Goal: Task Accomplishment & Management: Use online tool/utility

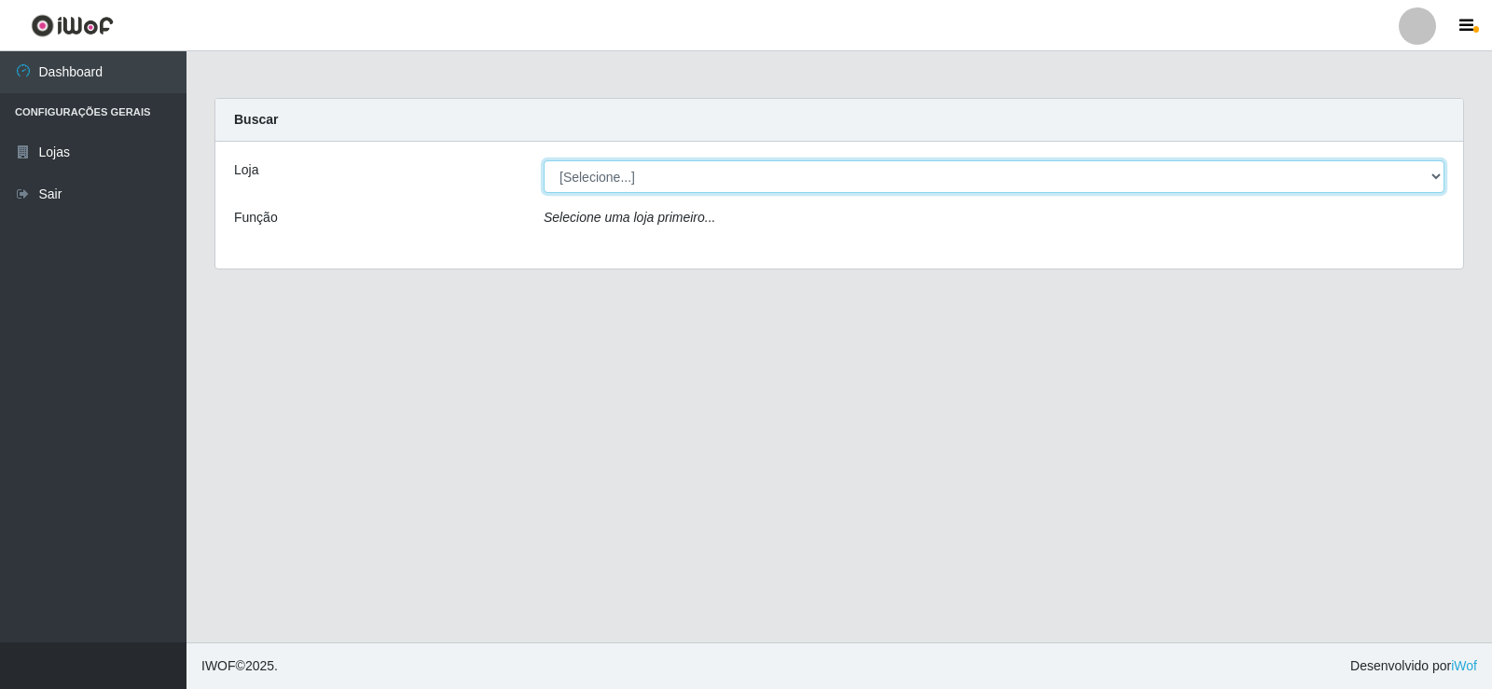
click at [771, 174] on select "[Selecione...] Rede Compras Supermercados - LOJA 2" at bounding box center [993, 176] width 901 height 33
select select "161"
click at [543, 160] on select "[Selecione...] Rede Compras Supermercados - LOJA 2" at bounding box center [993, 176] width 901 height 33
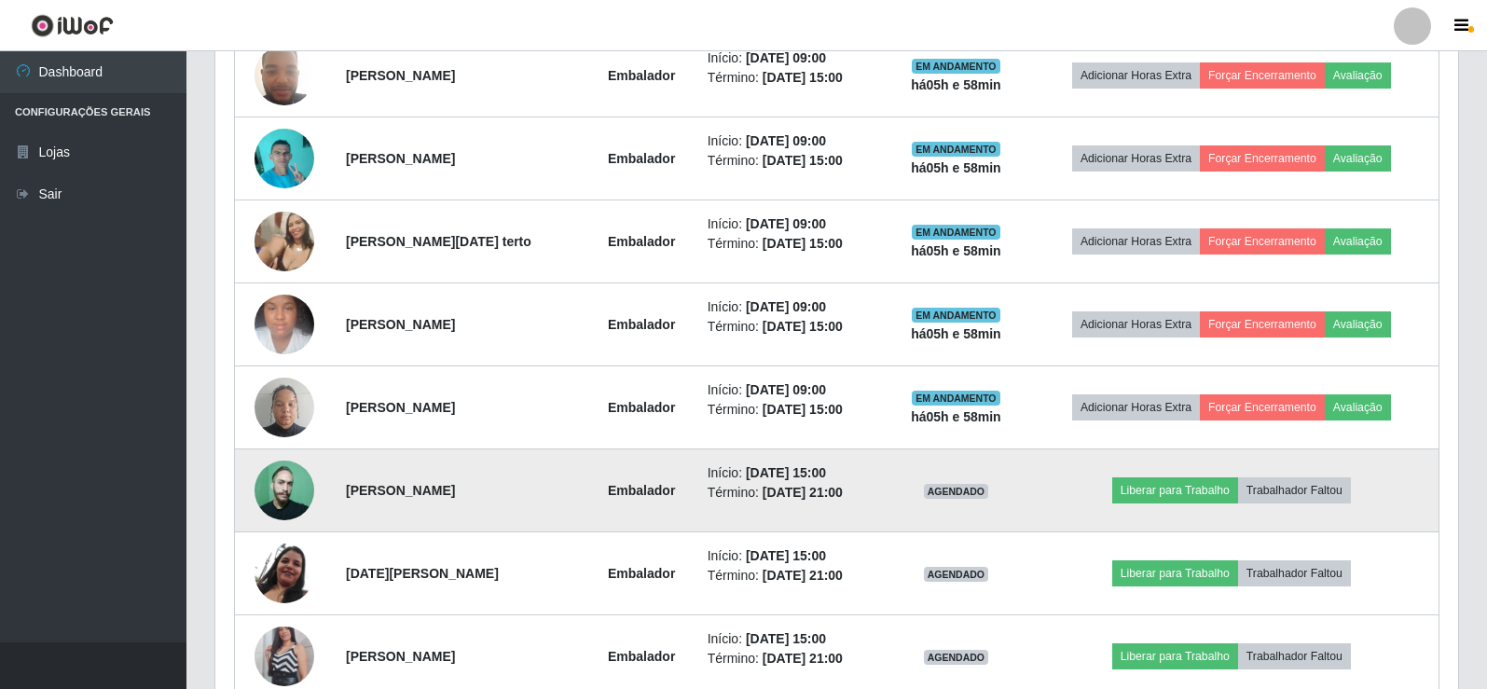
scroll to position [913, 0]
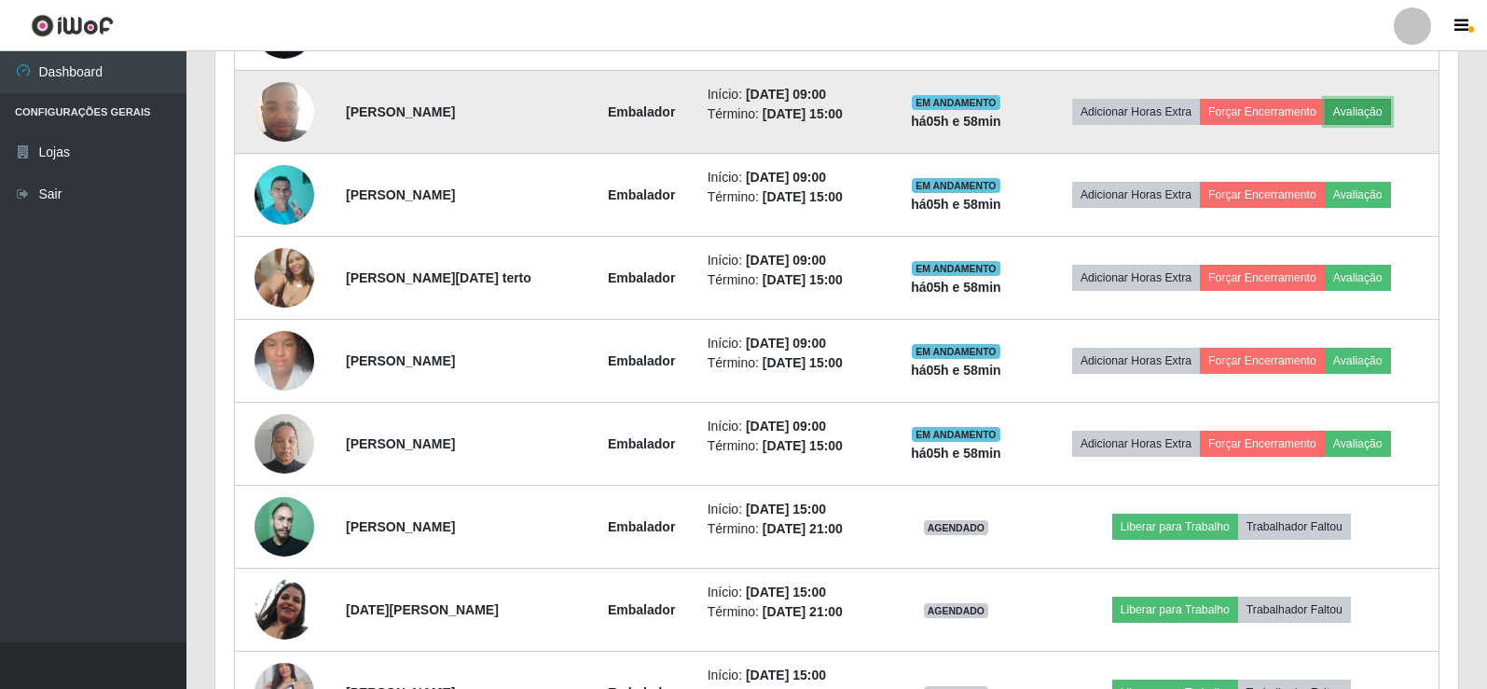
click at [1368, 103] on button "Avaliação" at bounding box center [1358, 112] width 66 height 26
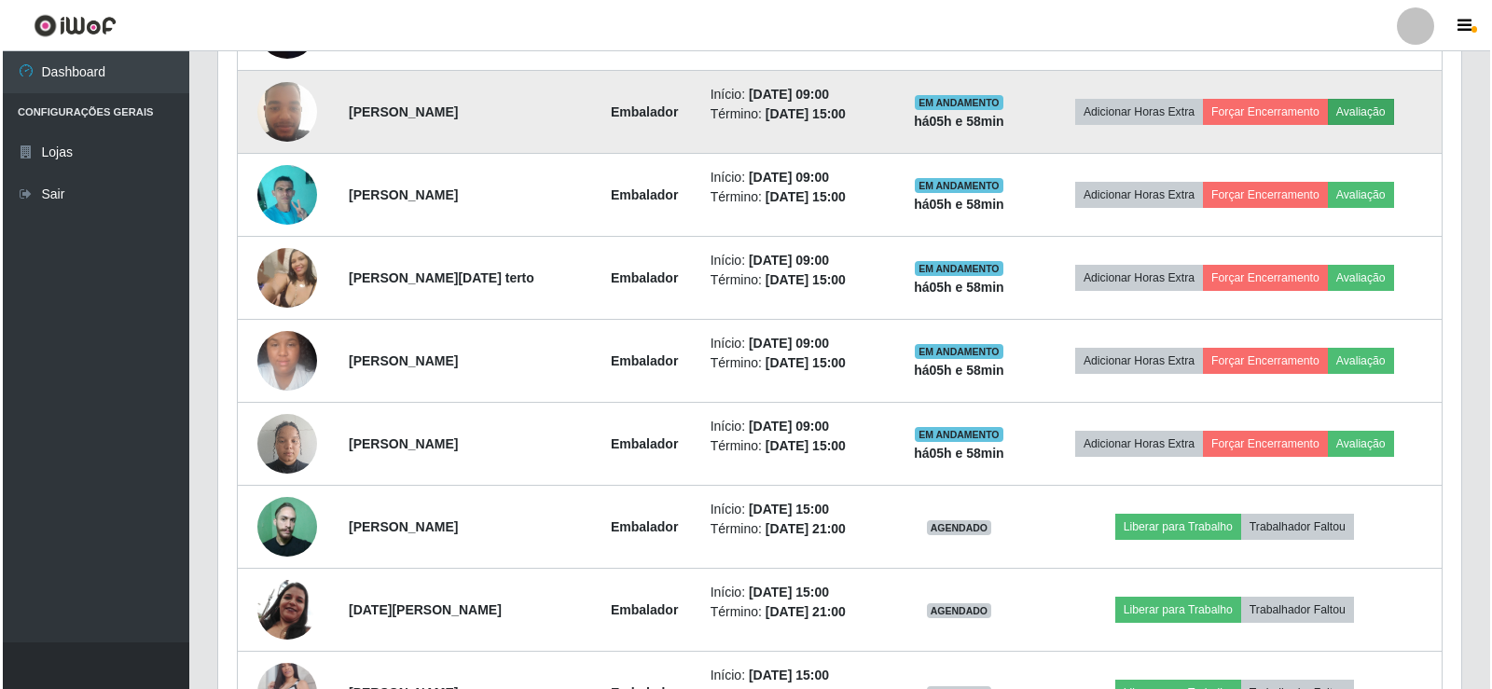
scroll to position [387, 1233]
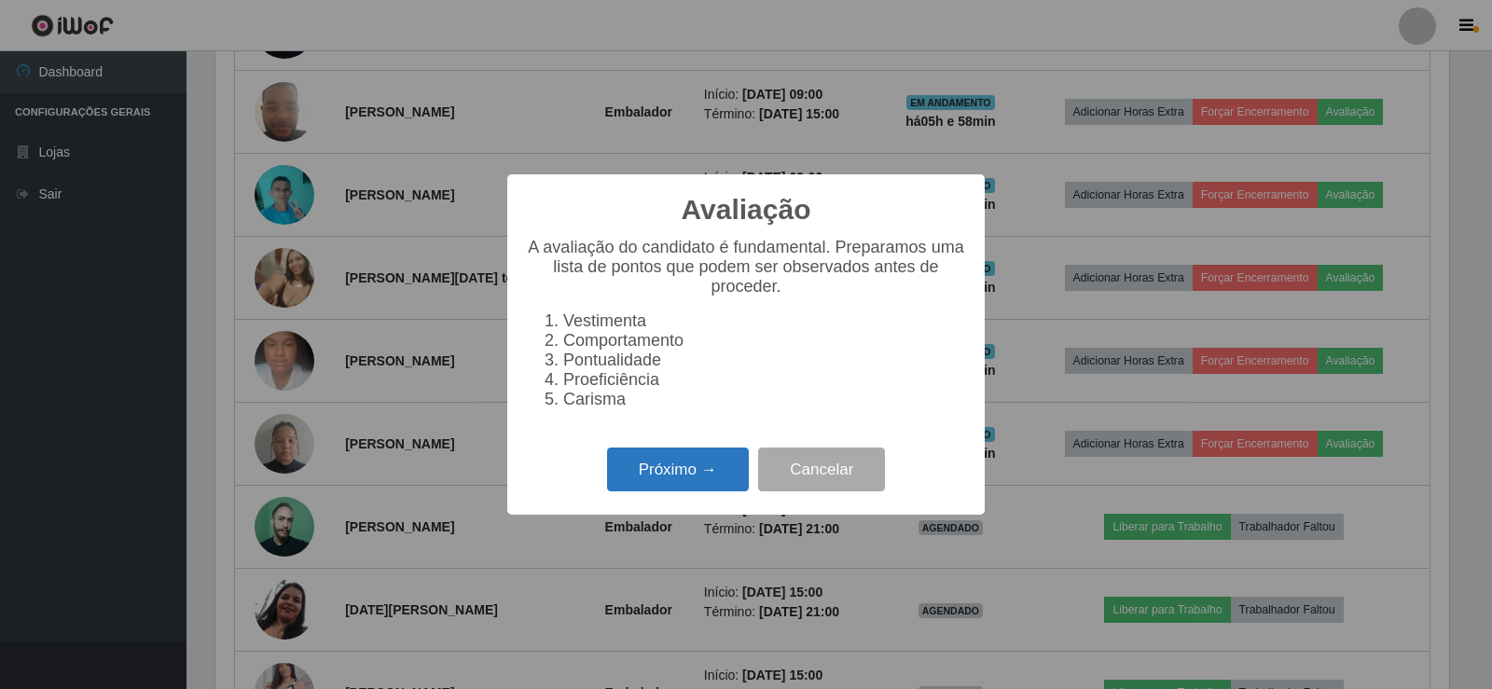
click at [700, 476] on button "Próximo →" at bounding box center [678, 469] width 142 height 44
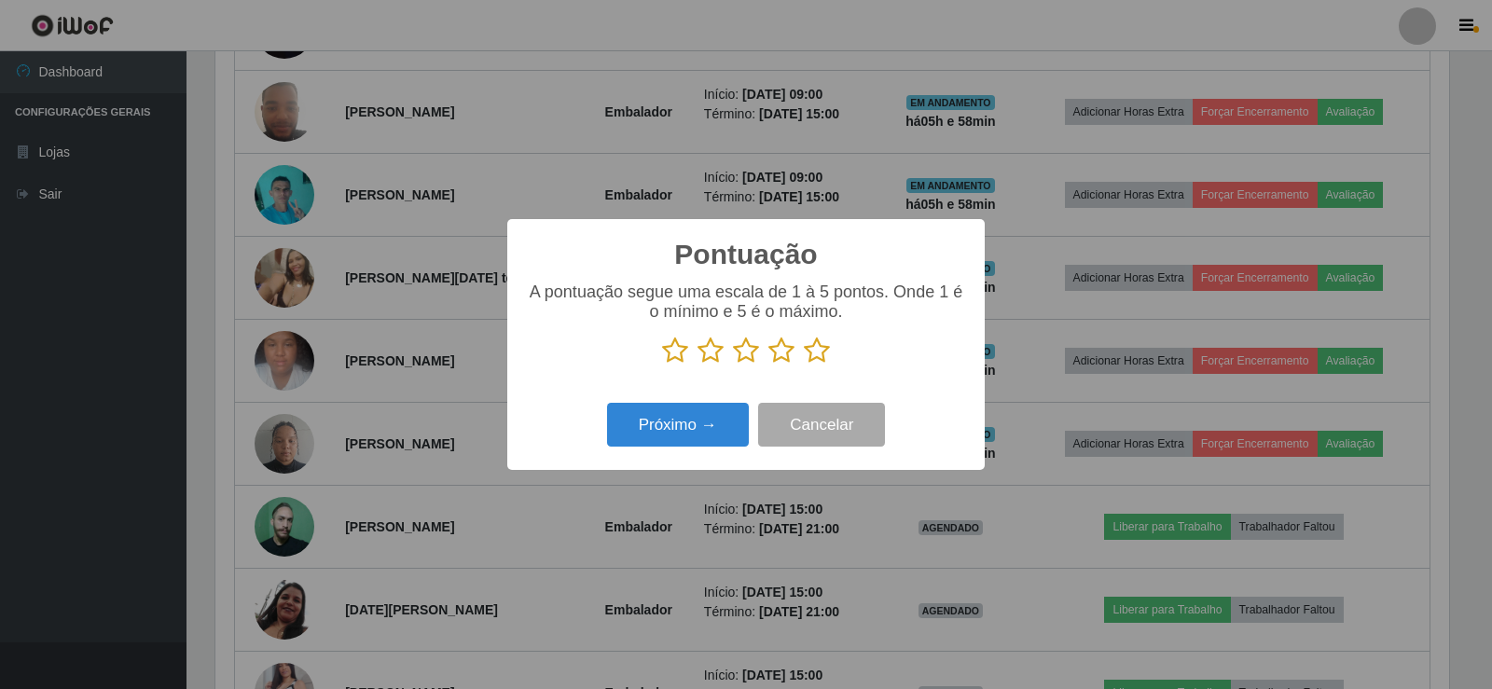
scroll to position [931832, 930986]
click at [819, 346] on icon at bounding box center [817, 351] width 26 height 28
click at [804, 364] on input "radio" at bounding box center [804, 364] width 0 height 0
click at [684, 424] on button "Próximo →" at bounding box center [678, 425] width 142 height 44
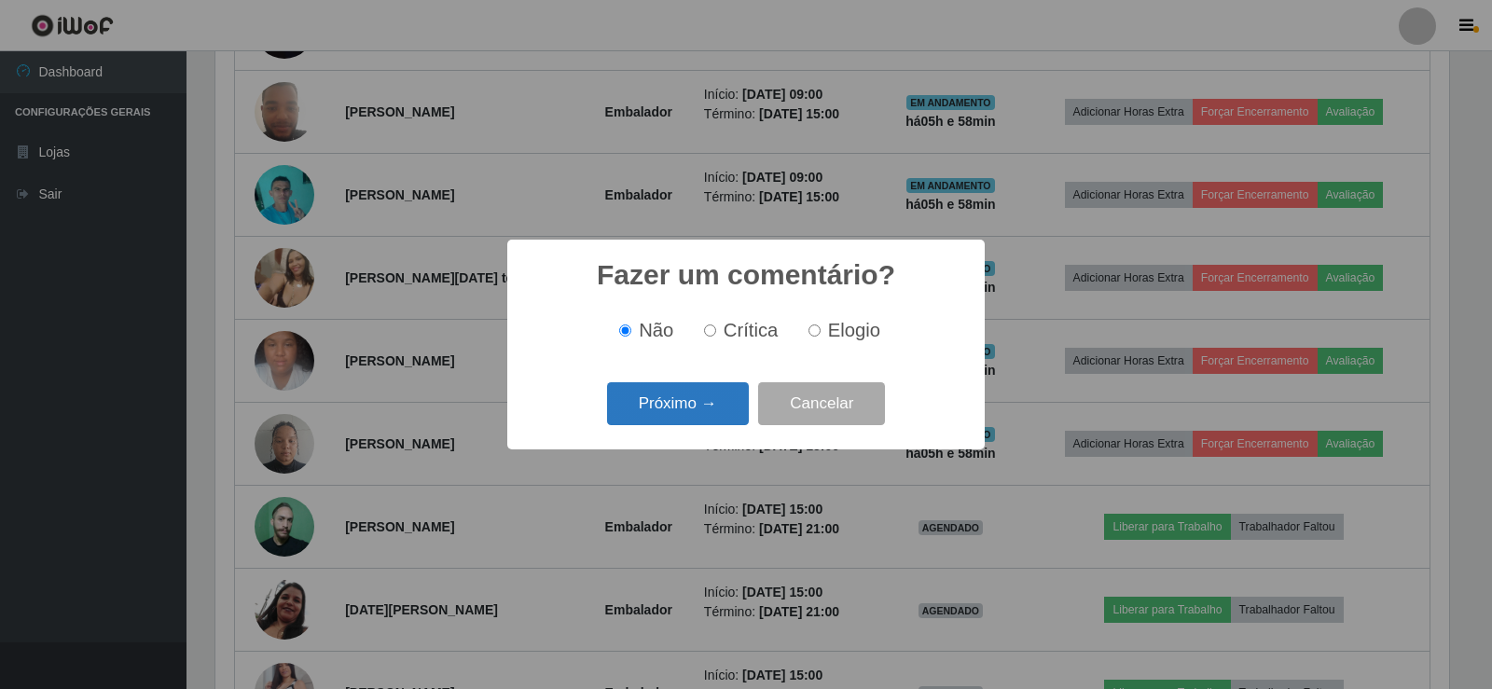
click at [710, 395] on button "Próximo →" at bounding box center [678, 404] width 142 height 44
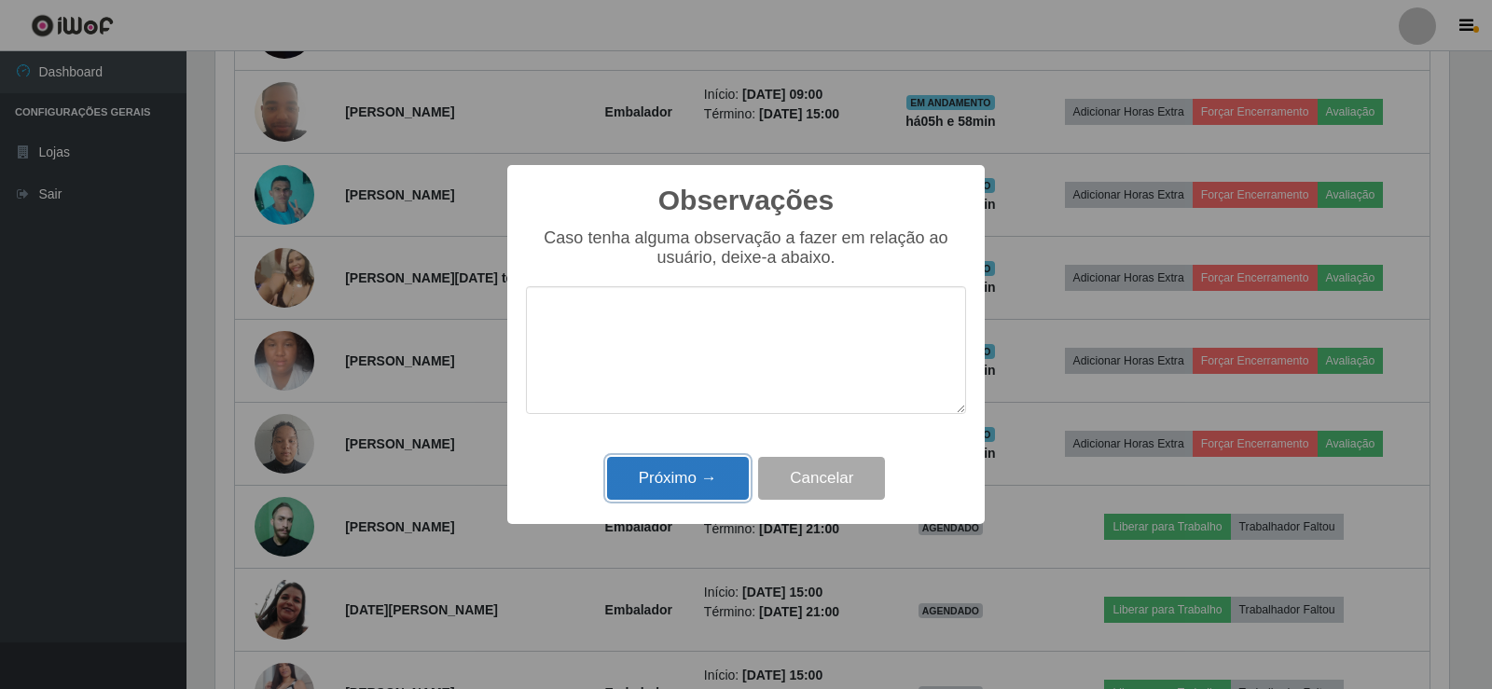
click at [708, 488] on button "Próximo →" at bounding box center [678, 479] width 142 height 44
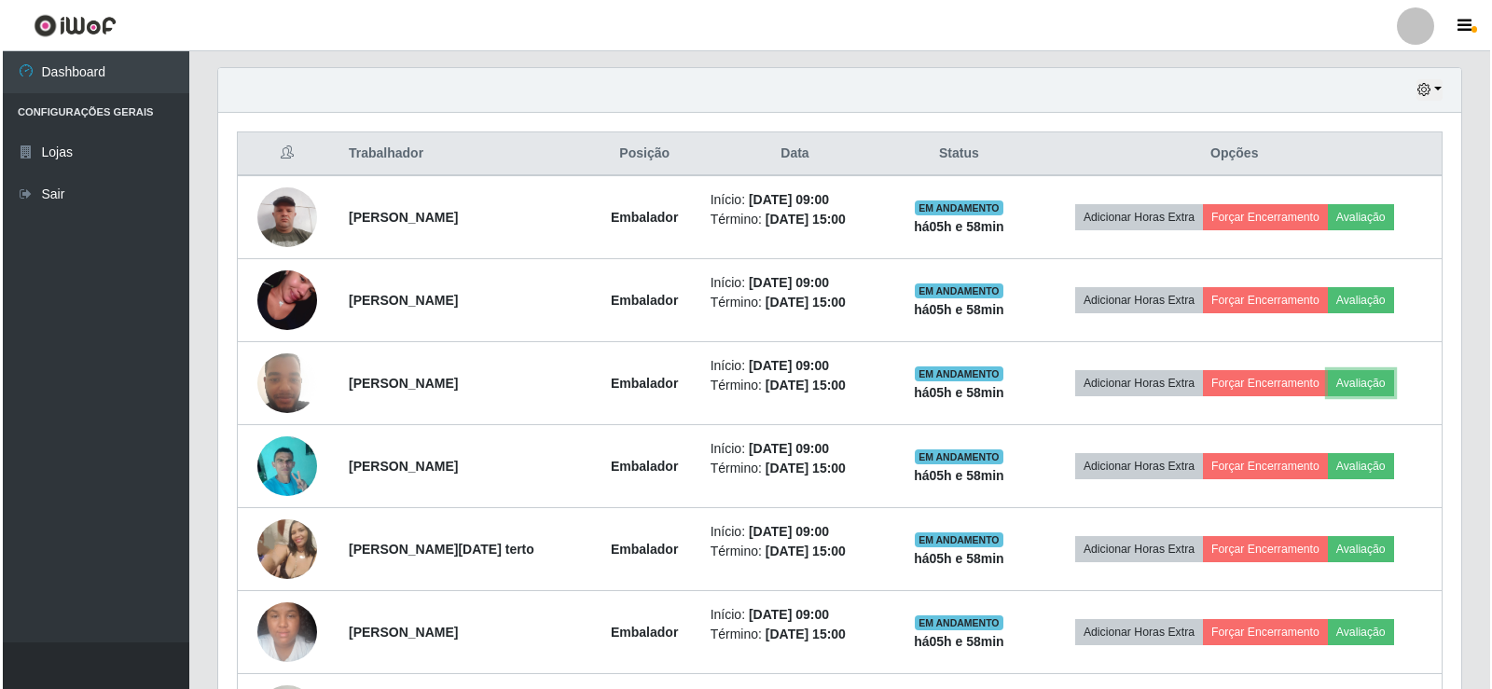
scroll to position [633, 0]
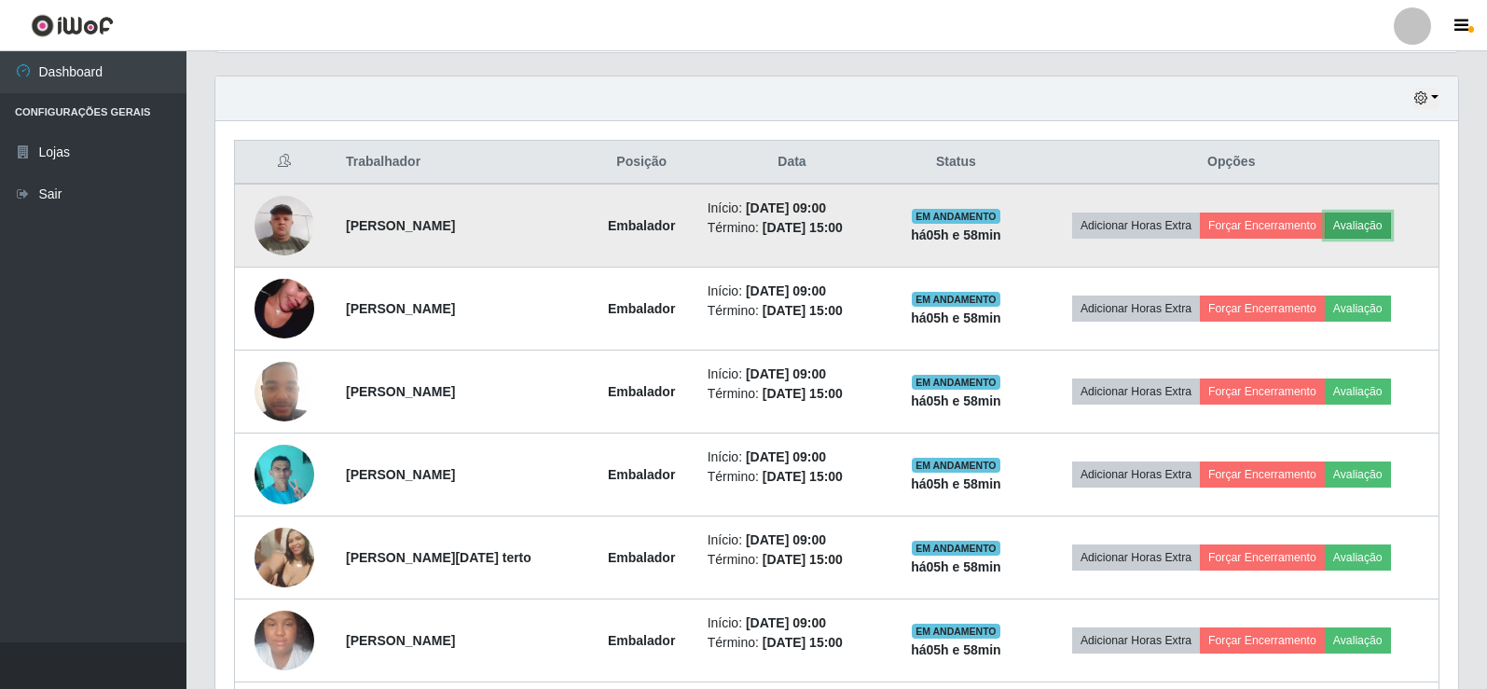
click at [1368, 222] on button "Avaliação" at bounding box center [1358, 226] width 66 height 26
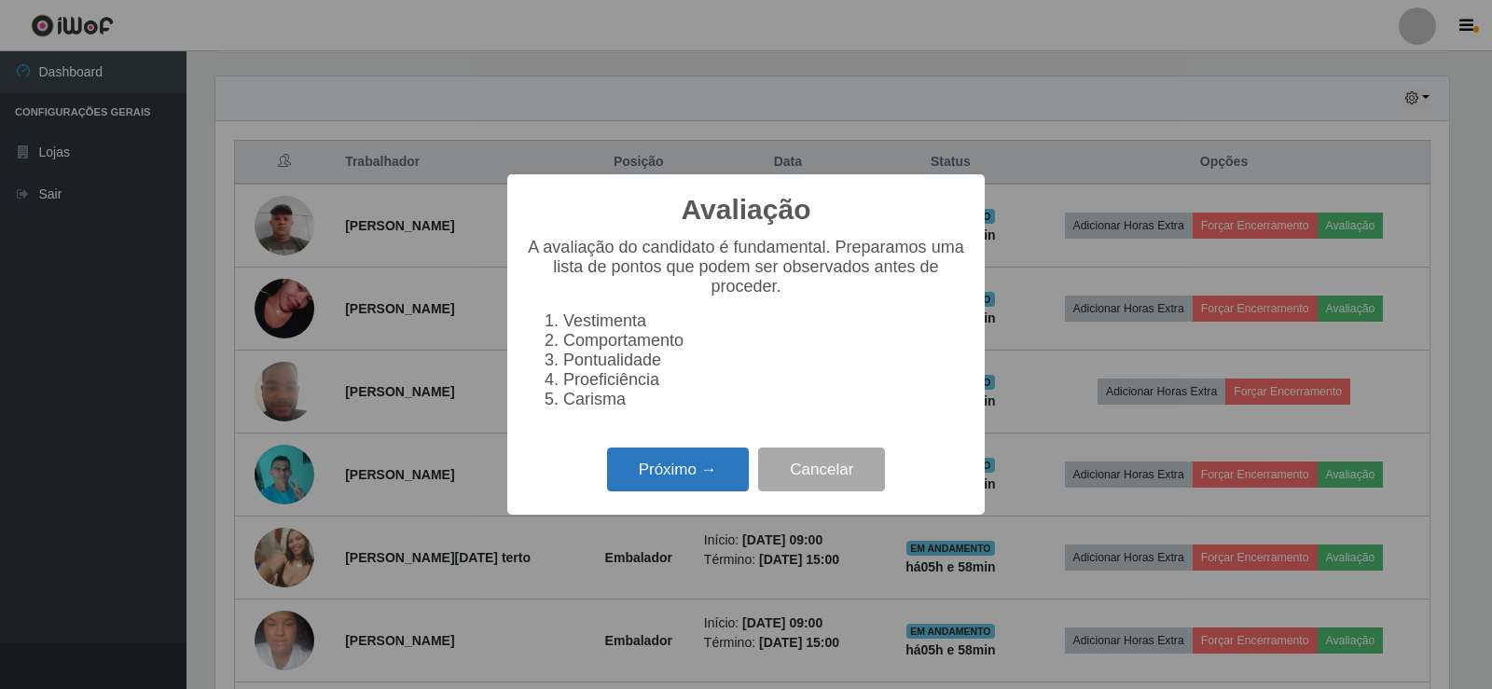
click at [657, 469] on button "Próximo →" at bounding box center [678, 469] width 142 height 44
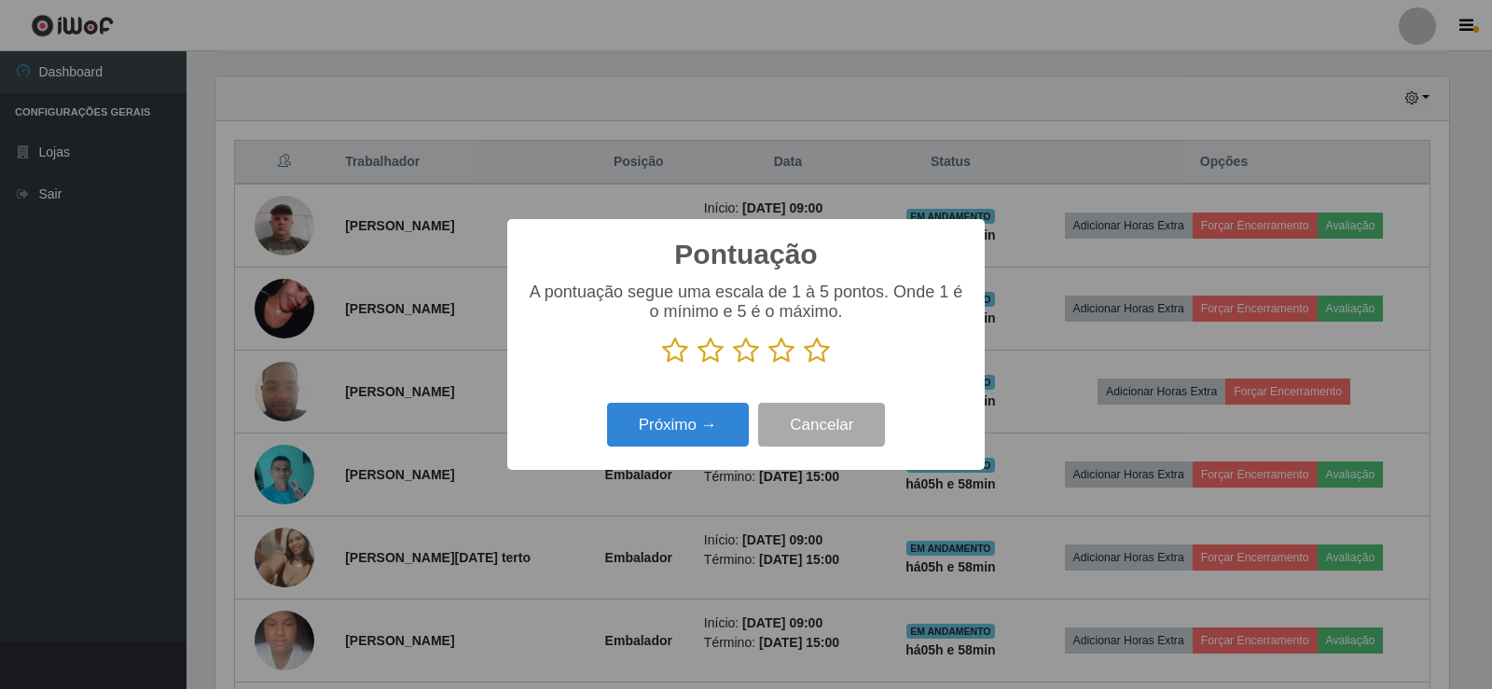
drag, startPoint x: 818, startPoint y: 355, endPoint x: 770, endPoint y: 383, distance: 55.2
click at [818, 358] on icon at bounding box center [817, 351] width 26 height 28
click at [804, 364] on input "radio" at bounding box center [804, 364] width 0 height 0
click at [695, 436] on button "Próximo →" at bounding box center [678, 425] width 142 height 44
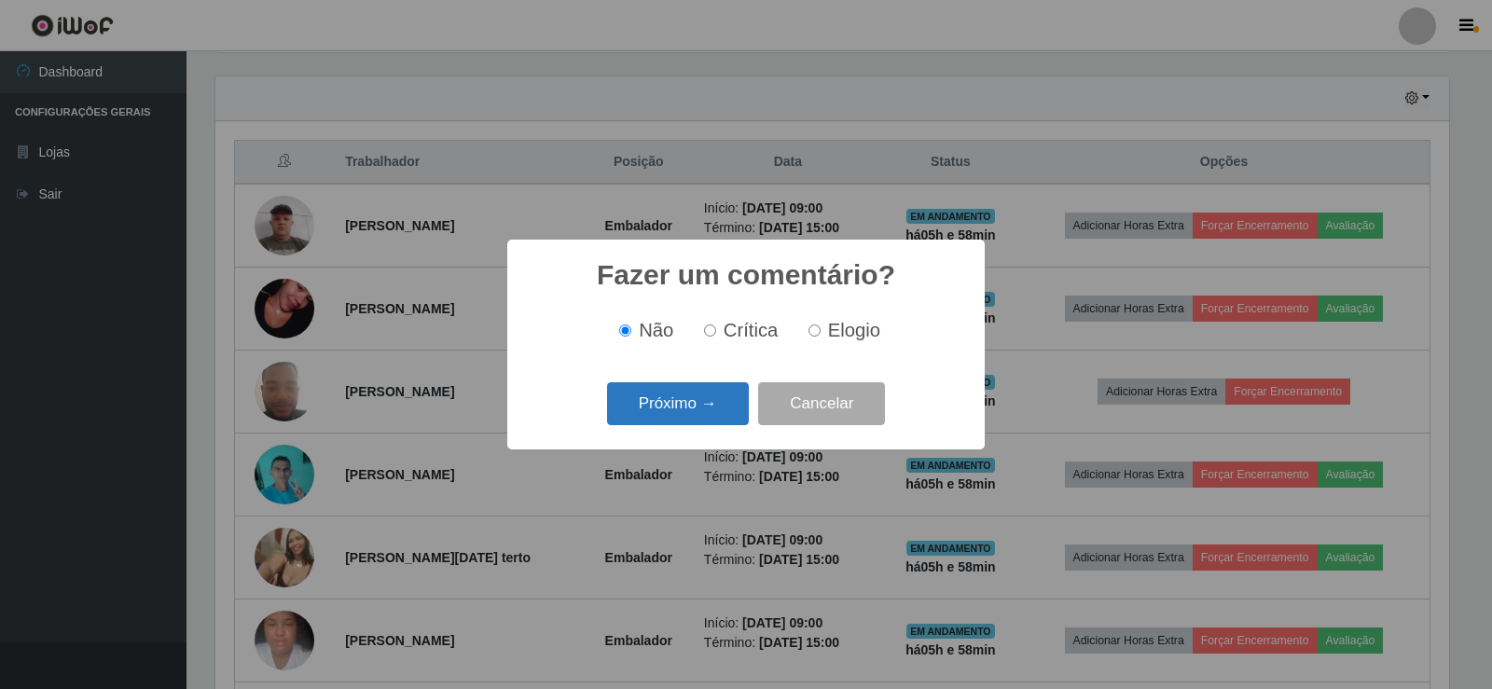
click at [695, 419] on button "Próximo →" at bounding box center [678, 404] width 142 height 44
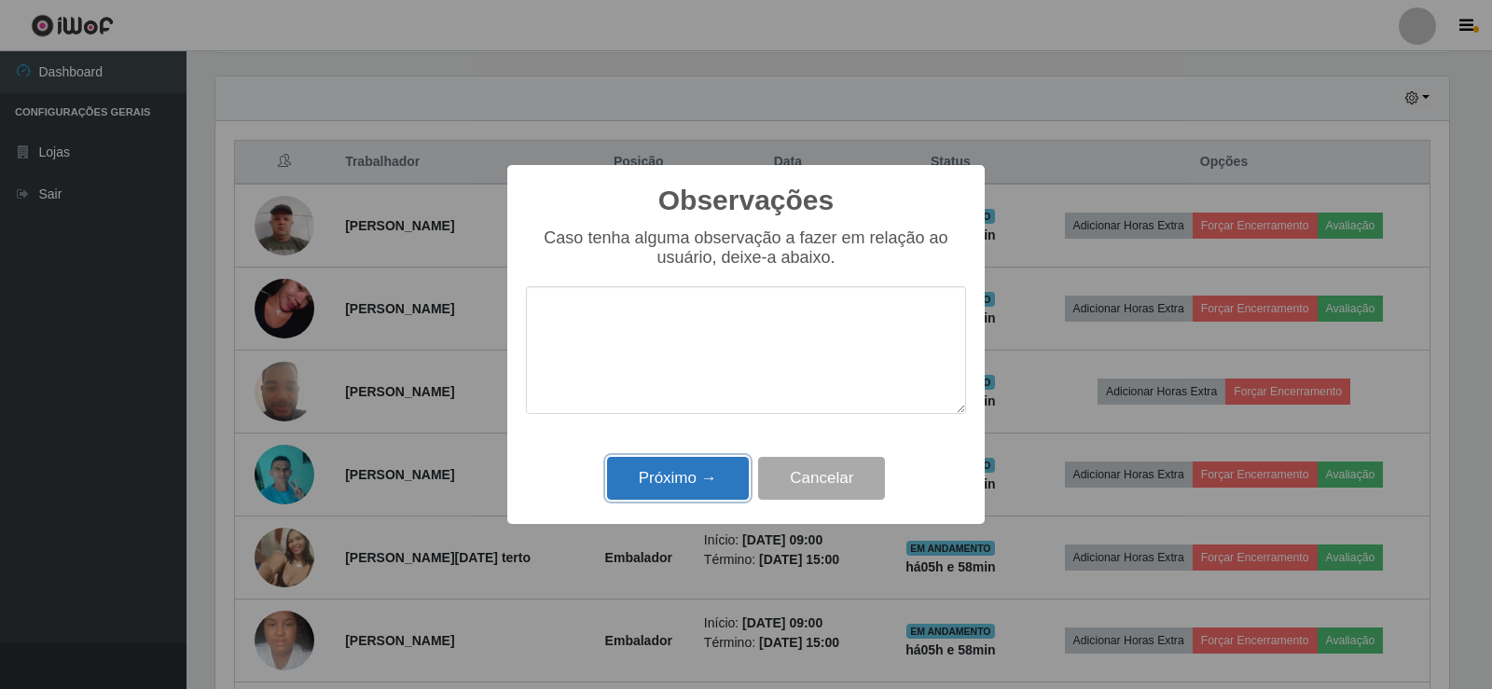
click at [689, 487] on button "Próximo →" at bounding box center [678, 479] width 142 height 44
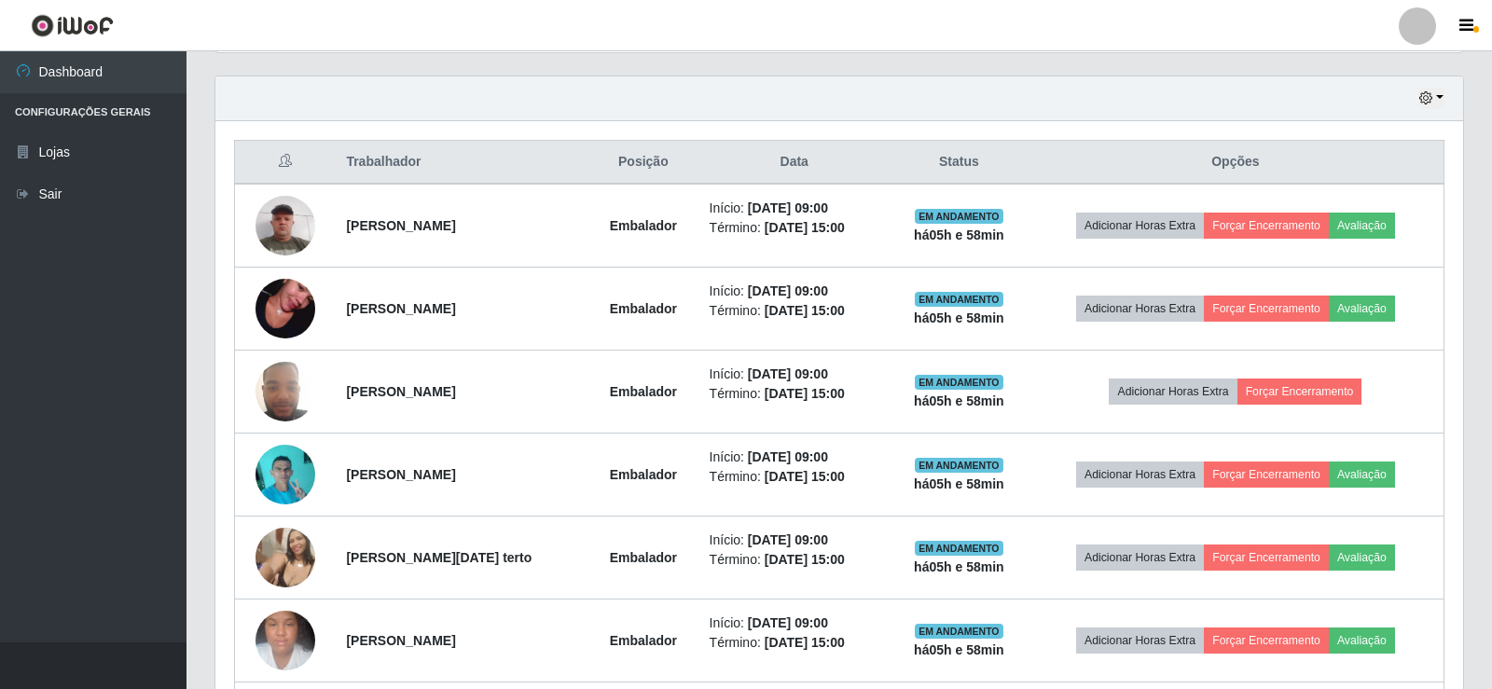
scroll to position [387, 1243]
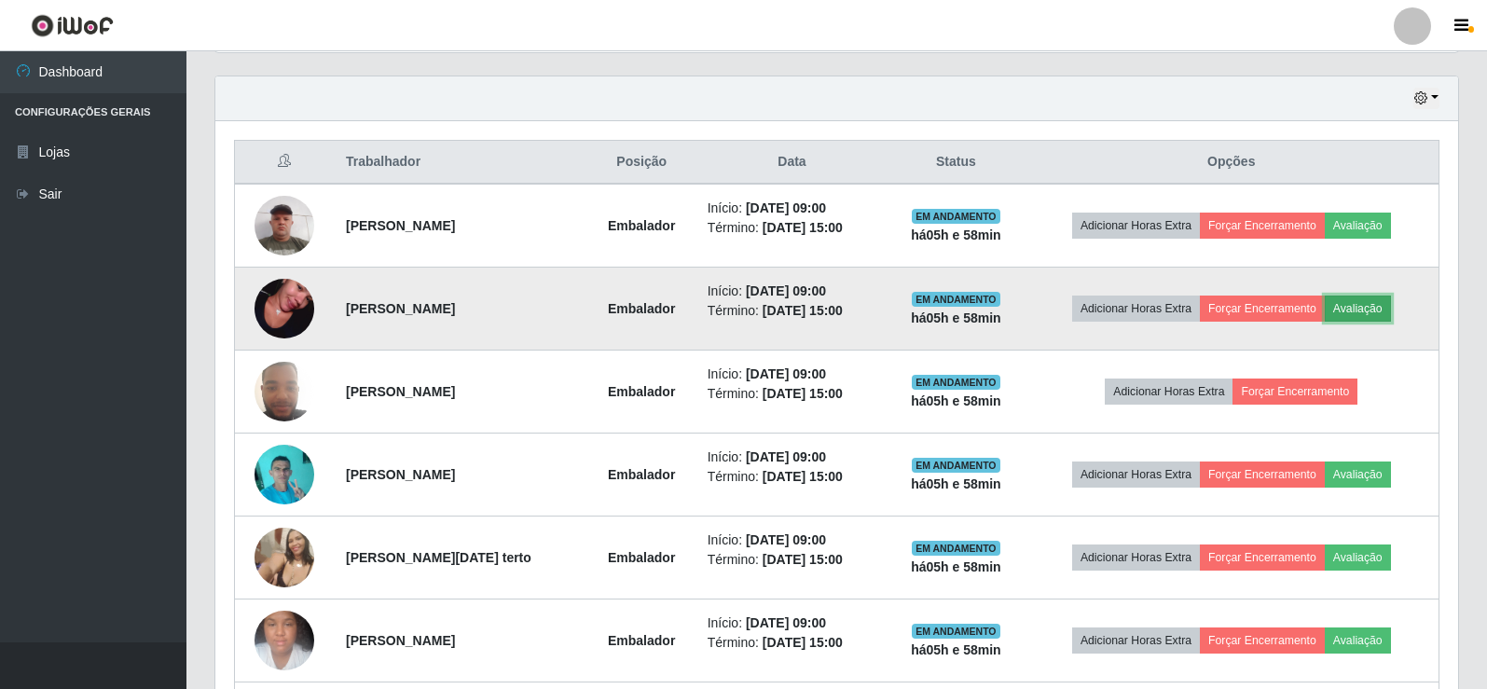
click at [1366, 307] on button "Avaliação" at bounding box center [1358, 309] width 66 height 26
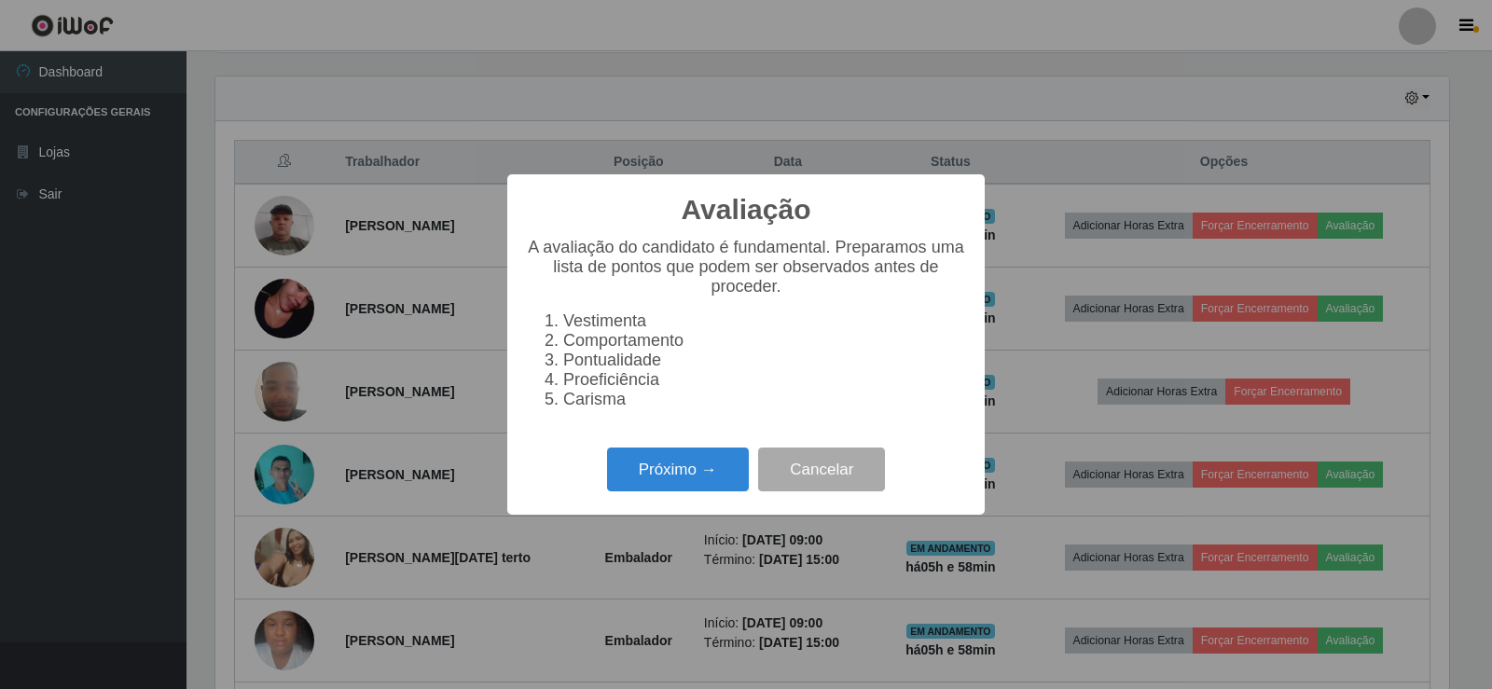
scroll to position [387, 1233]
click at [722, 479] on button "Próximo →" at bounding box center [678, 469] width 142 height 44
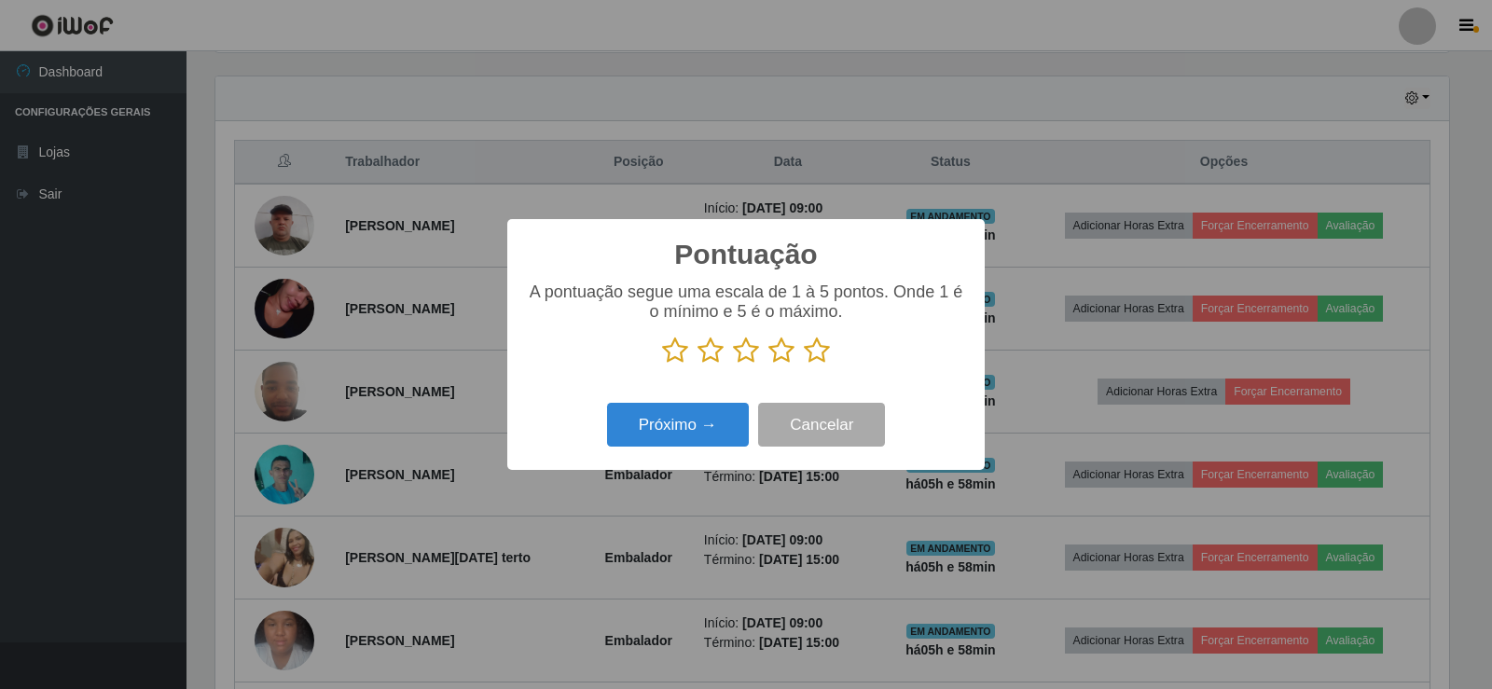
click at [813, 352] on icon at bounding box center [817, 351] width 26 height 28
click at [804, 364] on input "radio" at bounding box center [804, 364] width 0 height 0
click at [669, 424] on button "Próximo →" at bounding box center [678, 425] width 142 height 44
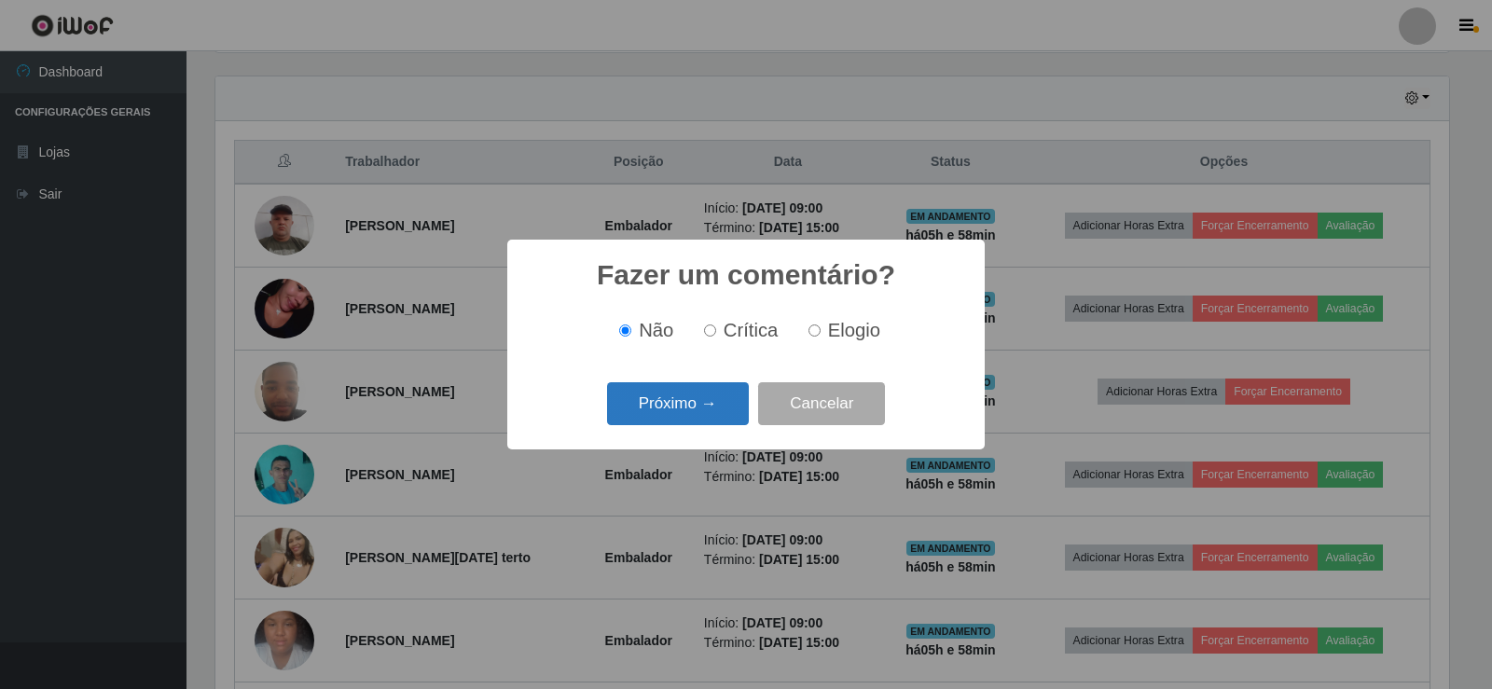
click at [681, 394] on button "Próximo →" at bounding box center [678, 404] width 142 height 44
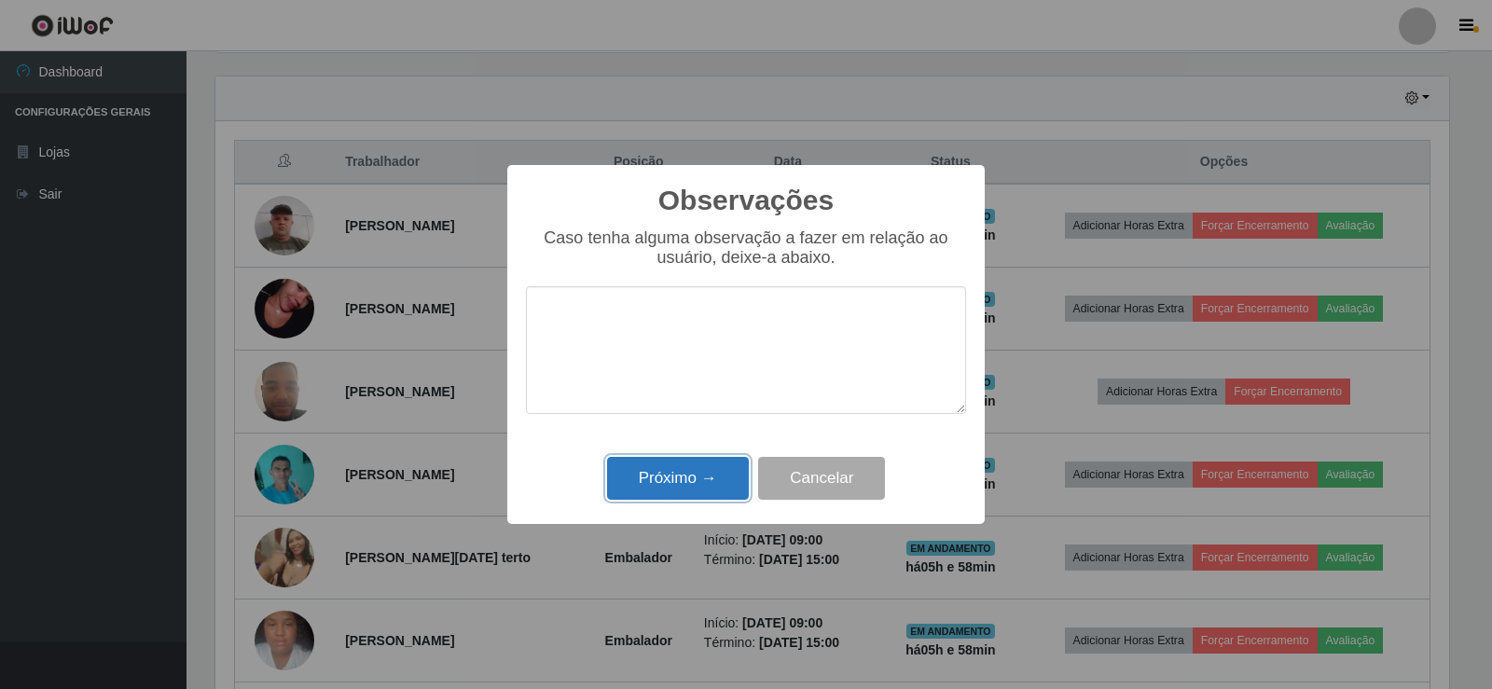
click at [697, 477] on button "Próximo →" at bounding box center [678, 479] width 142 height 44
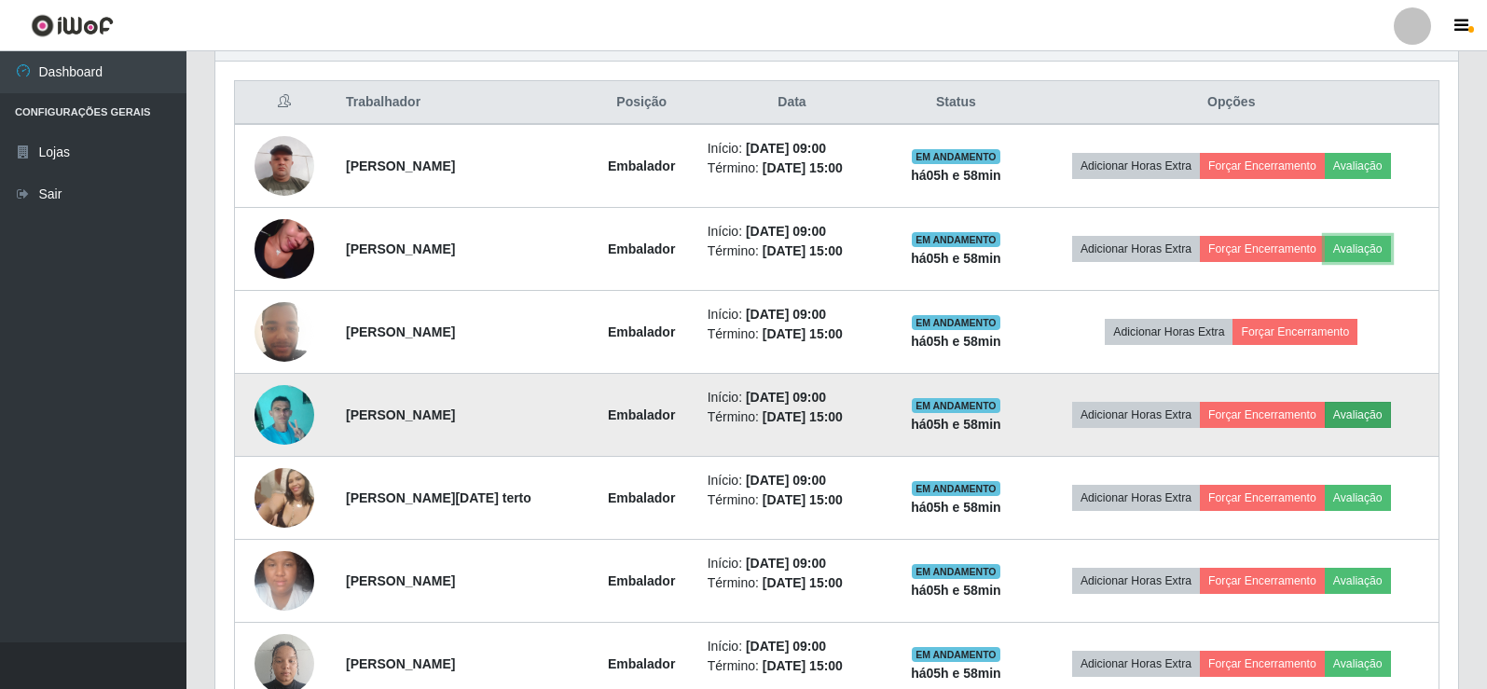
scroll to position [726, 0]
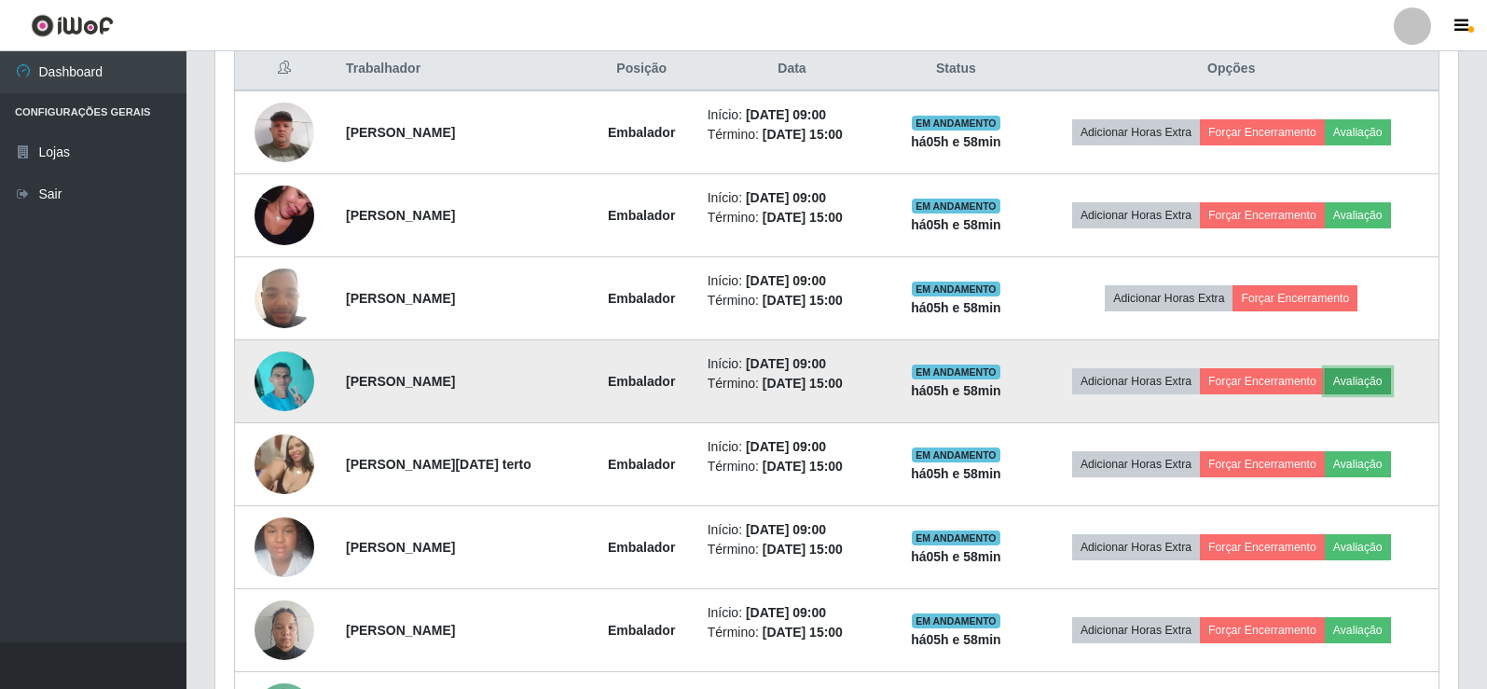
click at [1359, 372] on button "Avaliação" at bounding box center [1358, 381] width 66 height 26
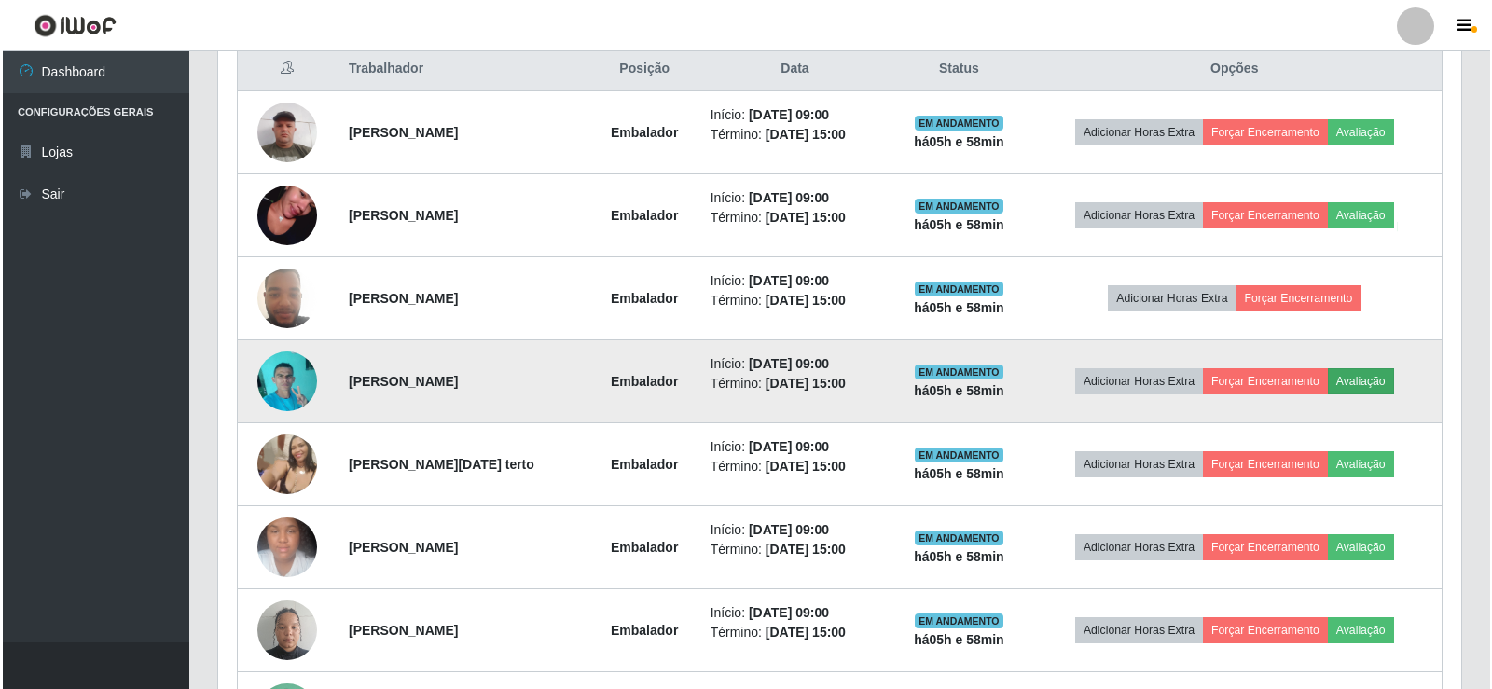
scroll to position [387, 1233]
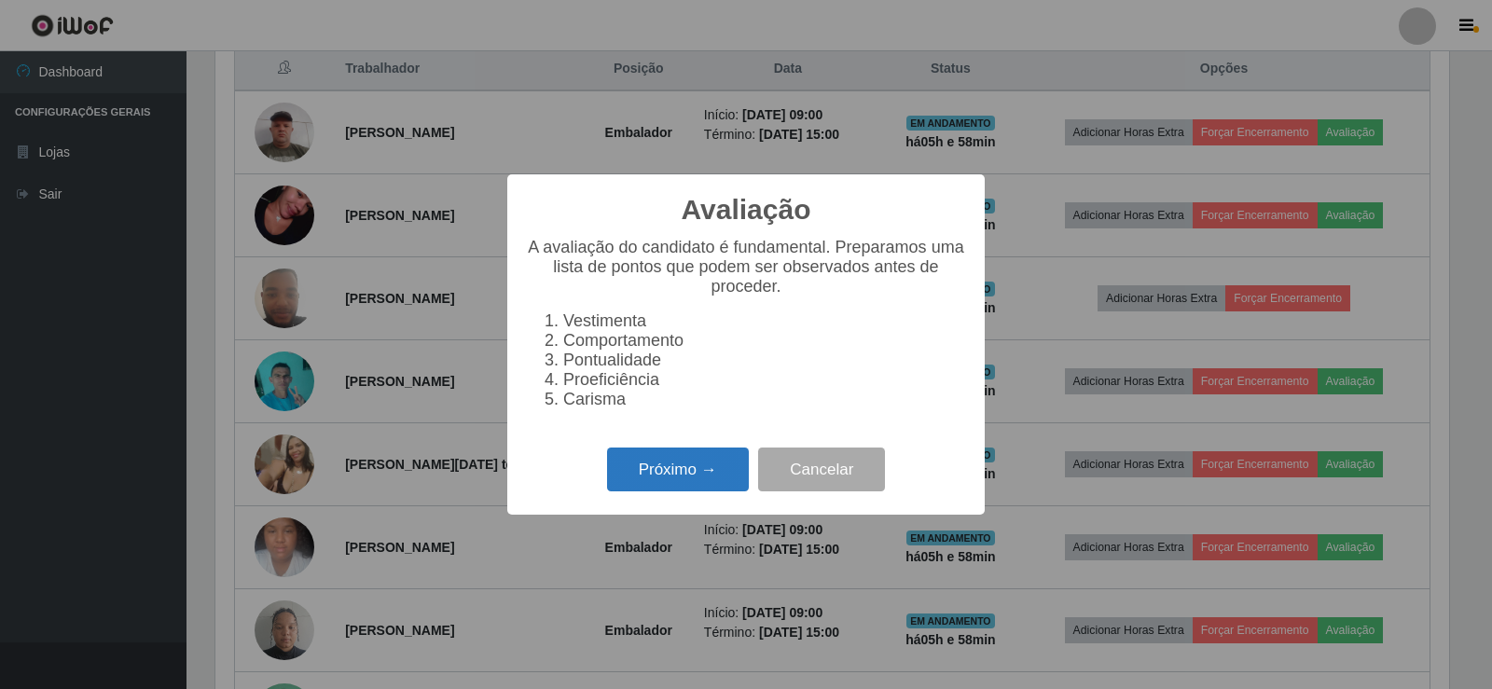
click at [695, 477] on button "Próximo →" at bounding box center [678, 469] width 142 height 44
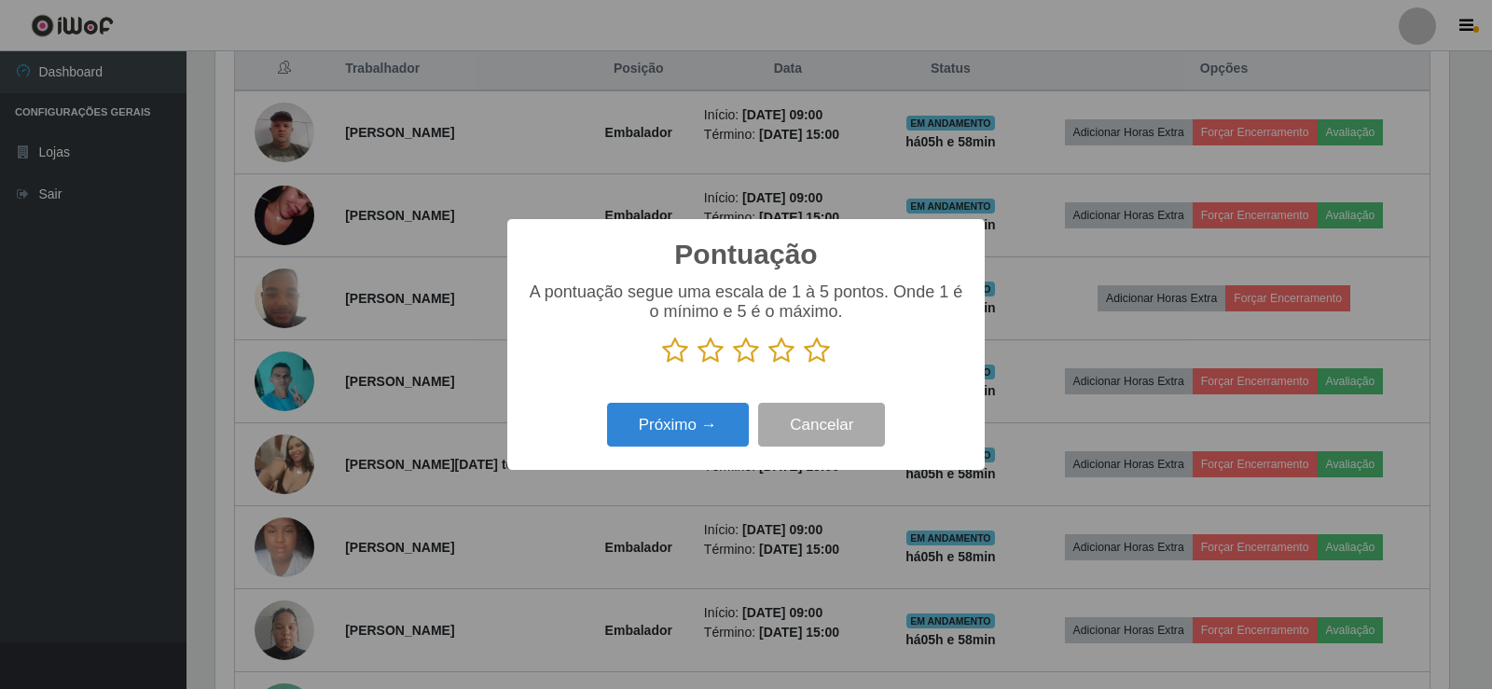
drag, startPoint x: 818, startPoint y: 358, endPoint x: 737, endPoint y: 423, distance: 103.4
click at [817, 358] on icon at bounding box center [817, 351] width 26 height 28
click at [804, 364] on input "radio" at bounding box center [804, 364] width 0 height 0
click at [698, 431] on button "Próximo →" at bounding box center [678, 425] width 142 height 44
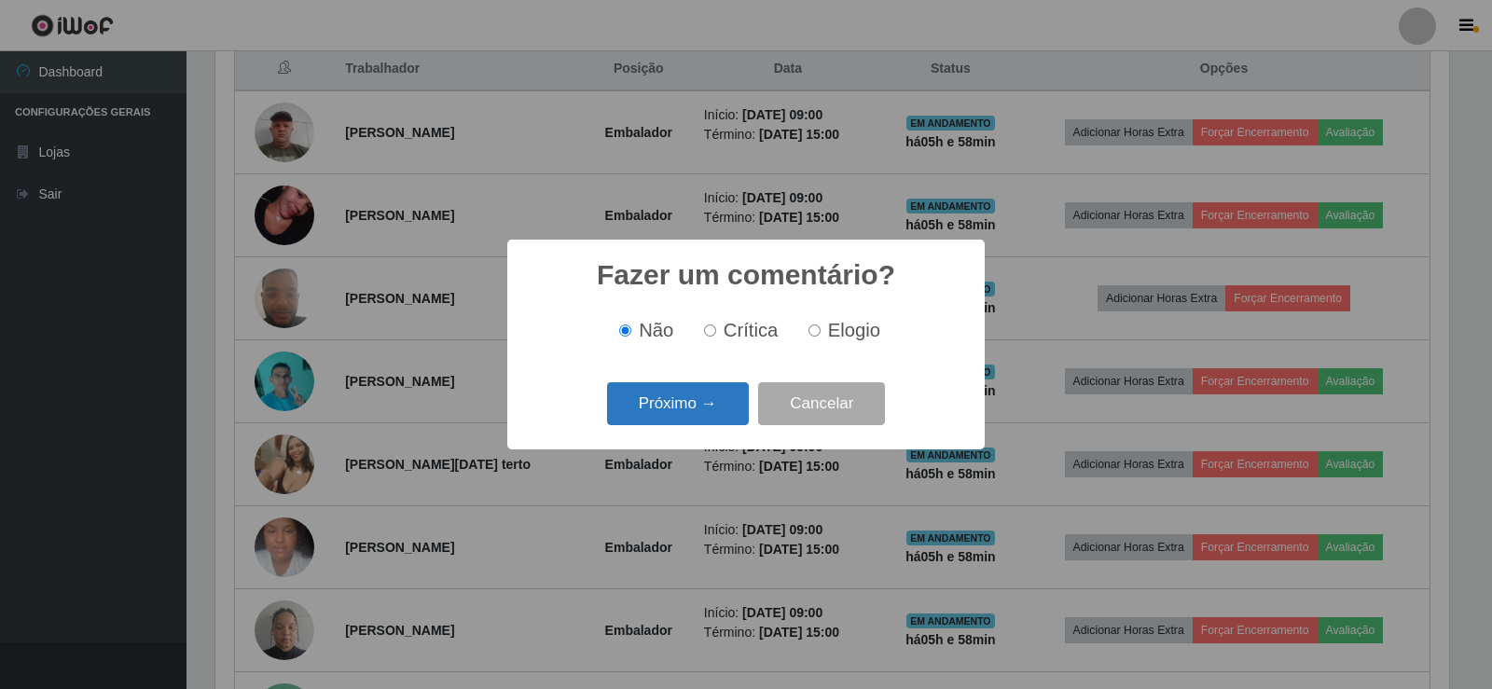
click at [703, 419] on button "Próximo →" at bounding box center [678, 404] width 142 height 44
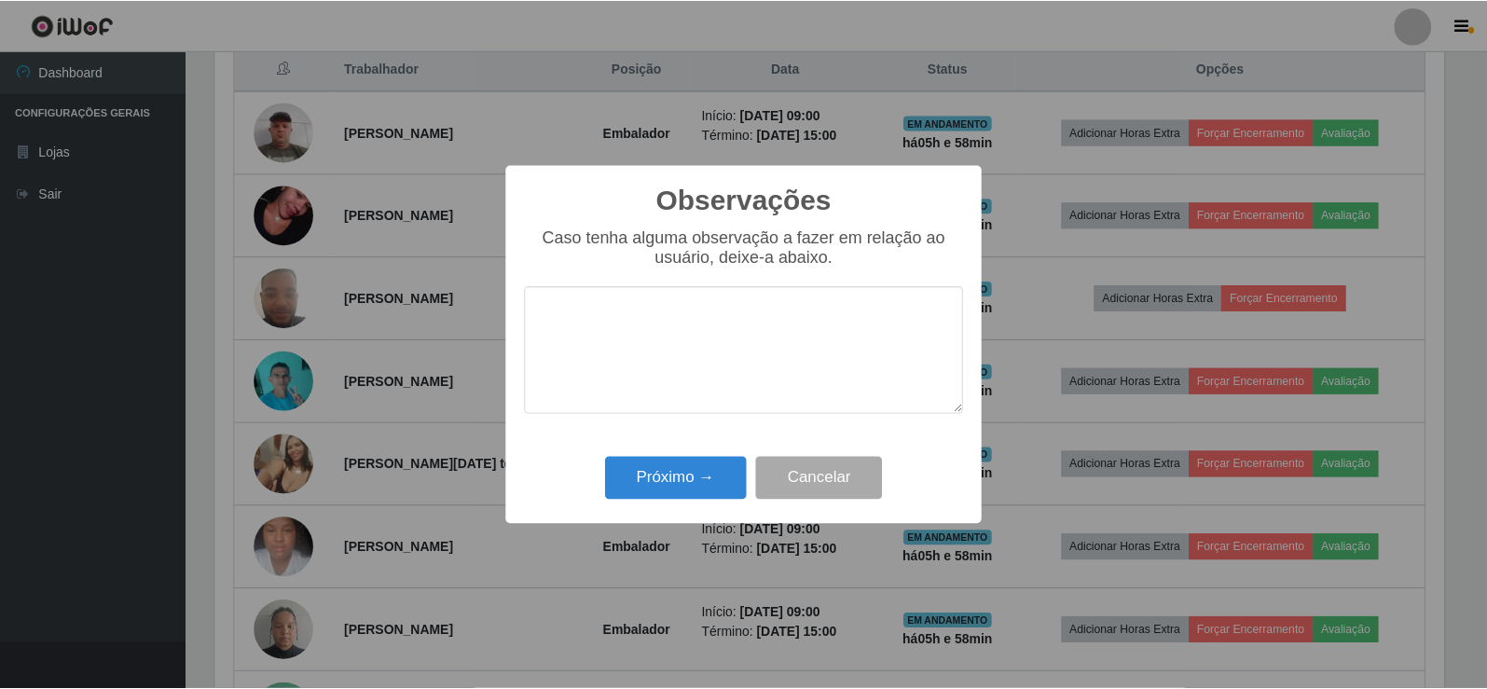
scroll to position [0, 0]
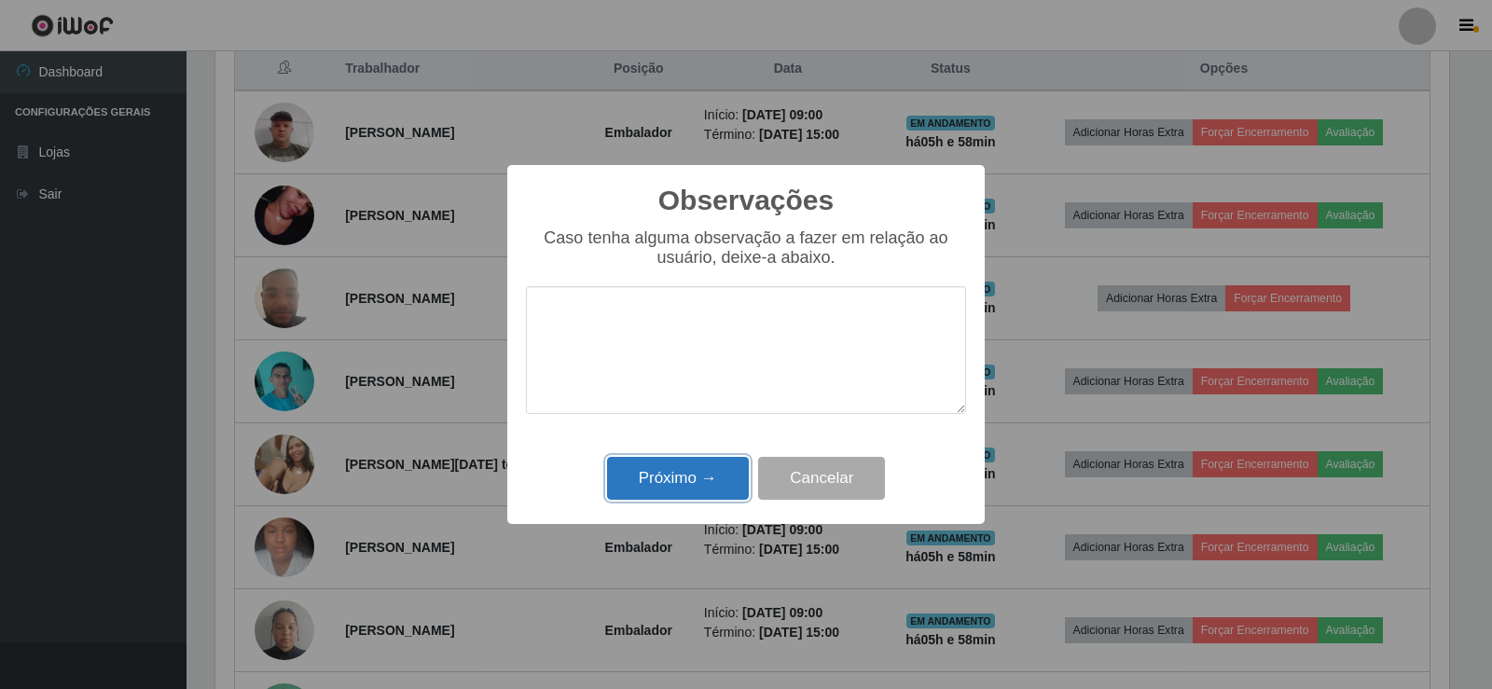
click at [695, 477] on button "Próximo →" at bounding box center [678, 479] width 142 height 44
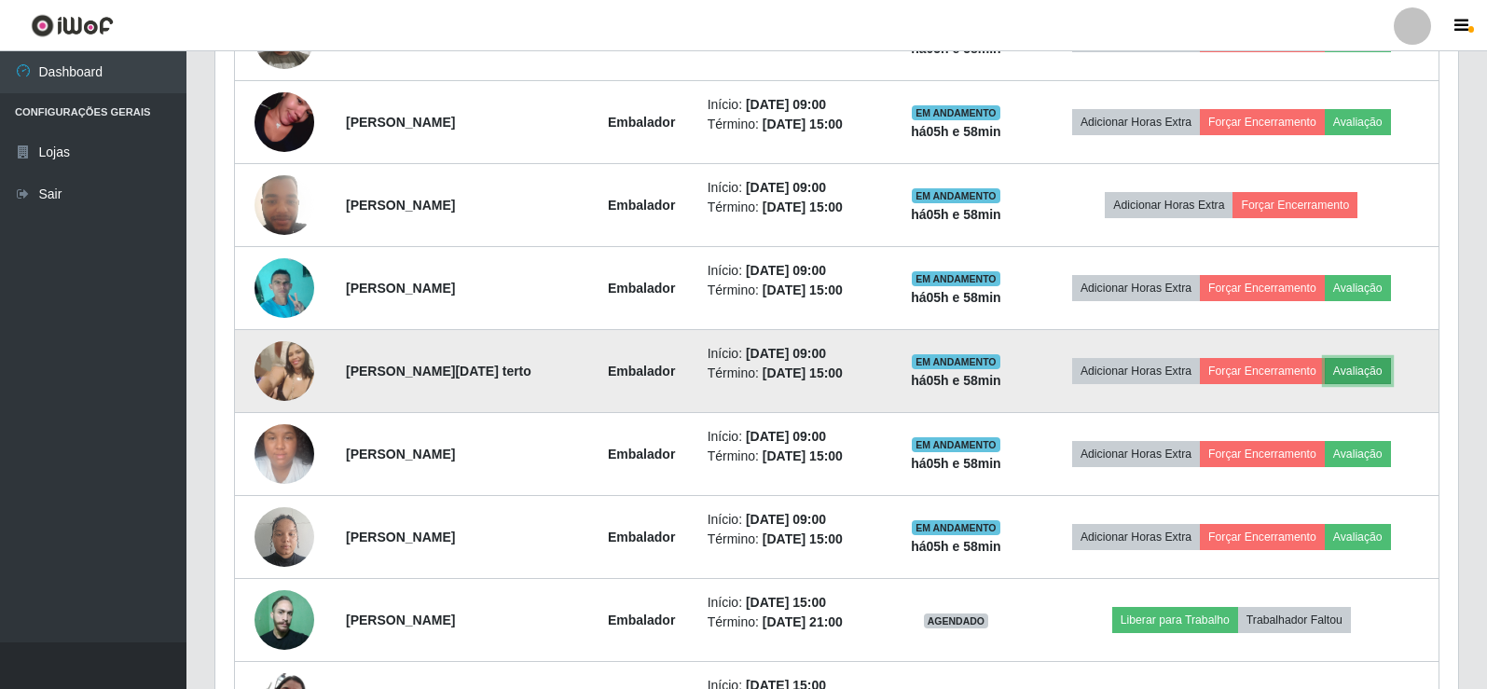
click at [1371, 368] on button "Avaliação" at bounding box center [1358, 371] width 66 height 26
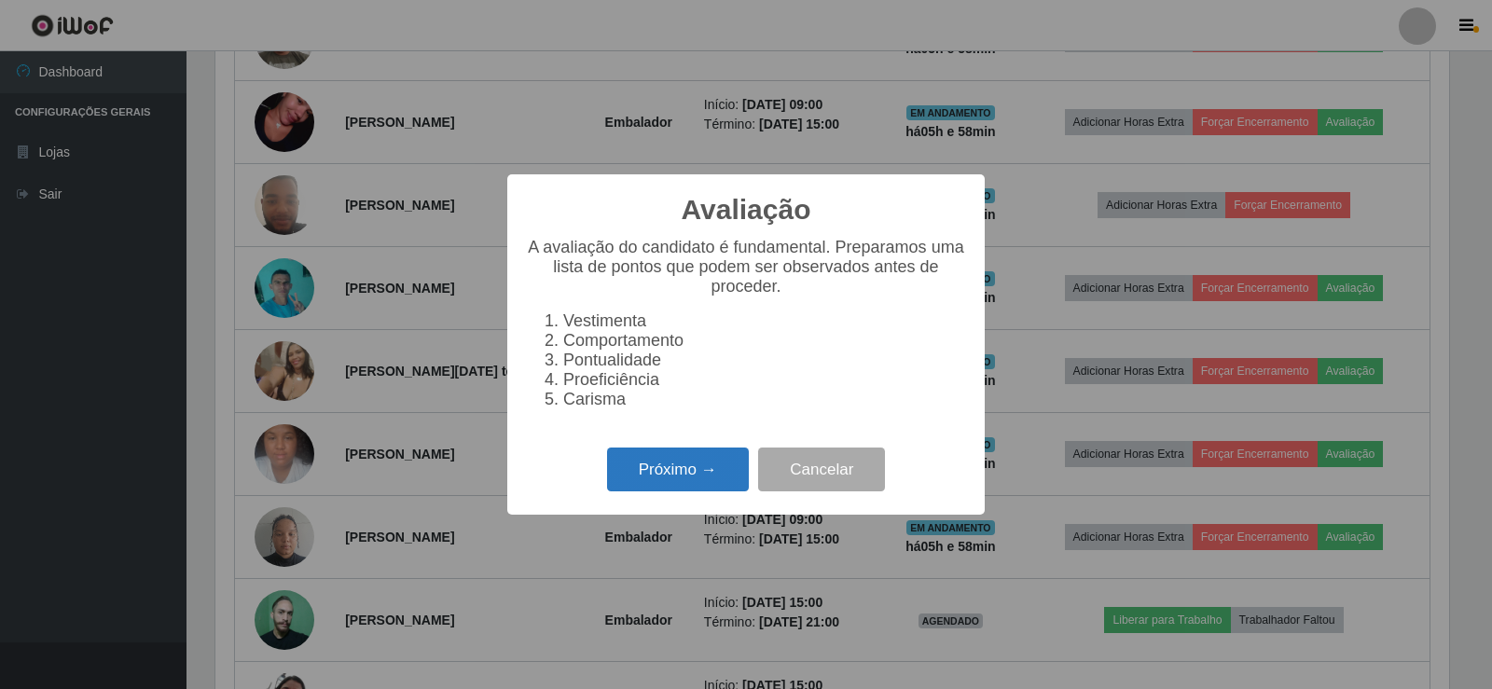
click at [681, 463] on button "Próximo →" at bounding box center [678, 469] width 142 height 44
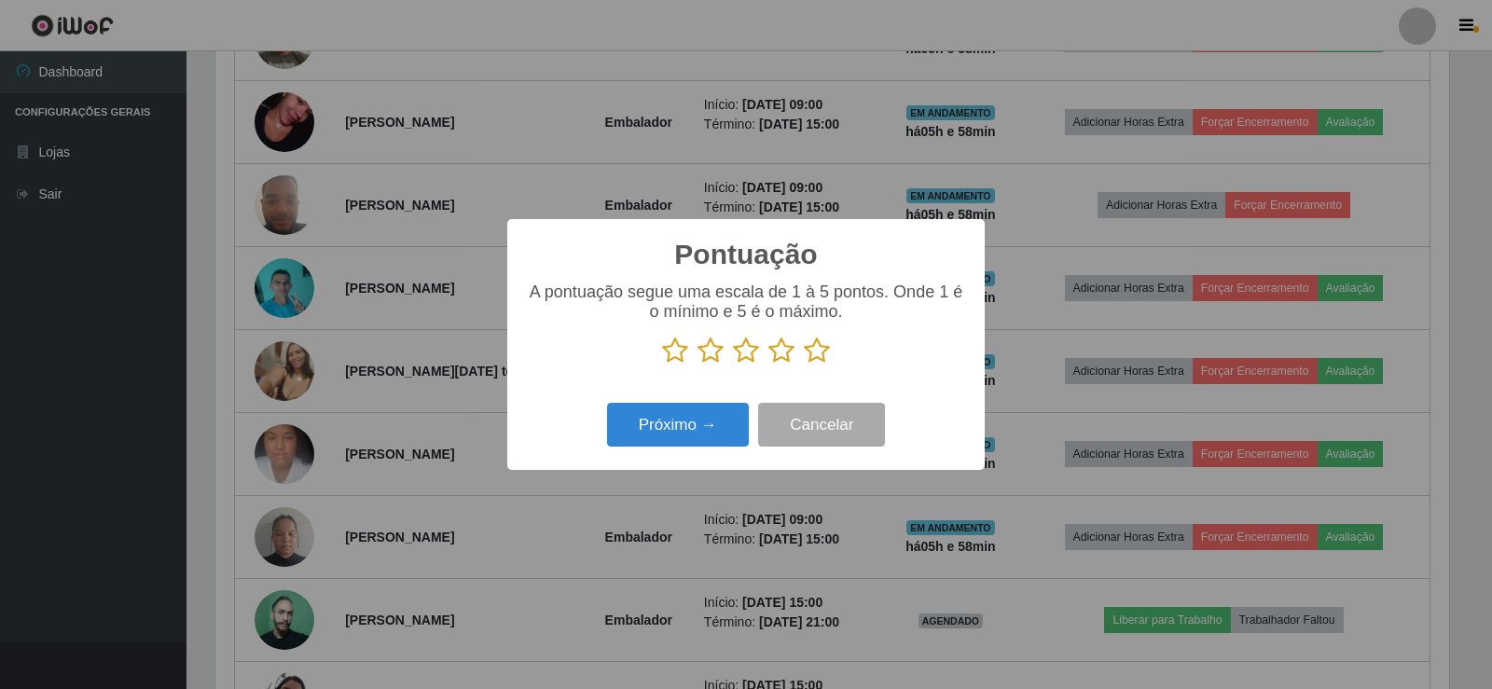
drag, startPoint x: 810, startPoint y: 350, endPoint x: 783, endPoint y: 388, distance: 46.8
click at [812, 356] on icon at bounding box center [817, 351] width 26 height 28
click at [804, 364] on input "radio" at bounding box center [804, 364] width 0 height 0
click at [705, 420] on button "Próximo →" at bounding box center [678, 425] width 142 height 44
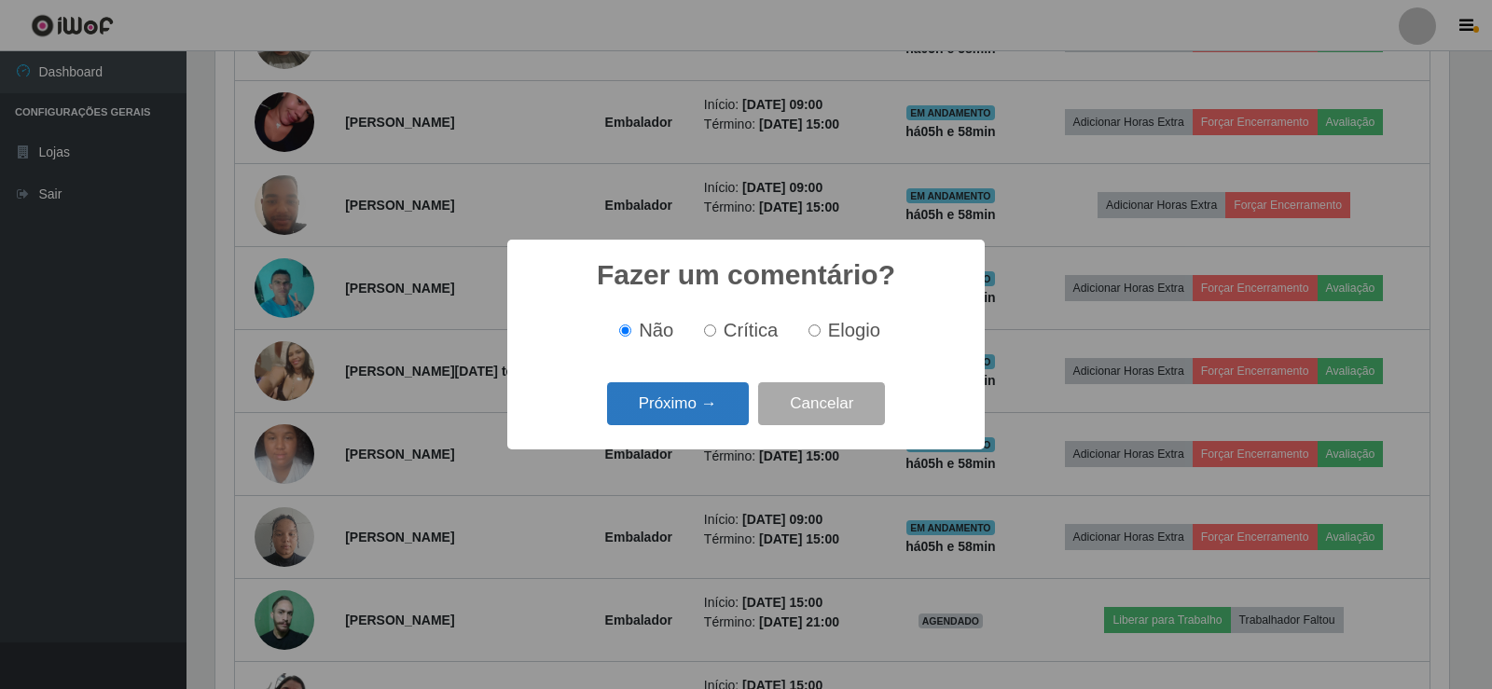
click at [714, 390] on button "Próximo →" at bounding box center [678, 404] width 142 height 44
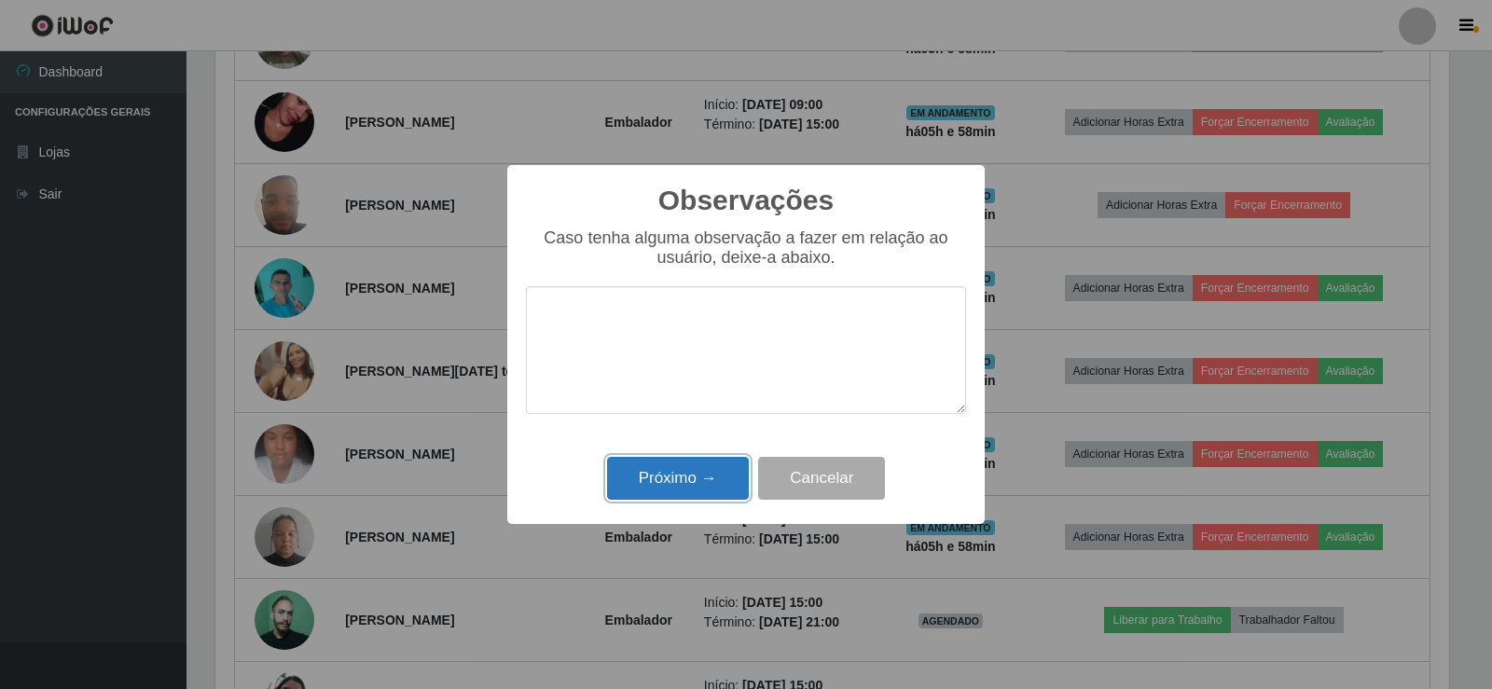
click at [716, 474] on button "Próximo →" at bounding box center [678, 479] width 142 height 44
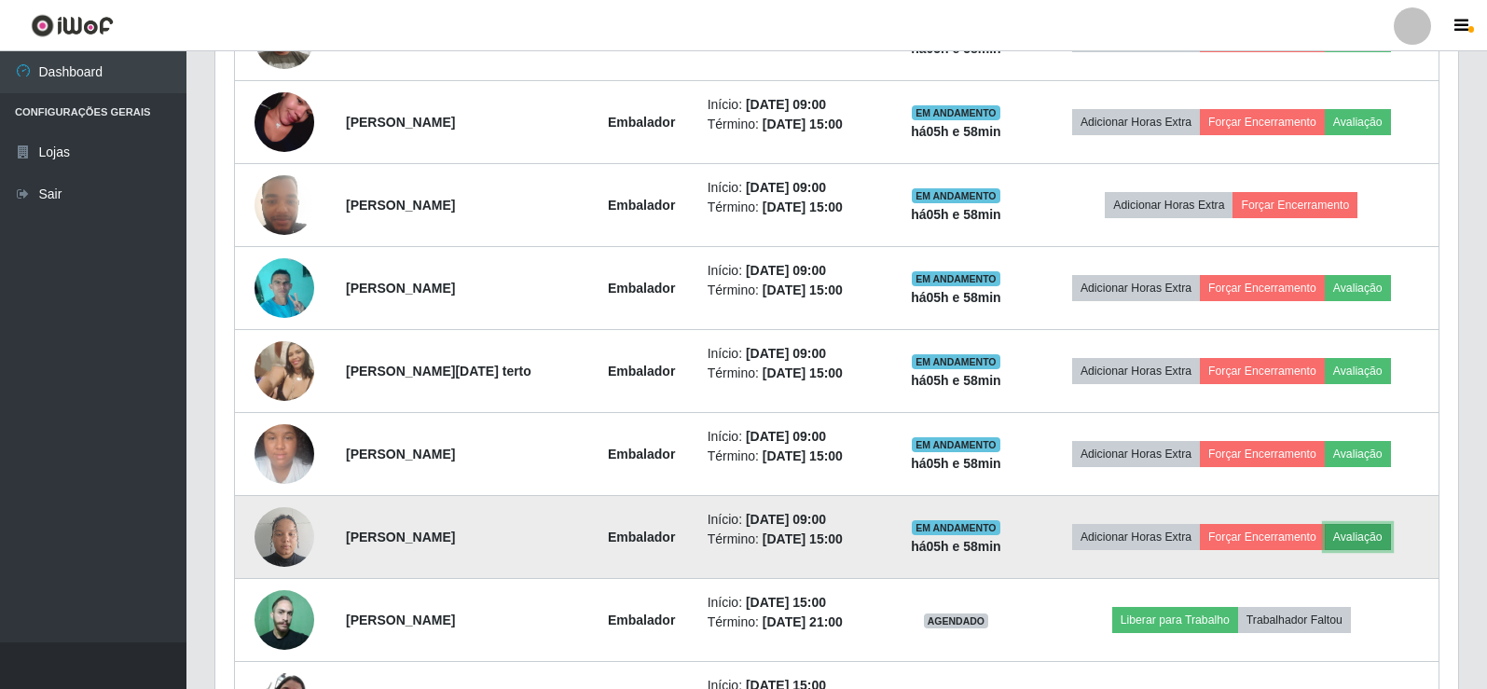
click at [1368, 524] on button "Avaliação" at bounding box center [1358, 537] width 66 height 26
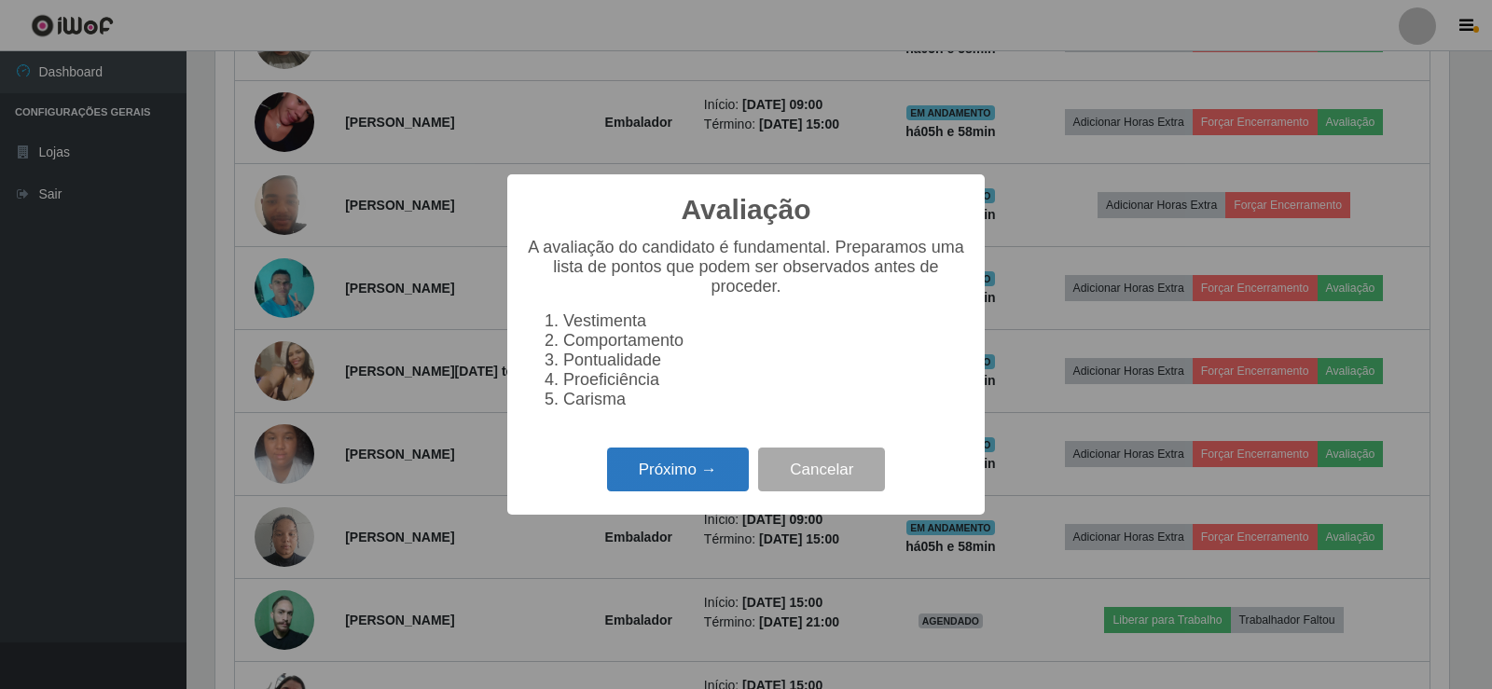
click at [681, 469] on button "Próximo →" at bounding box center [678, 469] width 142 height 44
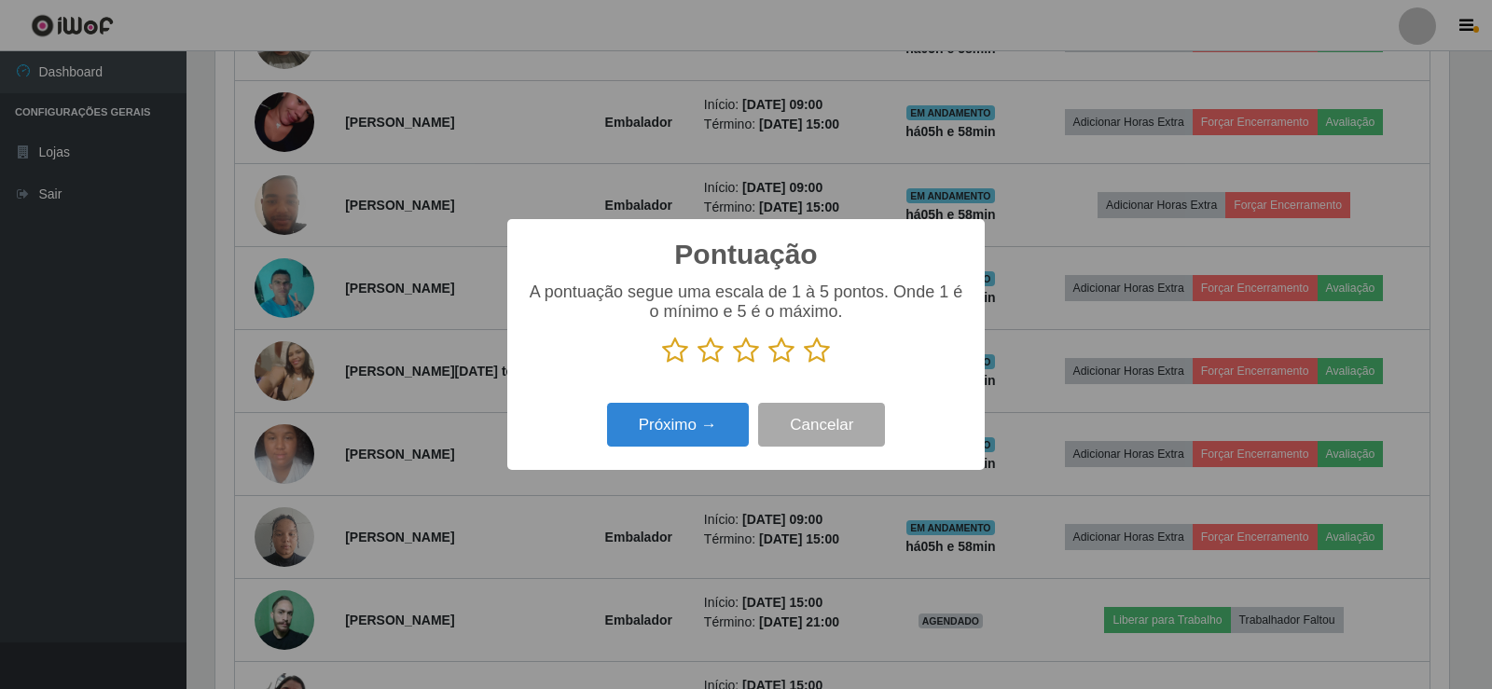
drag, startPoint x: 823, startPoint y: 352, endPoint x: 768, endPoint y: 378, distance: 60.5
click at [823, 354] on icon at bounding box center [817, 351] width 26 height 28
click at [804, 364] on input "radio" at bounding box center [804, 364] width 0 height 0
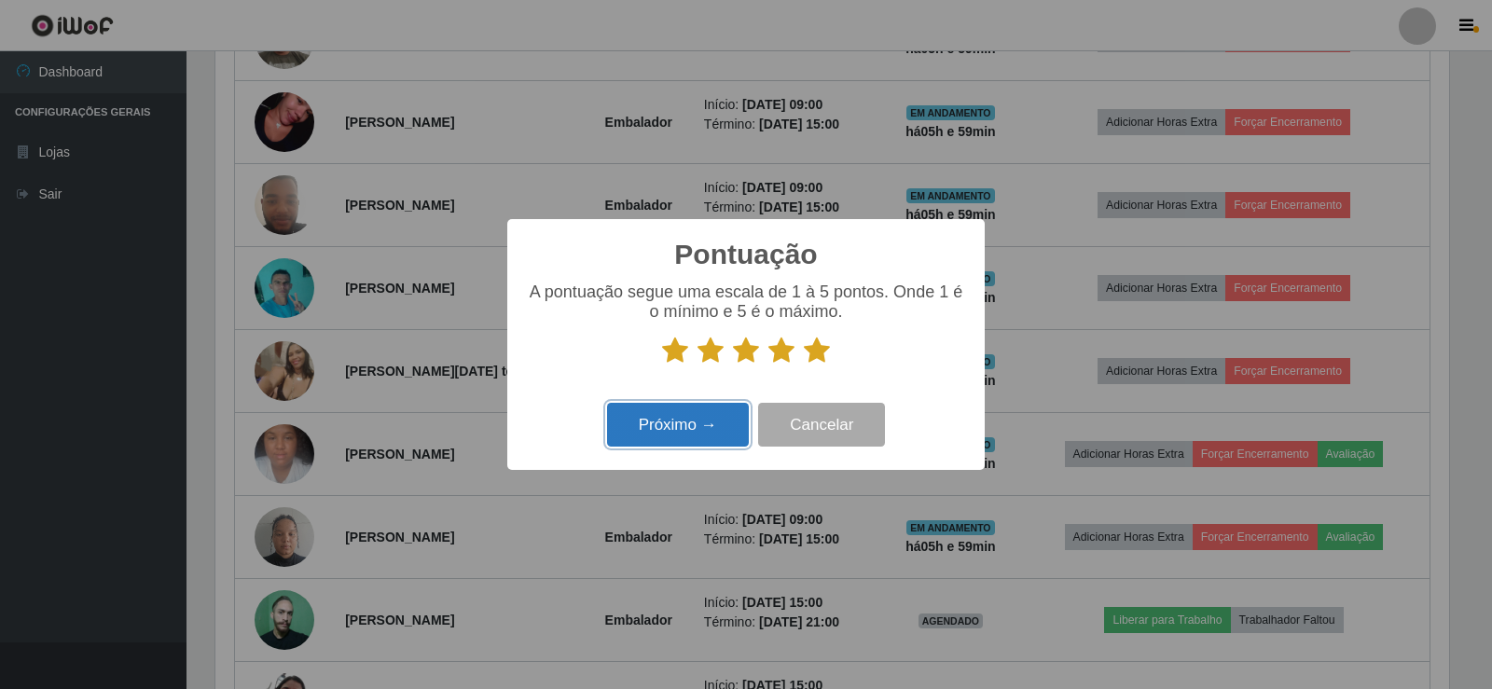
click at [688, 418] on button "Próximo →" at bounding box center [678, 425] width 142 height 44
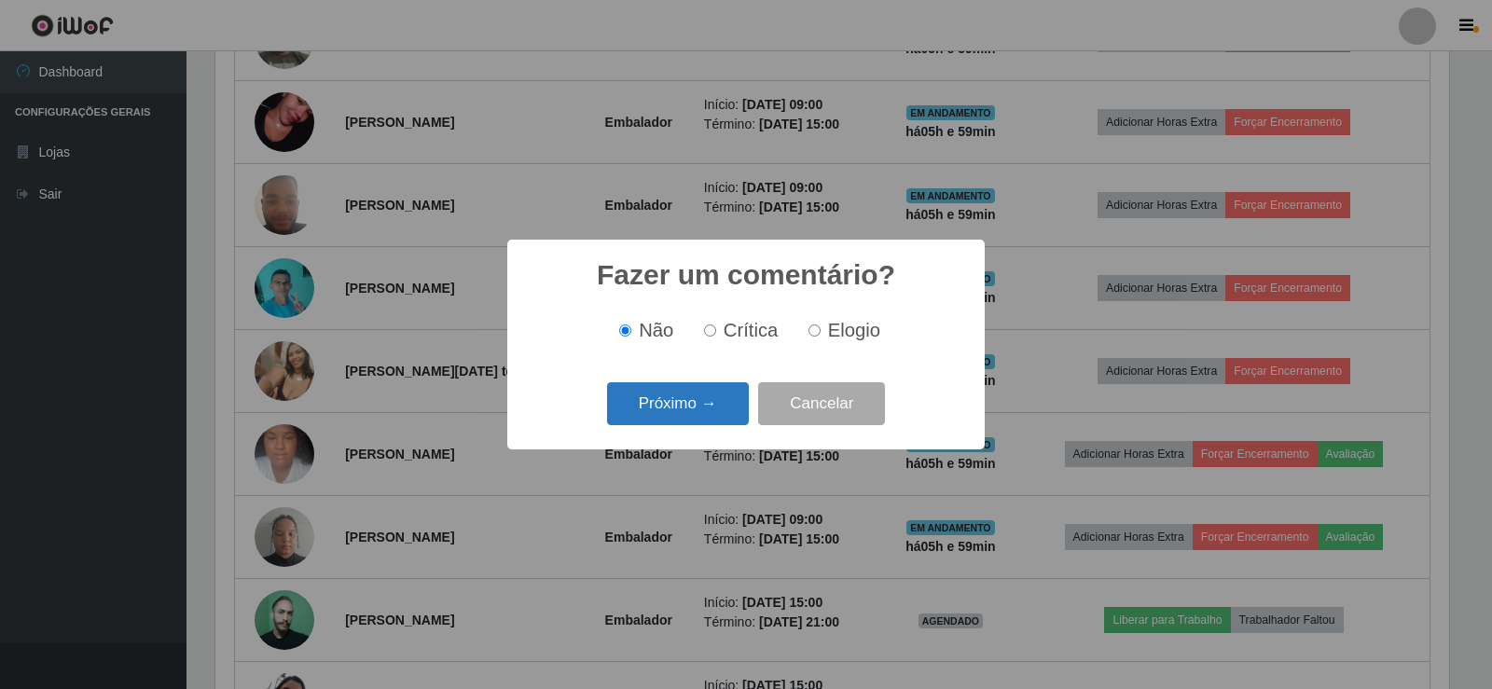
click at [714, 395] on button "Próximo →" at bounding box center [678, 404] width 142 height 44
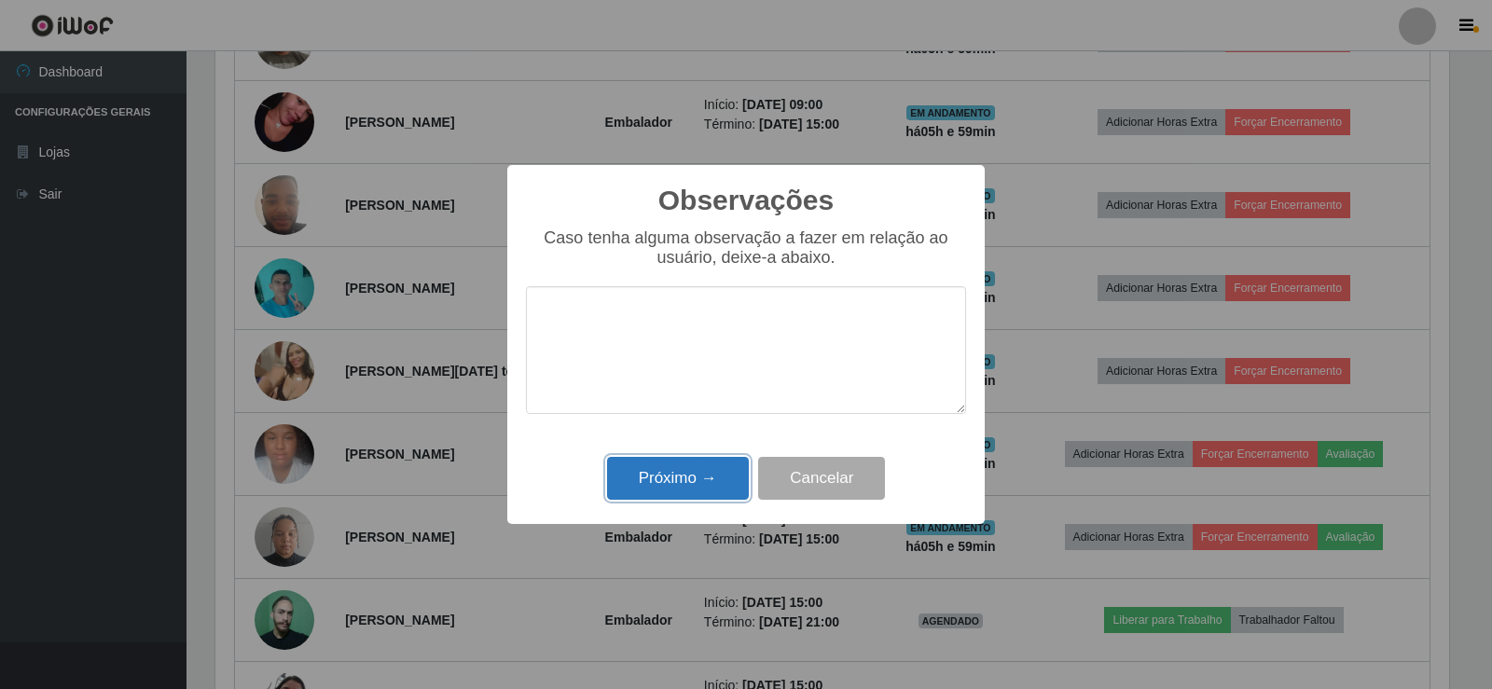
click at [692, 483] on button "Próximo →" at bounding box center [678, 479] width 142 height 44
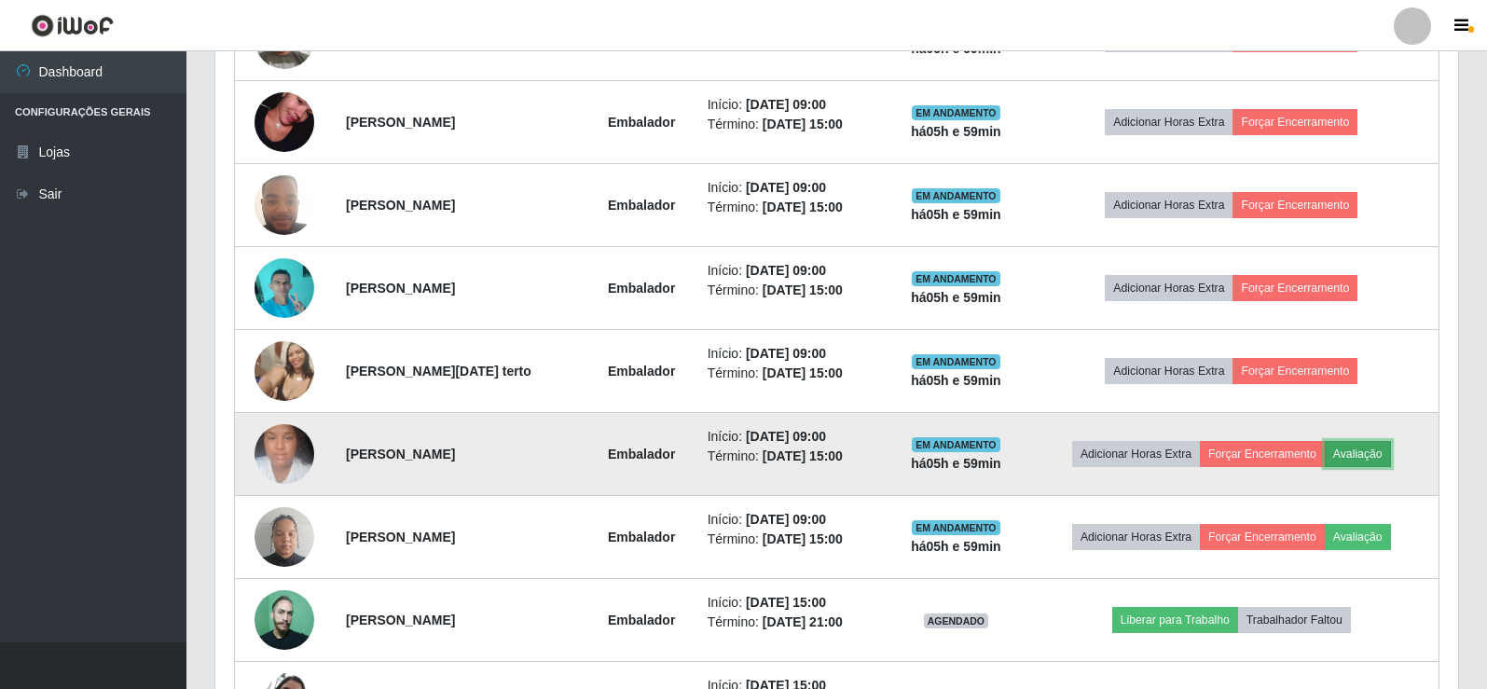
click at [1355, 448] on button "Avaliação" at bounding box center [1358, 454] width 66 height 26
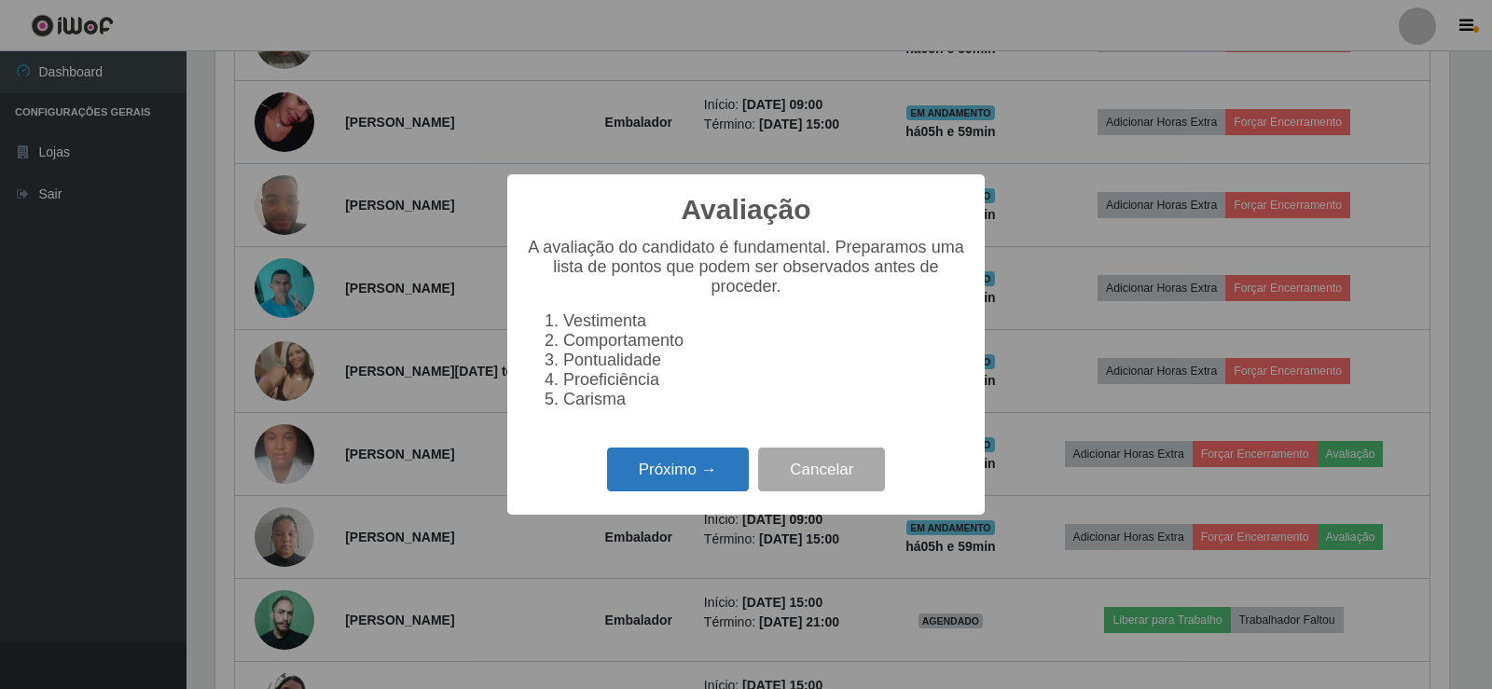
click at [664, 481] on button "Próximo →" at bounding box center [678, 469] width 142 height 44
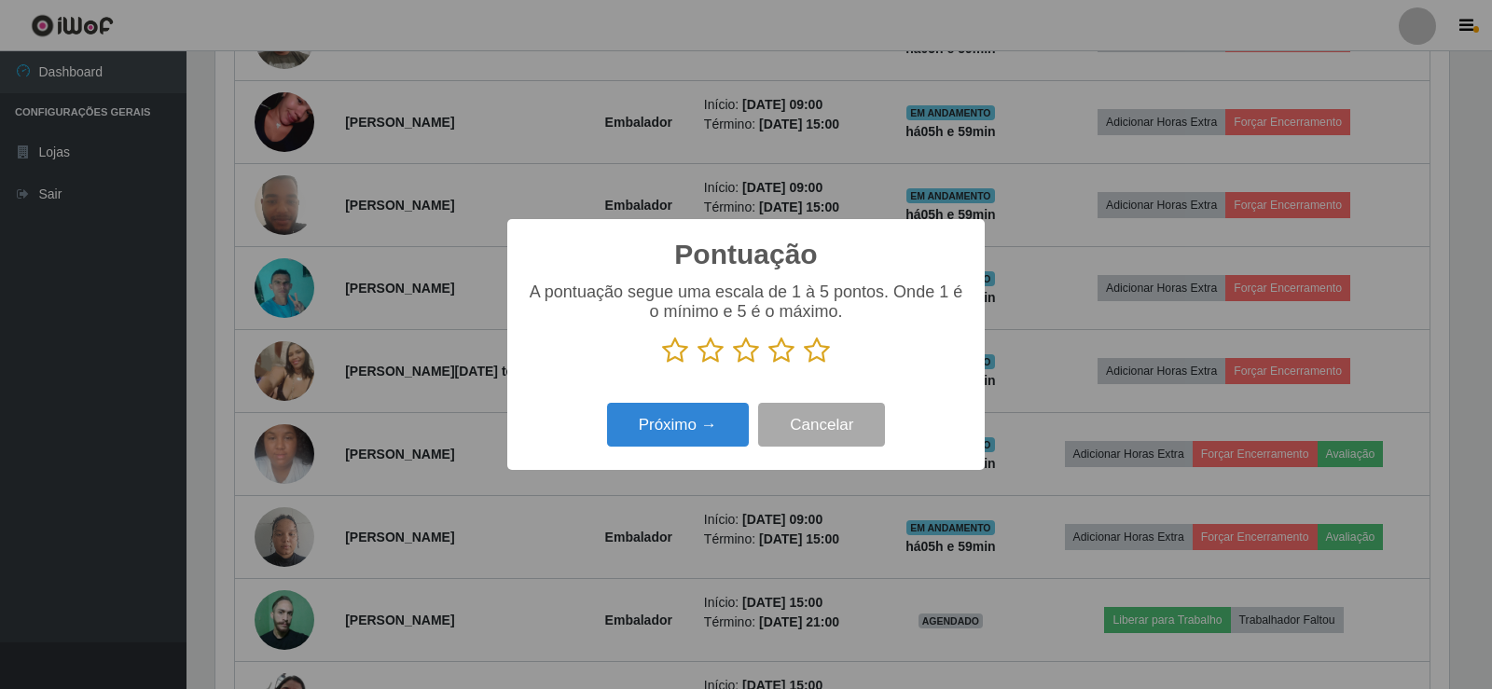
drag, startPoint x: 812, startPoint y: 354, endPoint x: 792, endPoint y: 382, distance: 34.1
click at [812, 364] on icon at bounding box center [817, 351] width 26 height 28
click at [804, 364] on input "radio" at bounding box center [804, 364] width 0 height 0
click at [675, 432] on button "Próximo →" at bounding box center [678, 425] width 142 height 44
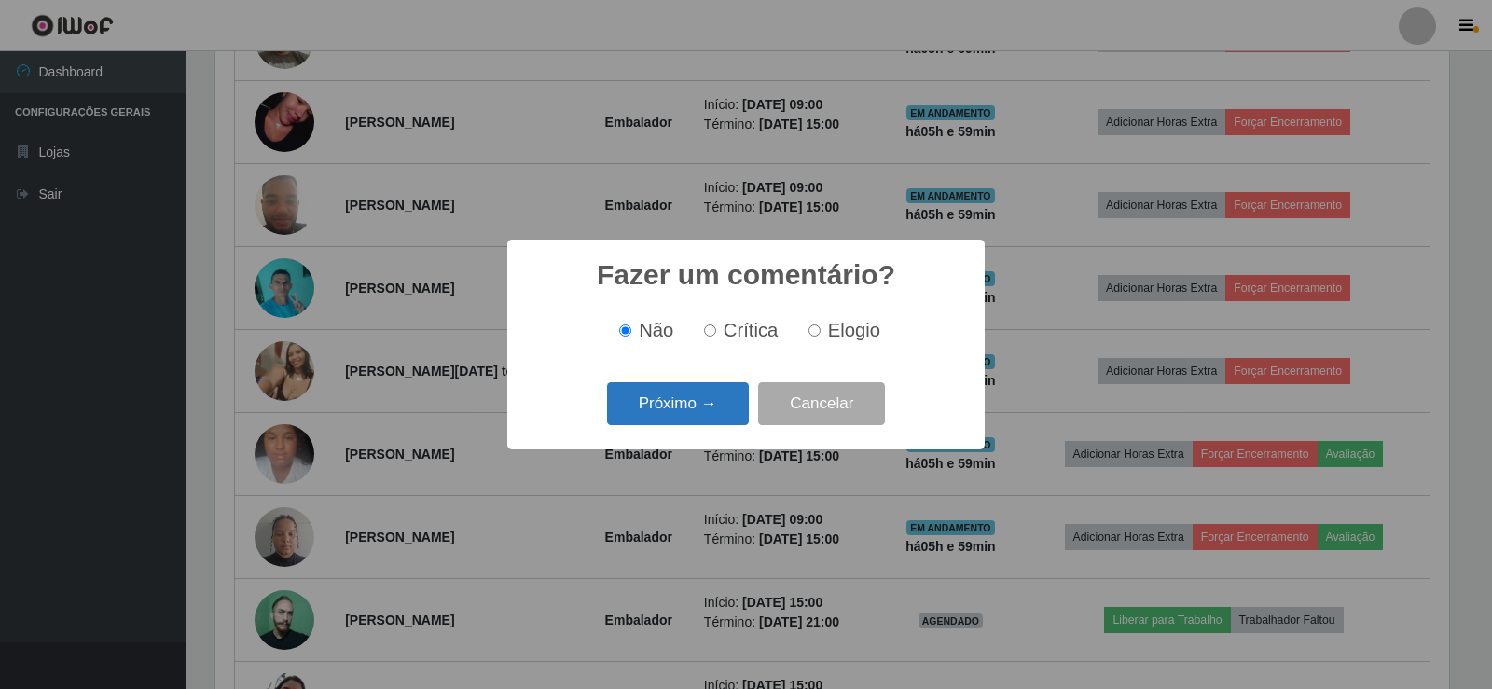
click at [695, 404] on button "Próximo →" at bounding box center [678, 404] width 142 height 44
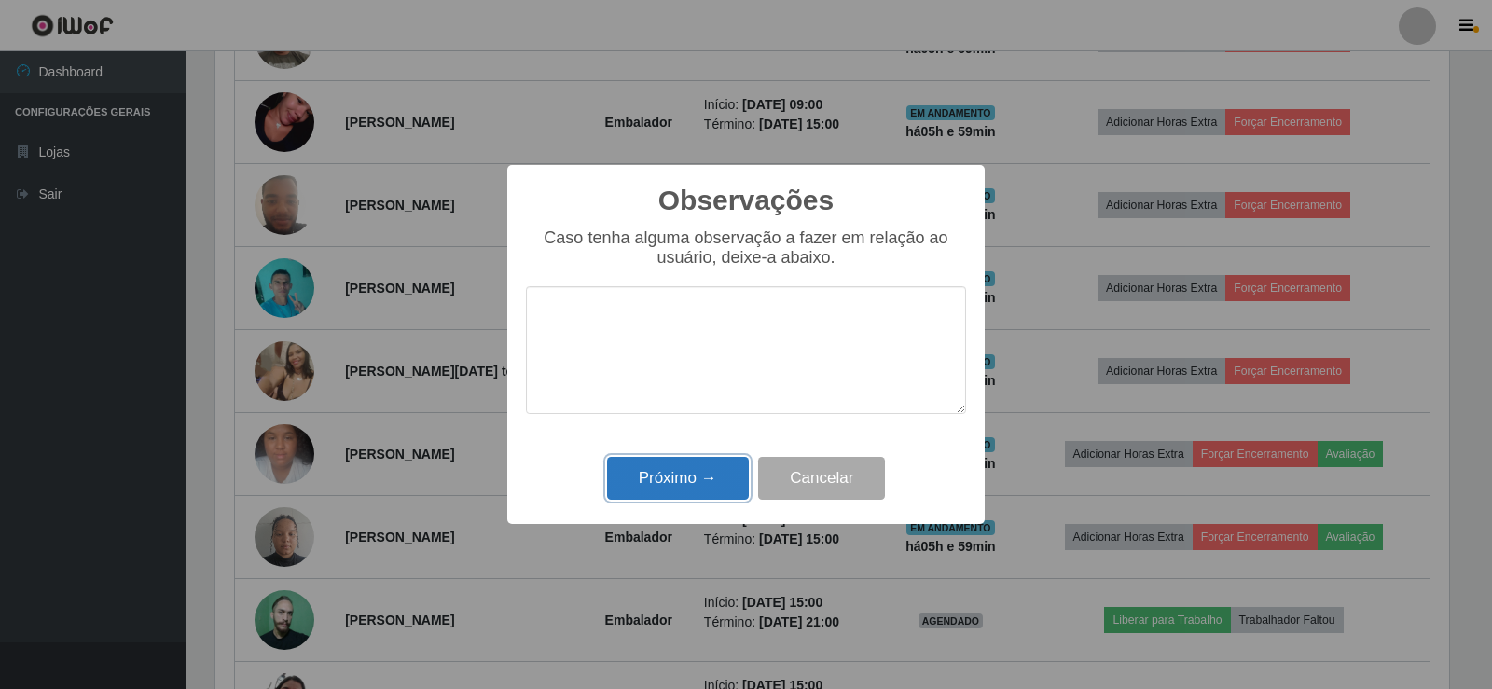
click at [681, 489] on button "Próximo →" at bounding box center [678, 479] width 142 height 44
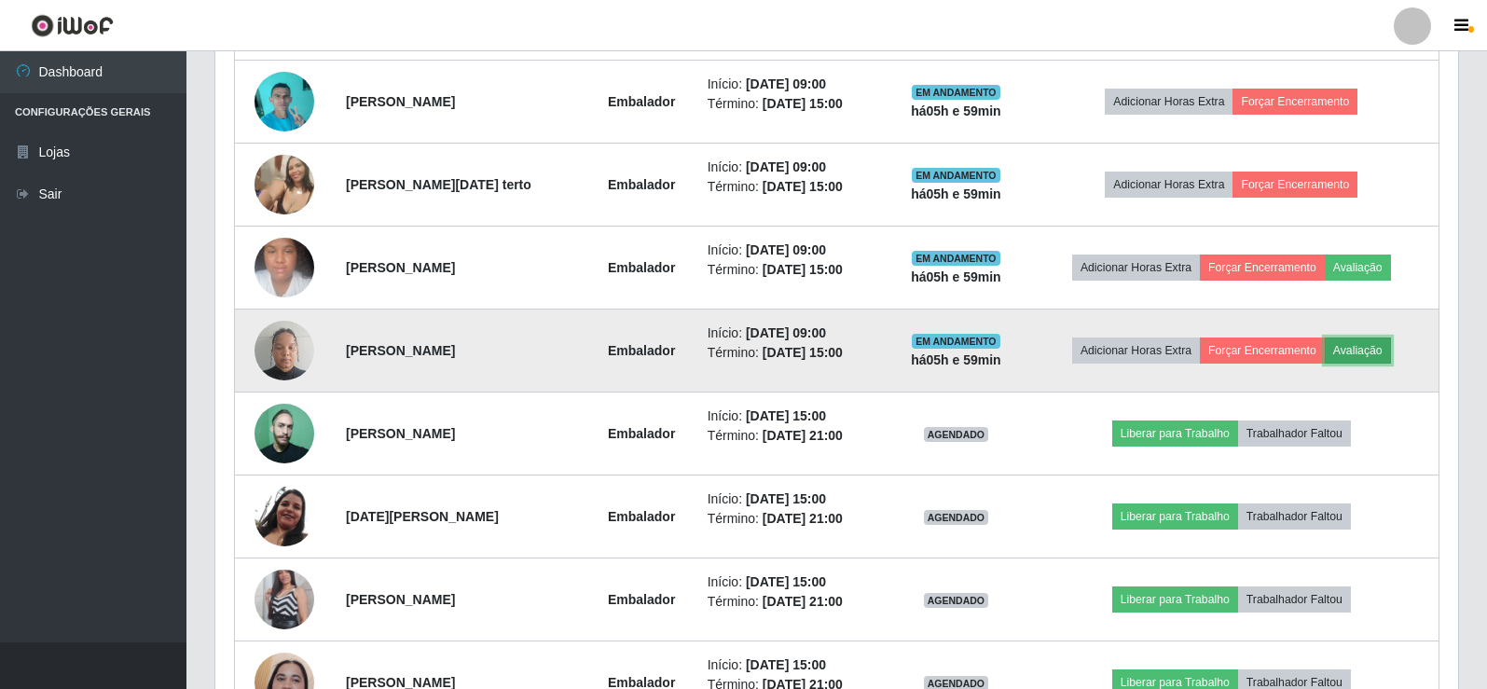
click at [1361, 346] on button "Avaliação" at bounding box center [1358, 350] width 66 height 26
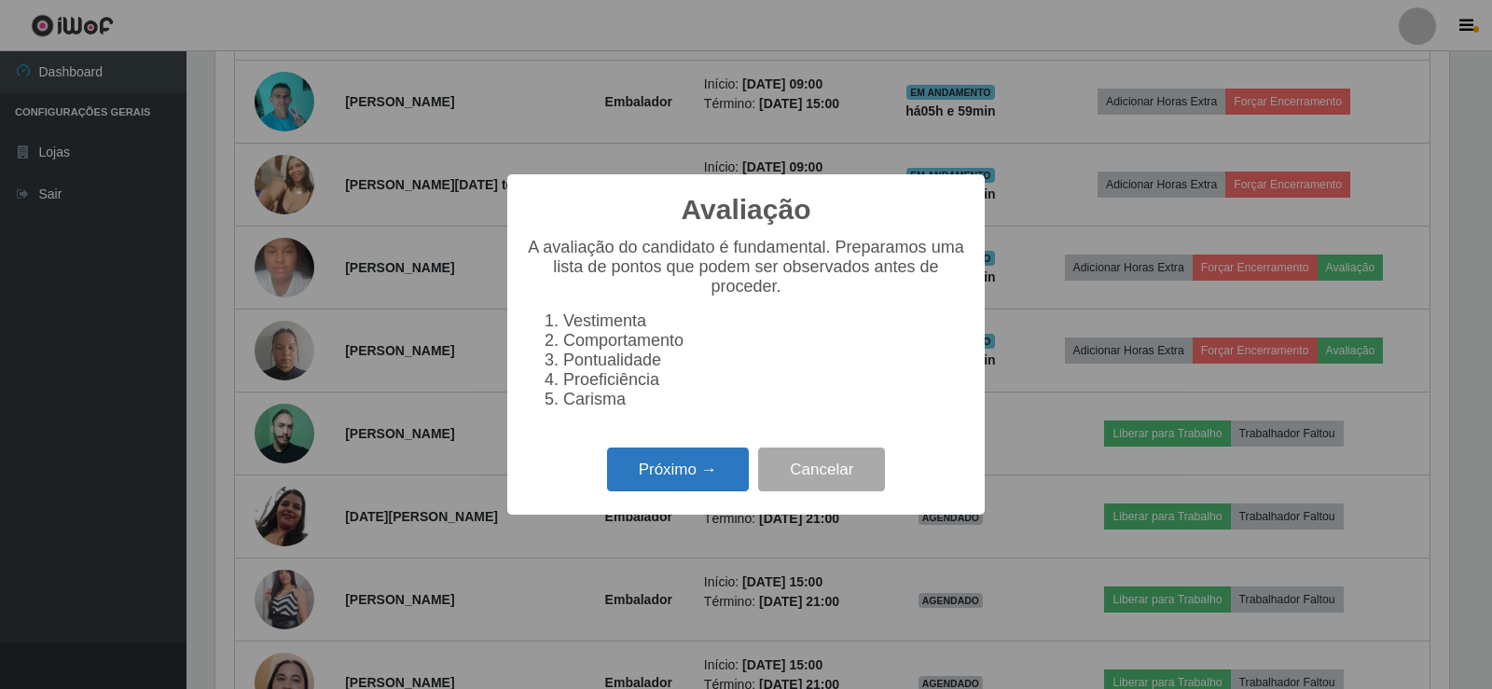
click at [689, 478] on button "Próximo →" at bounding box center [678, 469] width 142 height 44
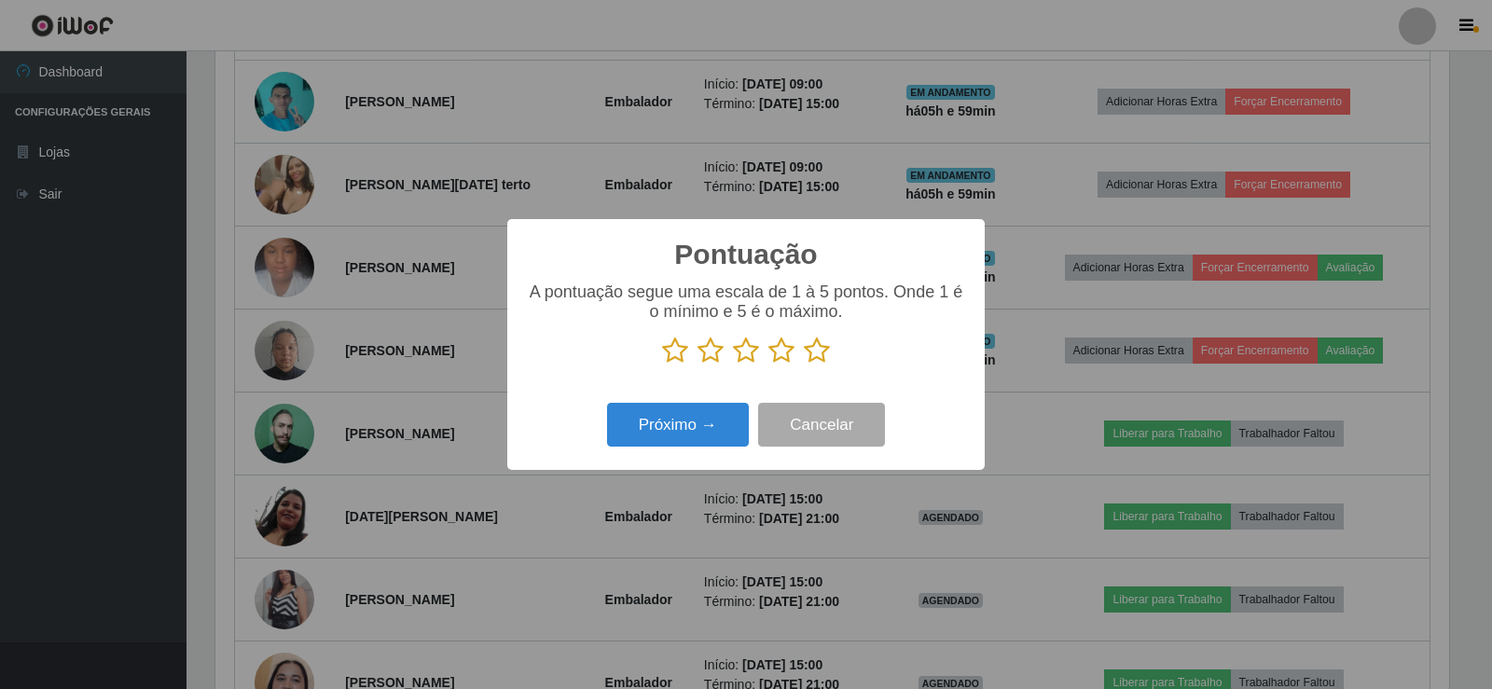
drag, startPoint x: 811, startPoint y: 345, endPoint x: 791, endPoint y: 370, distance: 31.9
click at [812, 346] on icon at bounding box center [817, 351] width 26 height 28
click at [804, 364] on input "radio" at bounding box center [804, 364] width 0 height 0
click at [685, 435] on button "Próximo →" at bounding box center [678, 425] width 142 height 44
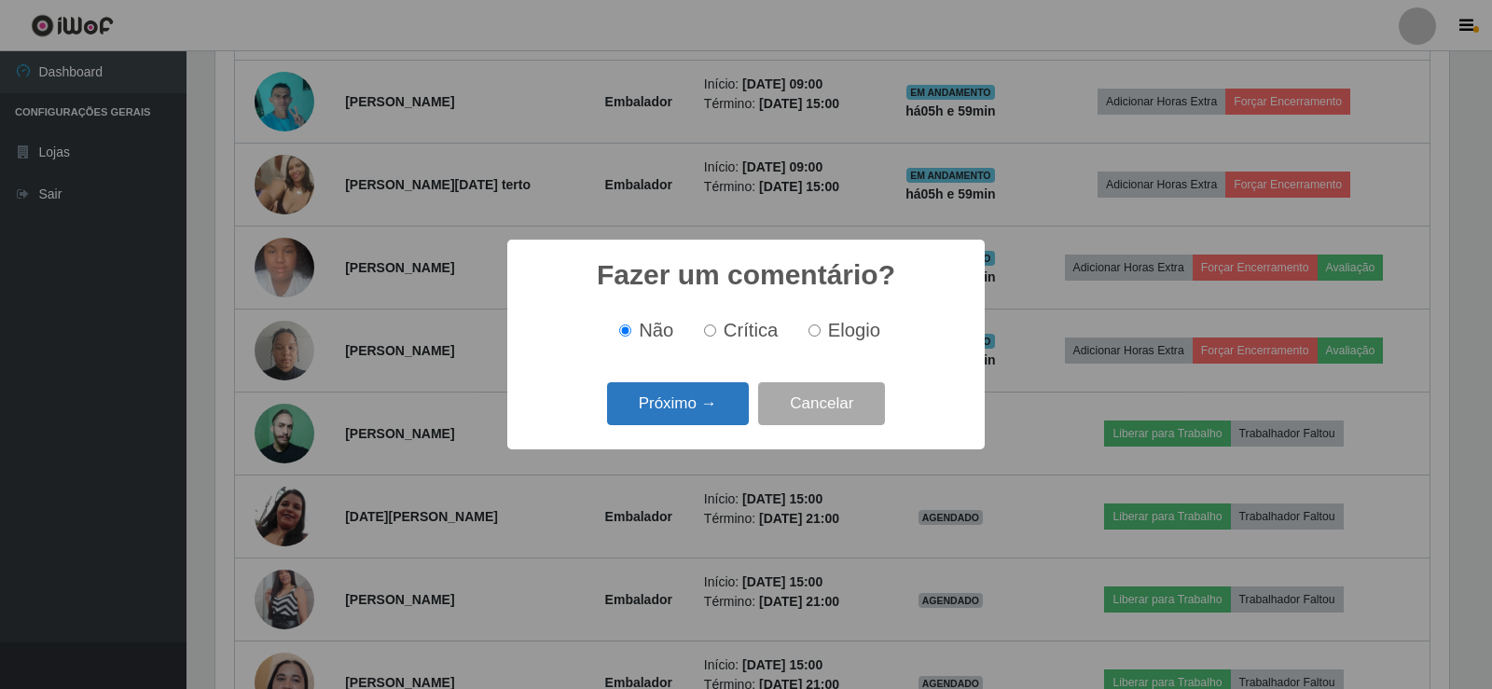
click at [695, 413] on button "Próximo →" at bounding box center [678, 404] width 142 height 44
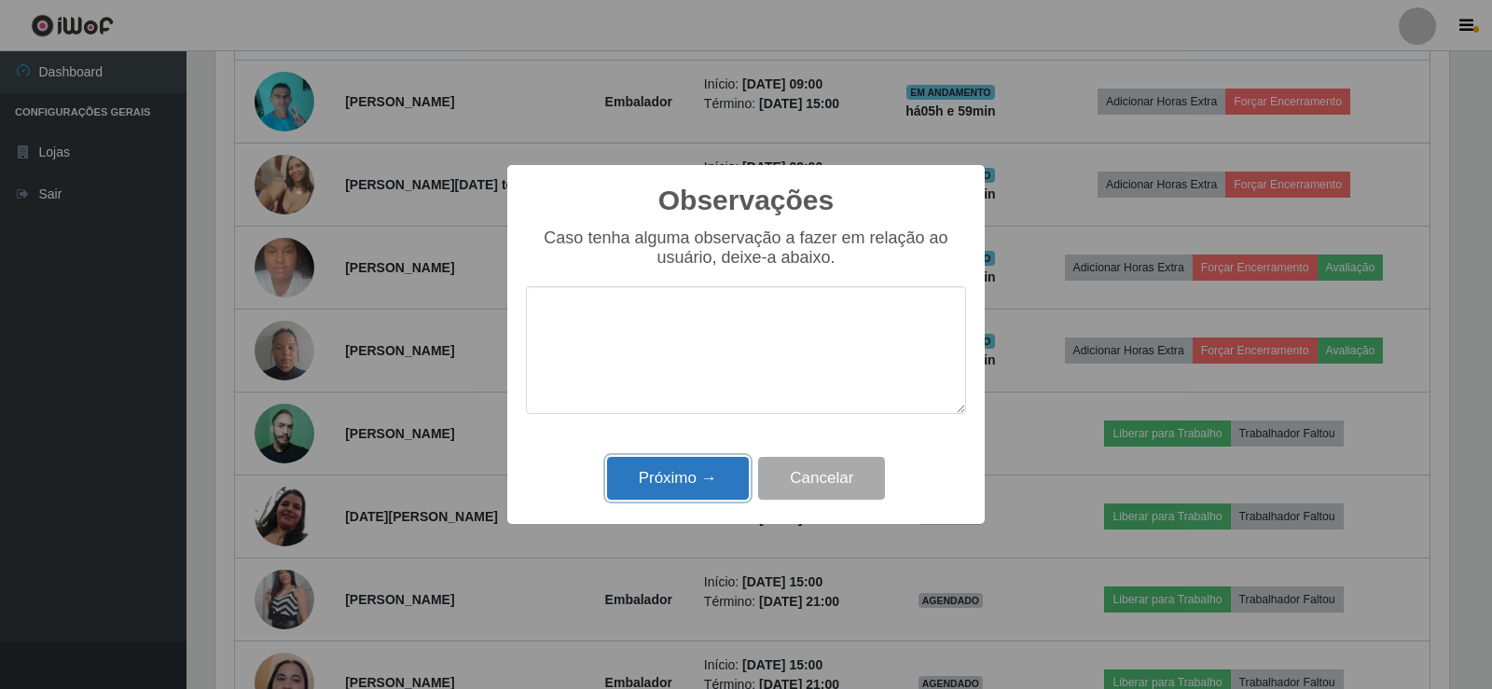
click at [682, 487] on button "Próximo →" at bounding box center [678, 479] width 142 height 44
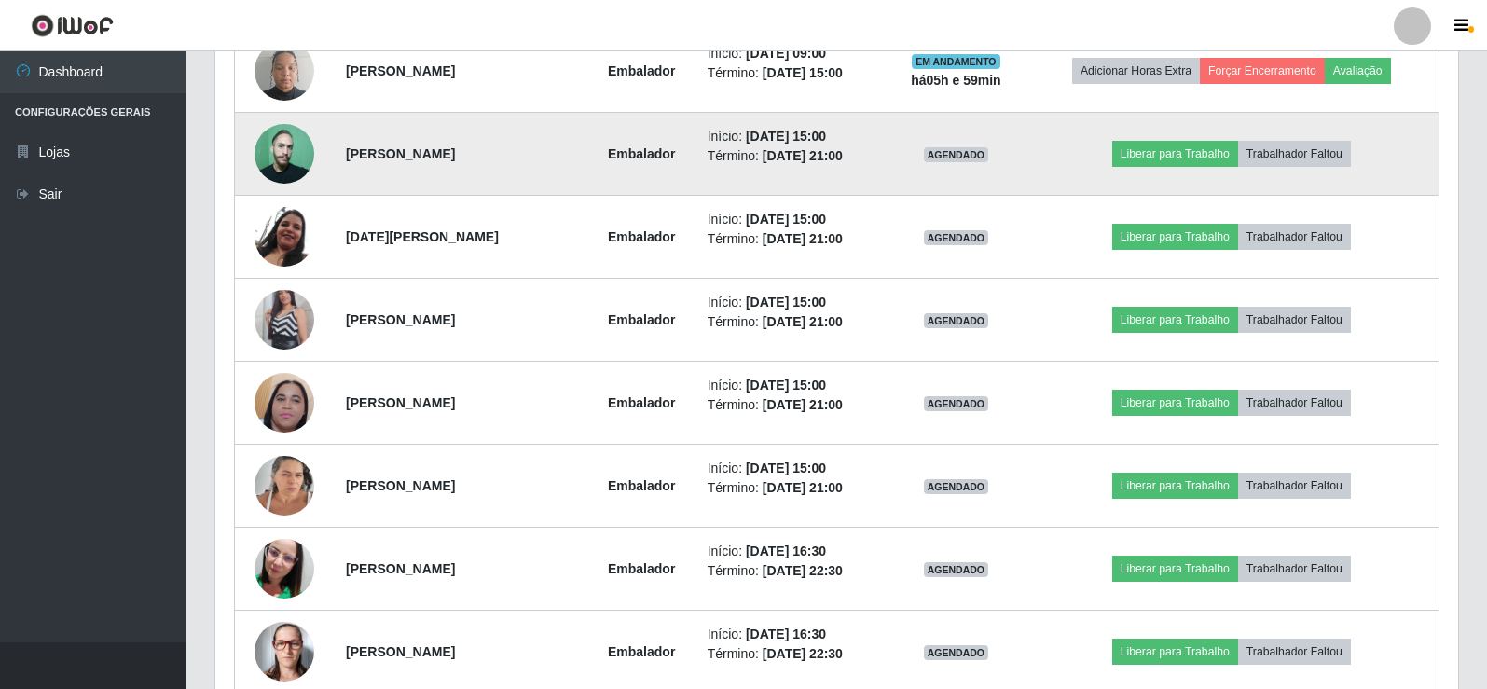
click at [1136, 172] on td "Liberar para Trabalho Trabalhador Faltou" at bounding box center [1232, 154] width 415 height 83
click at [1176, 153] on button "Liberar para Trabalho" at bounding box center [1175, 154] width 126 height 26
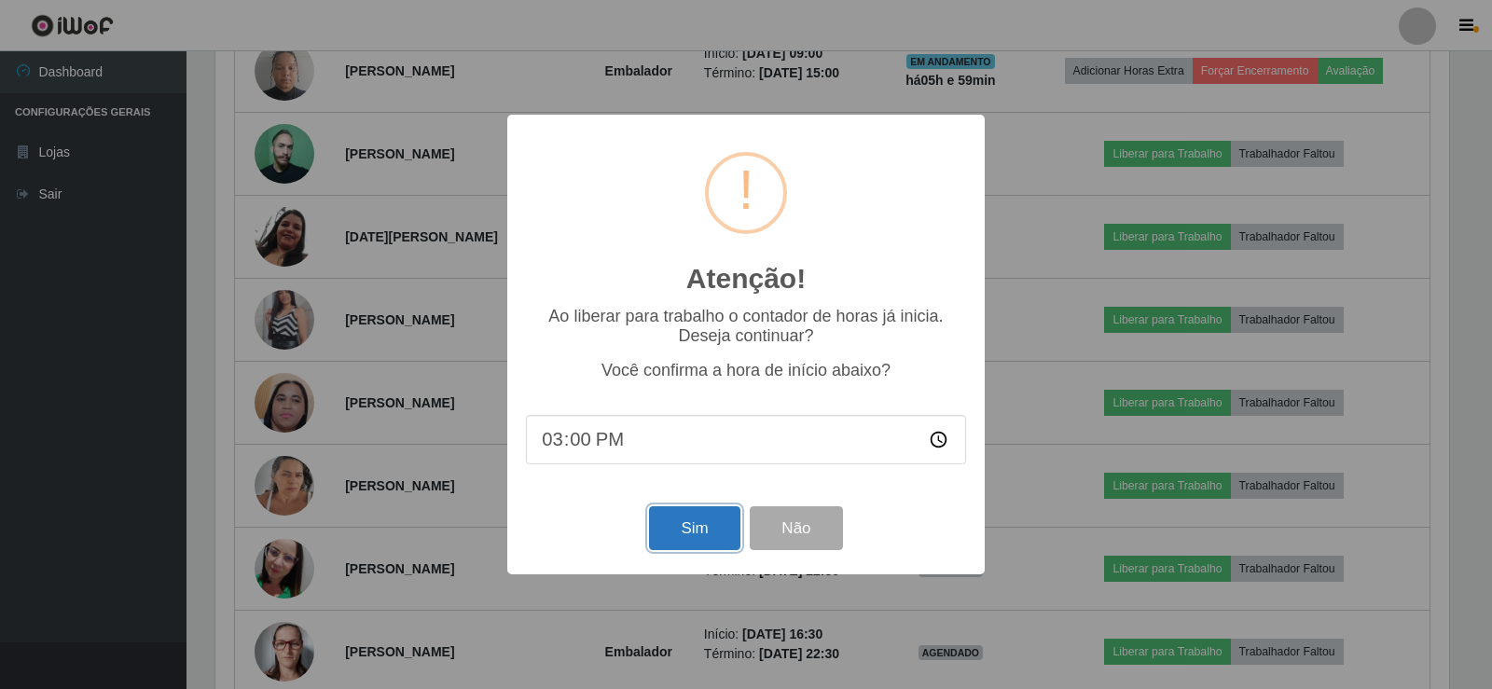
click at [678, 516] on button "Sim" at bounding box center [694, 528] width 90 height 44
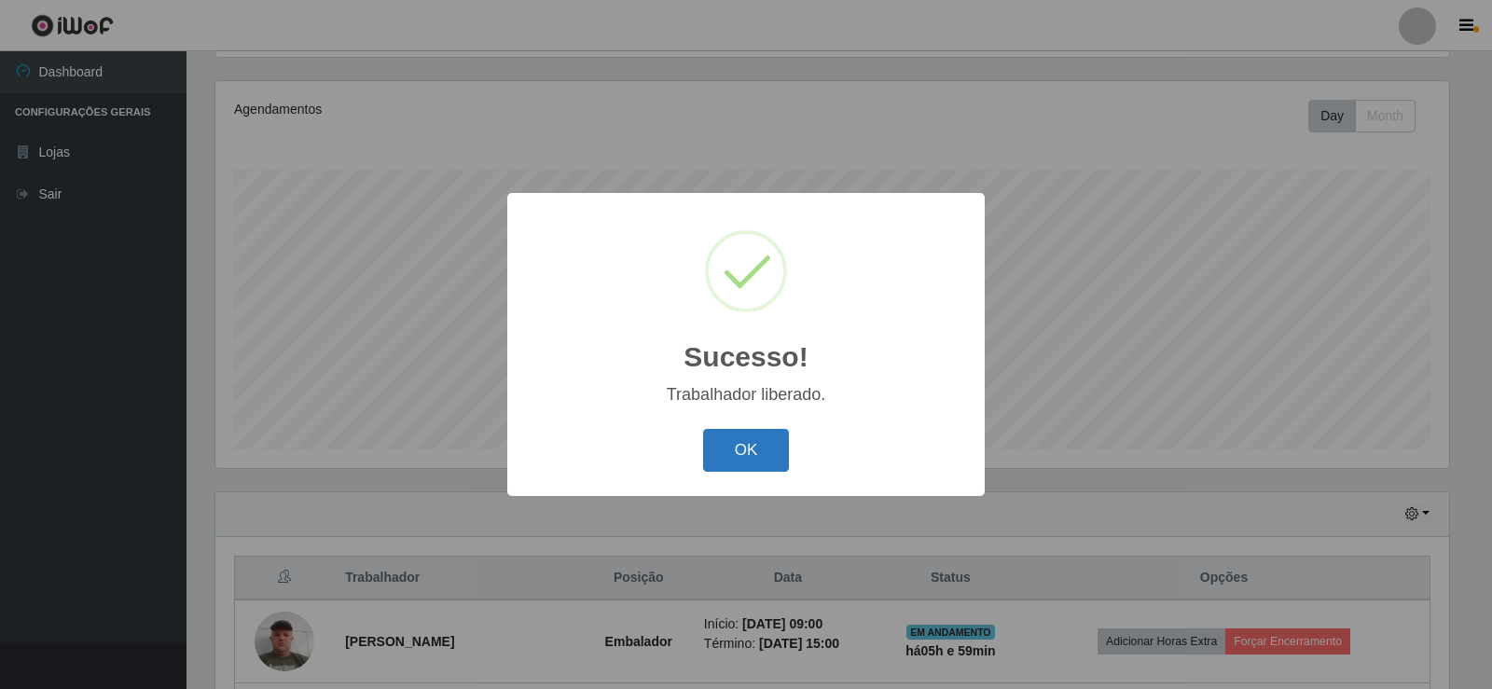
click at [746, 461] on button "OK" at bounding box center [746, 451] width 87 height 44
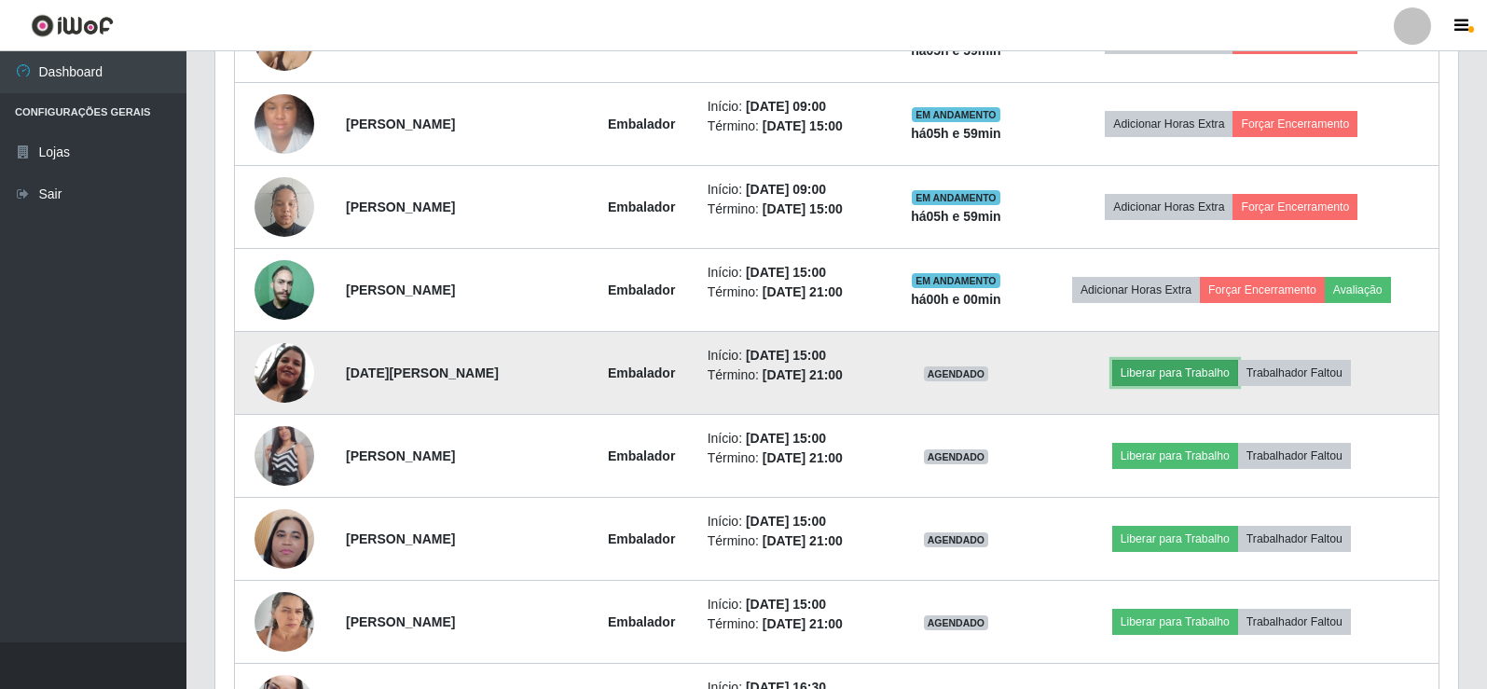
click at [1188, 368] on button "Liberar para Trabalho" at bounding box center [1175, 373] width 126 height 26
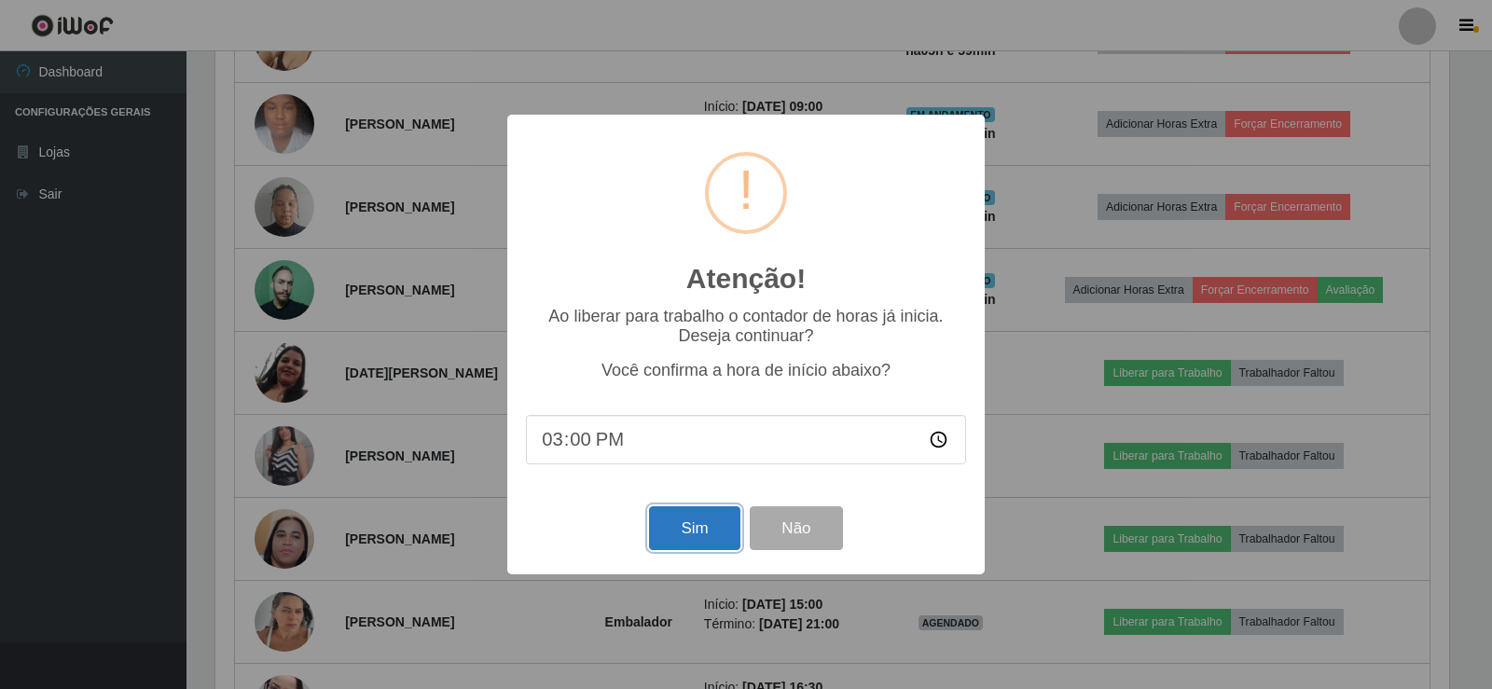
click at [674, 524] on button "Sim" at bounding box center [694, 528] width 90 height 44
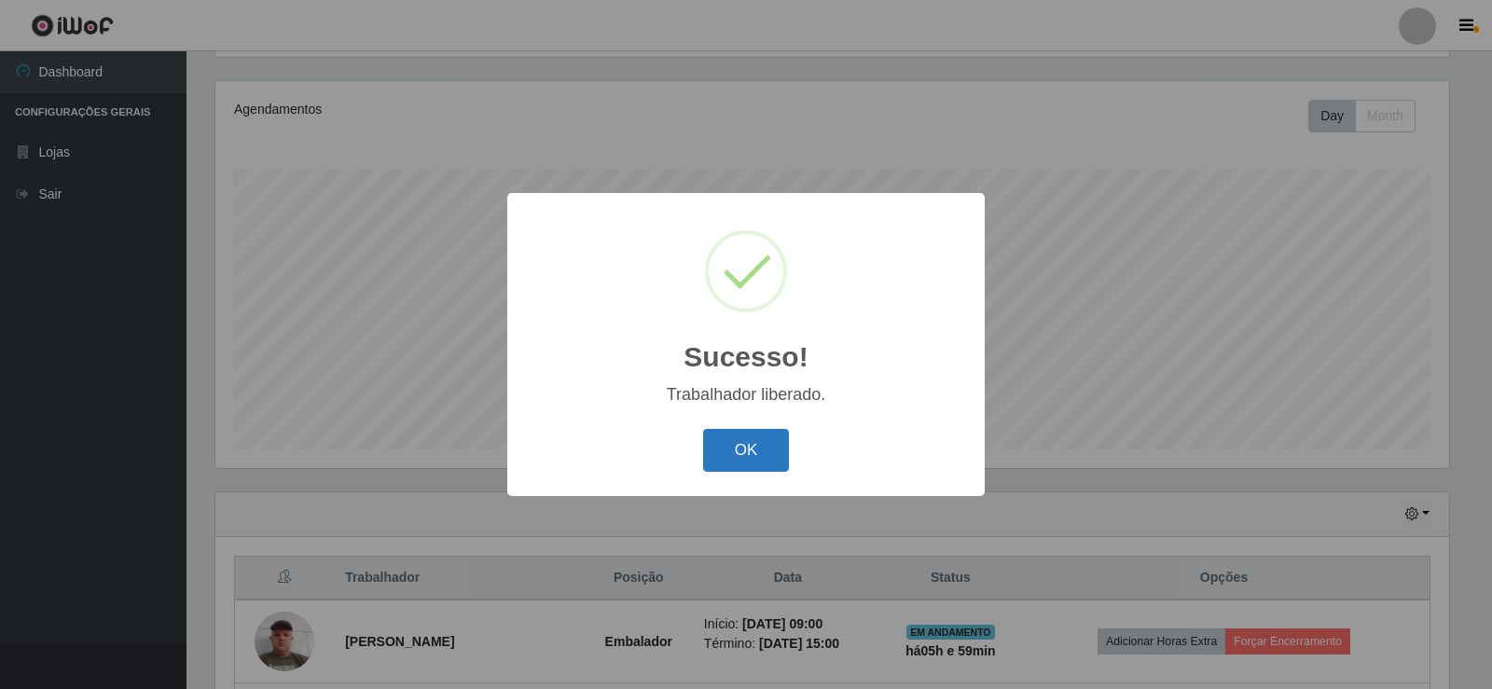
click at [770, 442] on button "OK" at bounding box center [746, 451] width 87 height 44
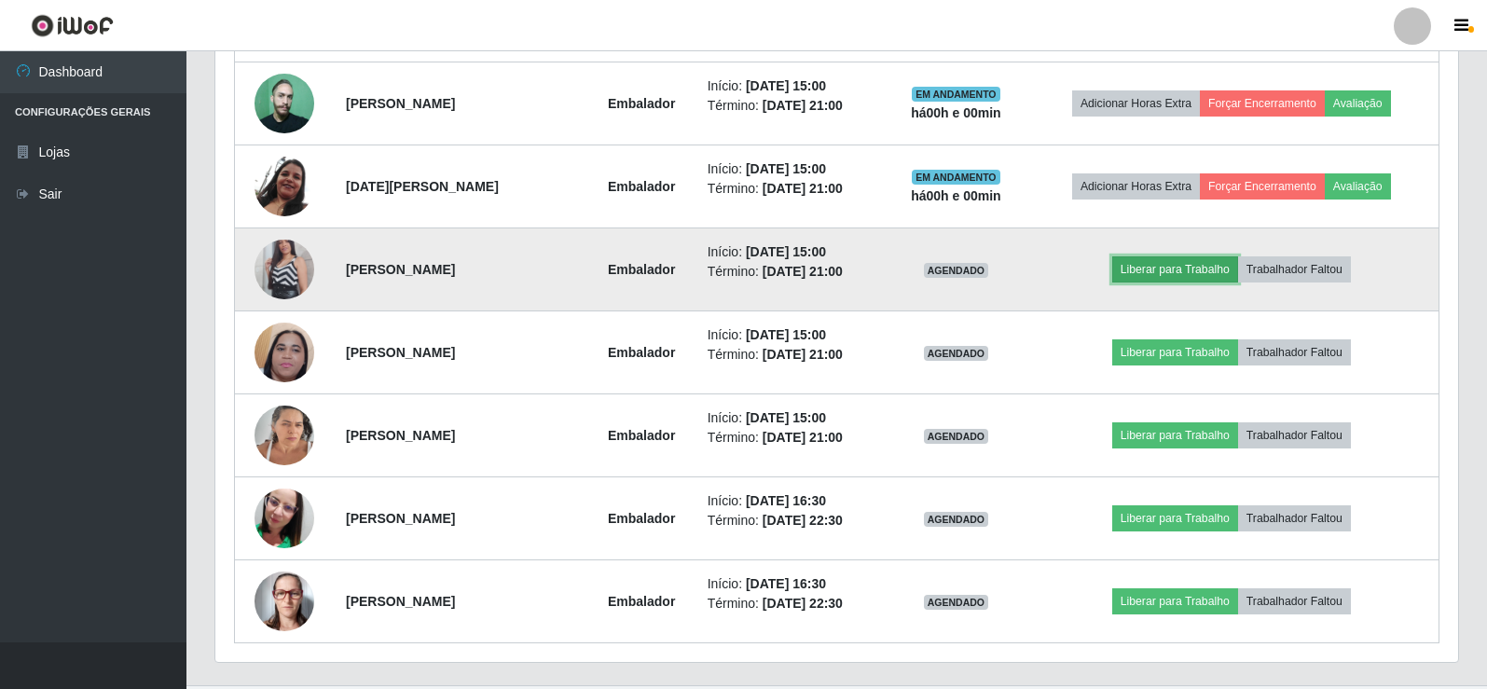
click at [1182, 258] on button "Liberar para Trabalho" at bounding box center [1175, 269] width 126 height 26
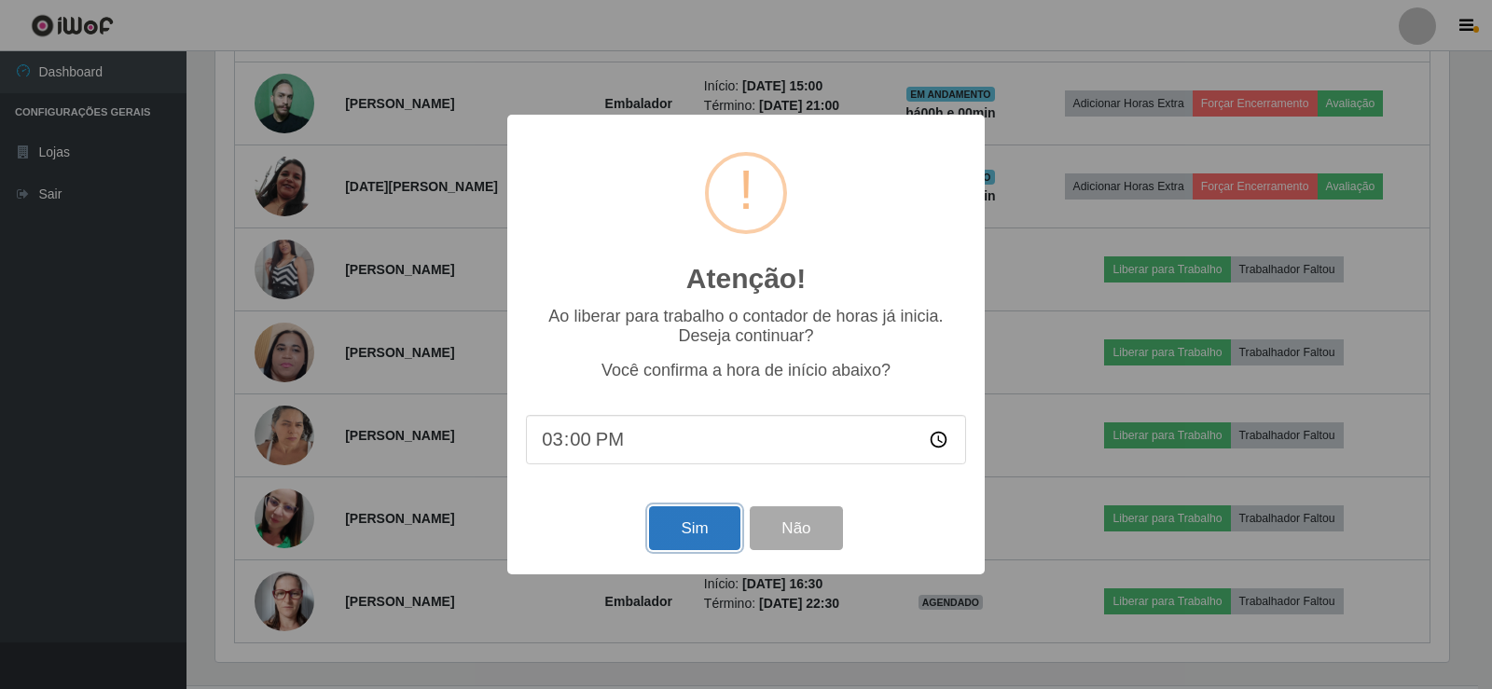
click at [723, 537] on button "Sim" at bounding box center [694, 528] width 90 height 44
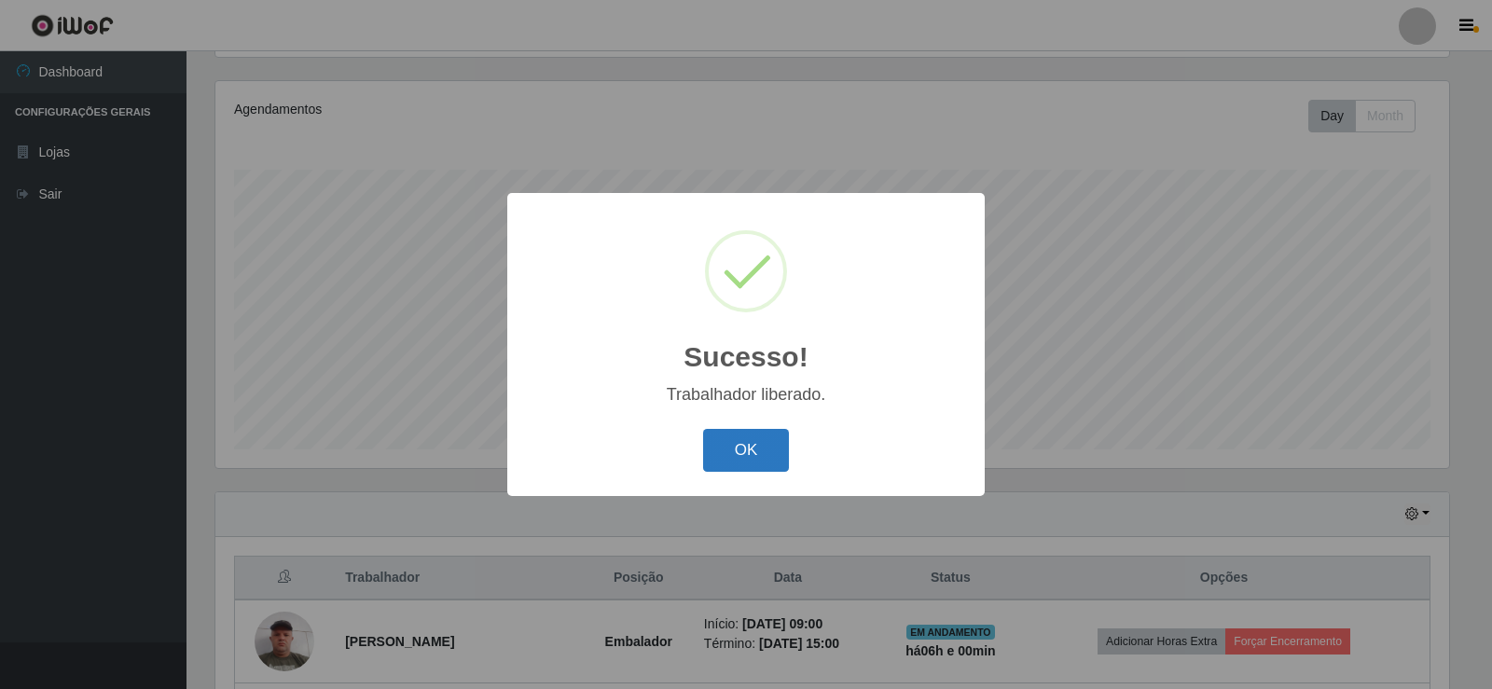
click at [745, 430] on button "OK" at bounding box center [746, 451] width 87 height 44
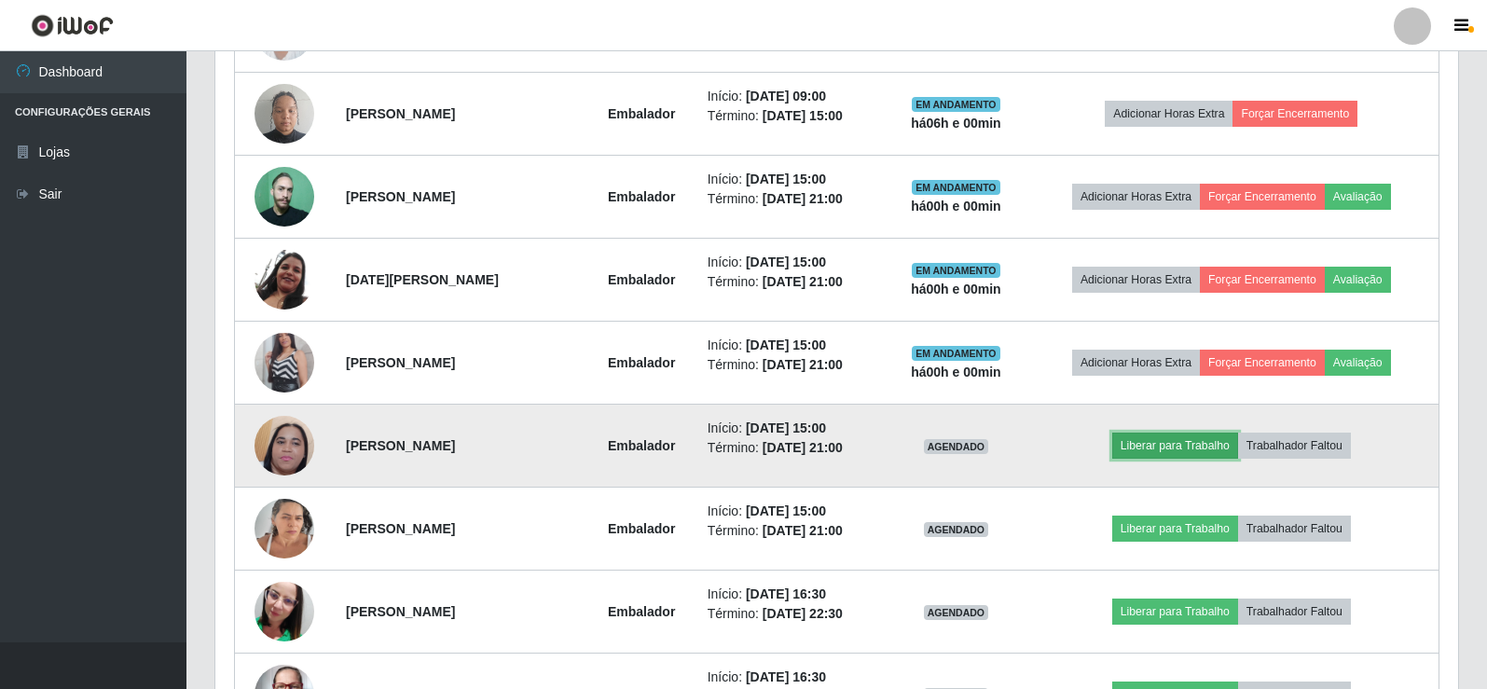
click at [1158, 441] on button "Liberar para Trabalho" at bounding box center [1175, 446] width 126 height 26
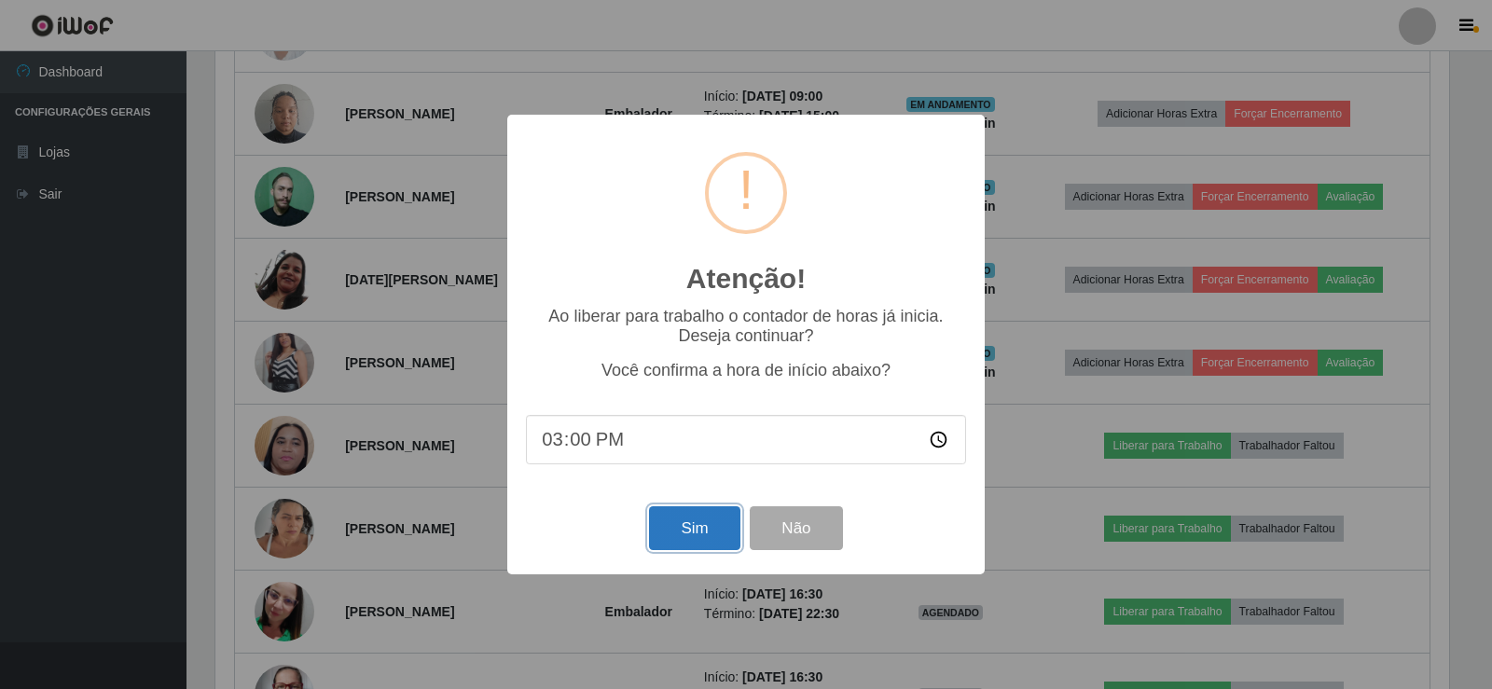
click at [703, 528] on button "Sim" at bounding box center [694, 528] width 90 height 44
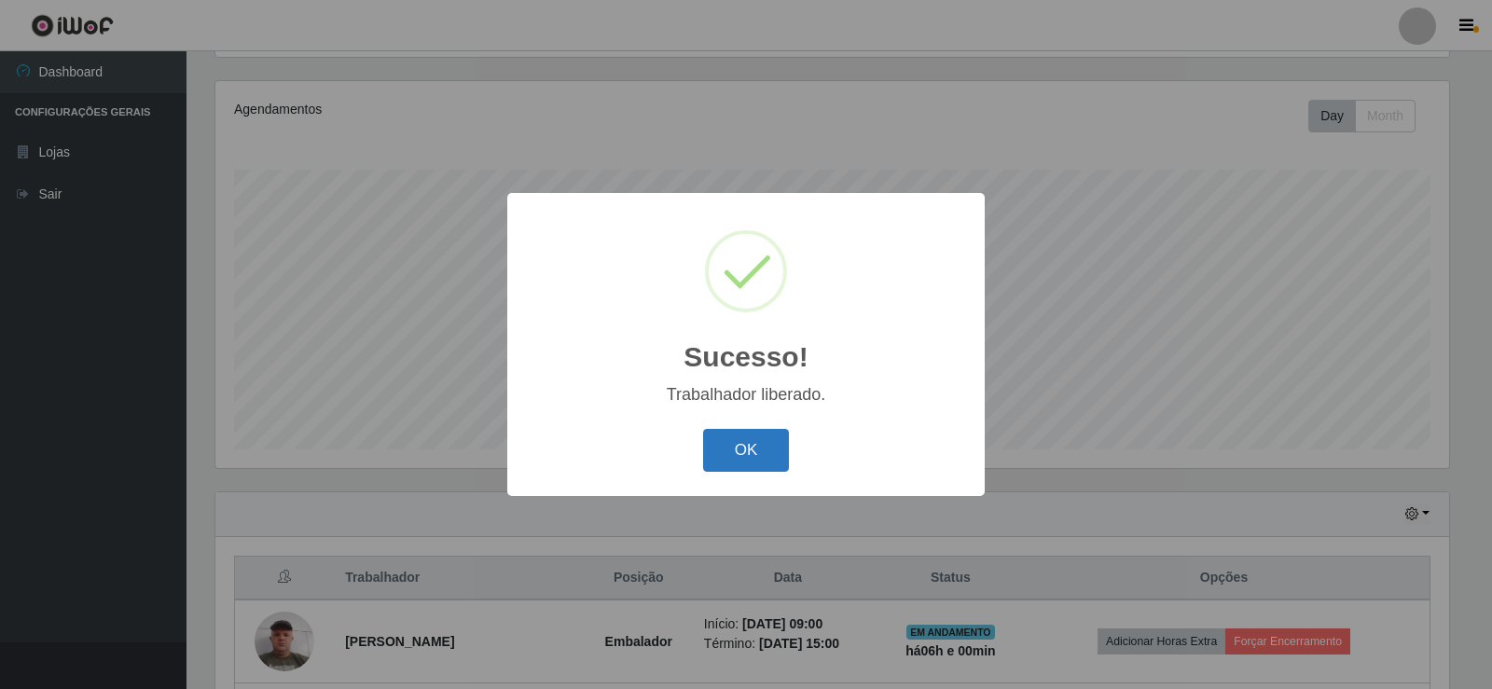
click at [719, 452] on button "OK" at bounding box center [746, 451] width 87 height 44
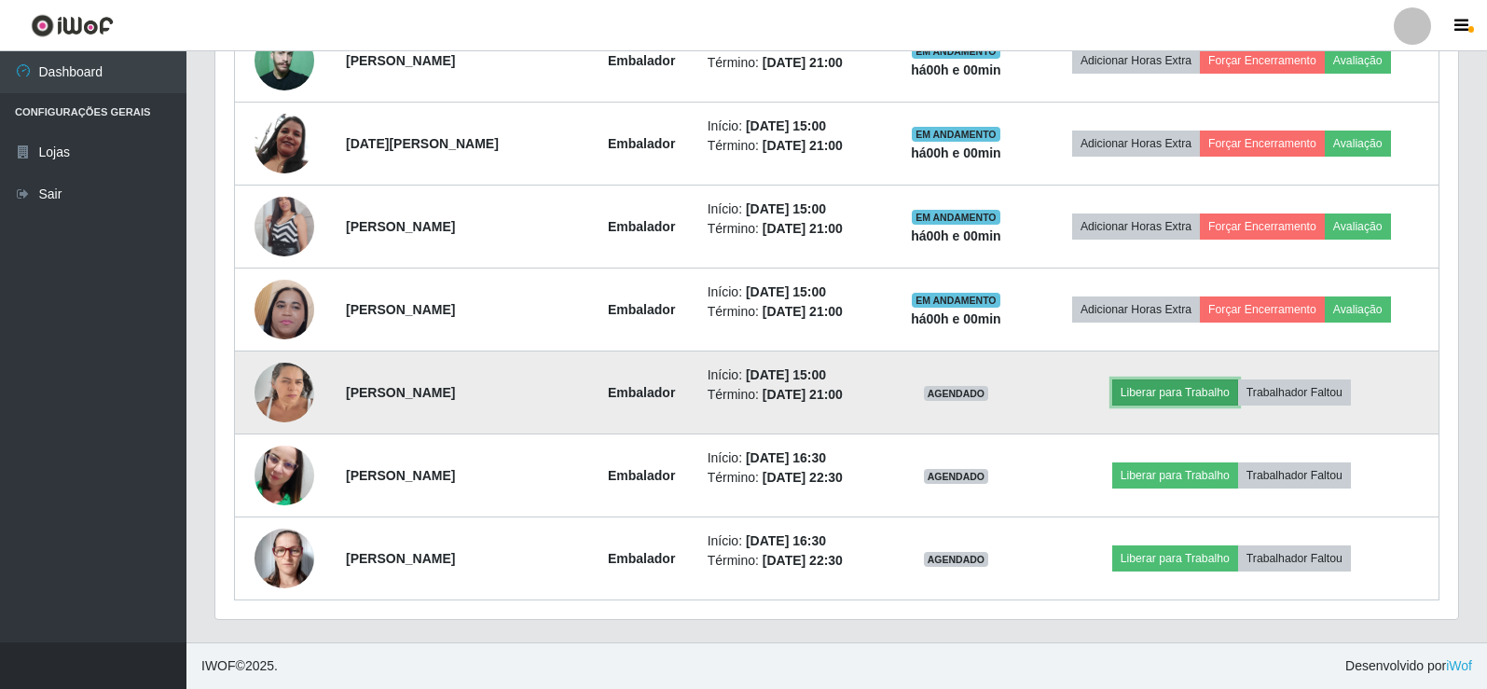
click at [1198, 389] on button "Liberar para Trabalho" at bounding box center [1175, 392] width 126 height 26
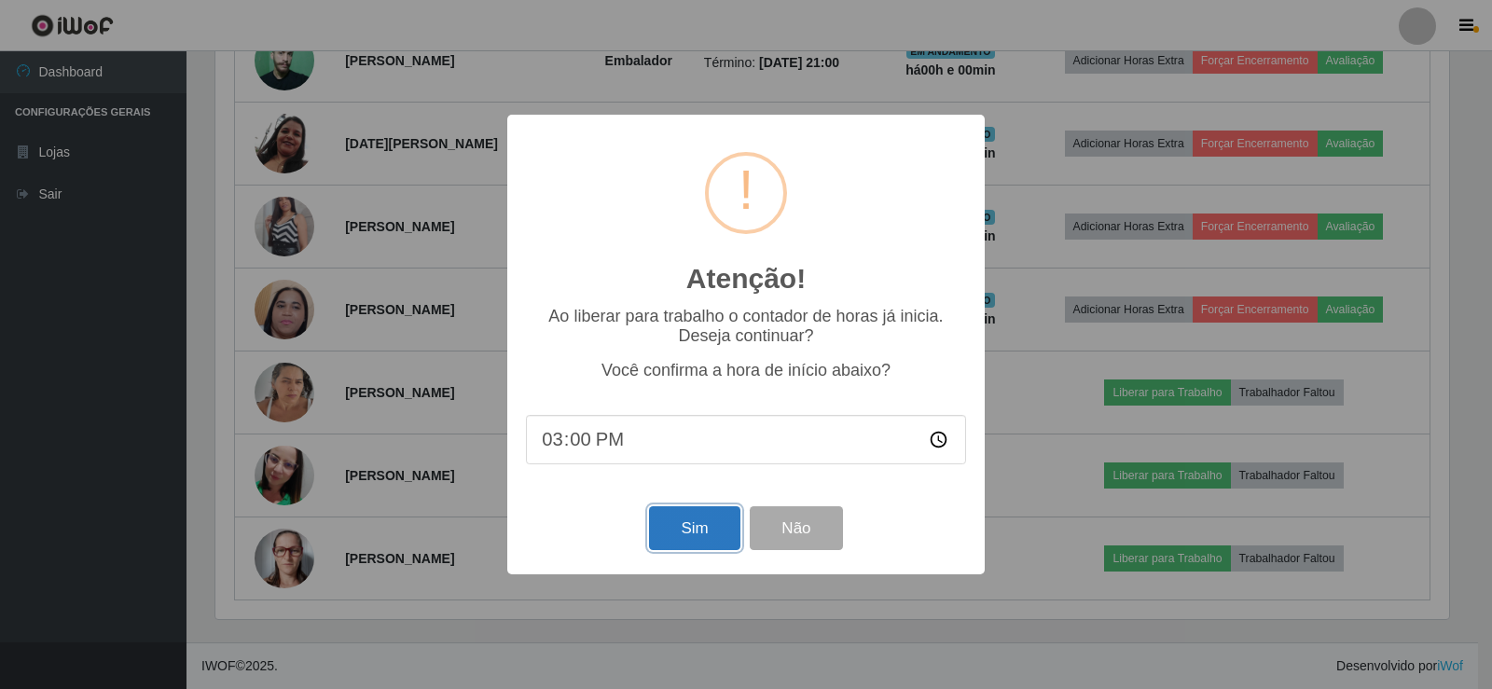
click at [698, 534] on button "Sim" at bounding box center [694, 528] width 90 height 44
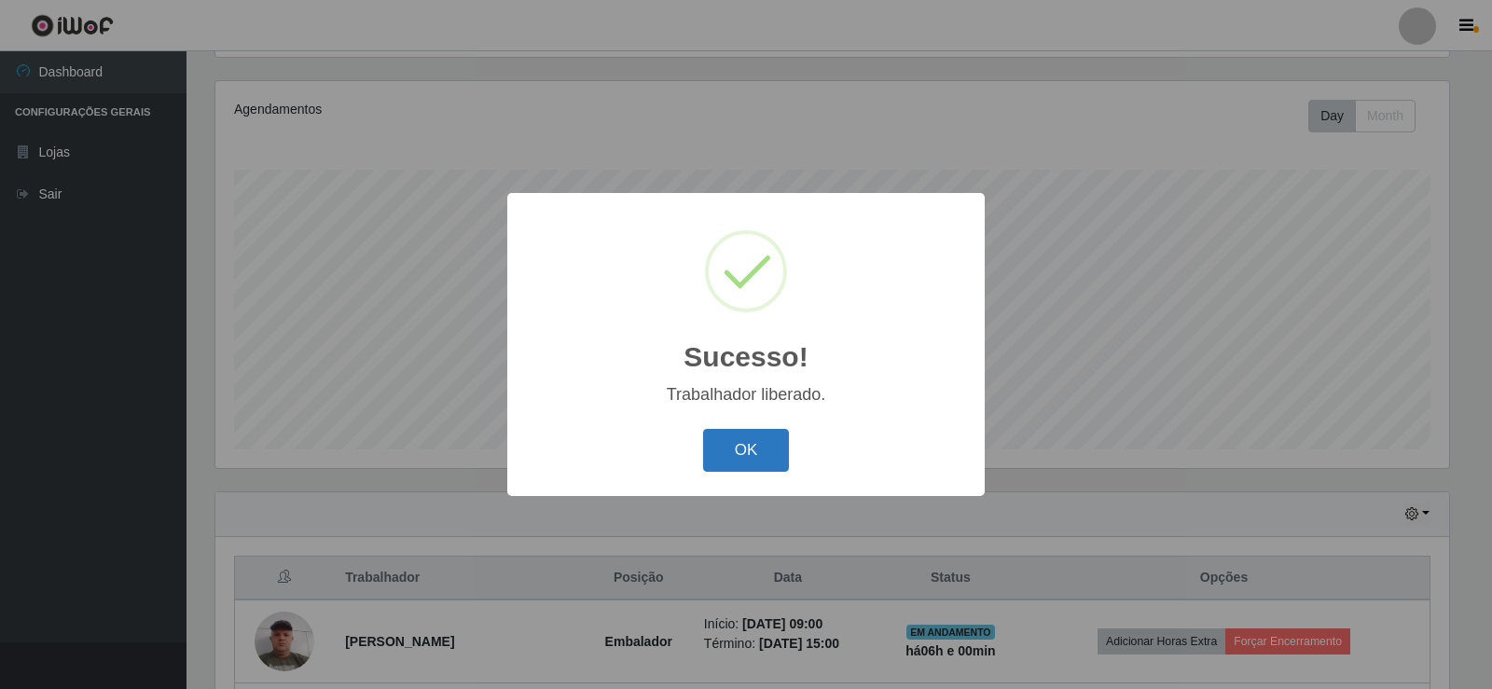
click at [766, 444] on button "OK" at bounding box center [746, 451] width 87 height 44
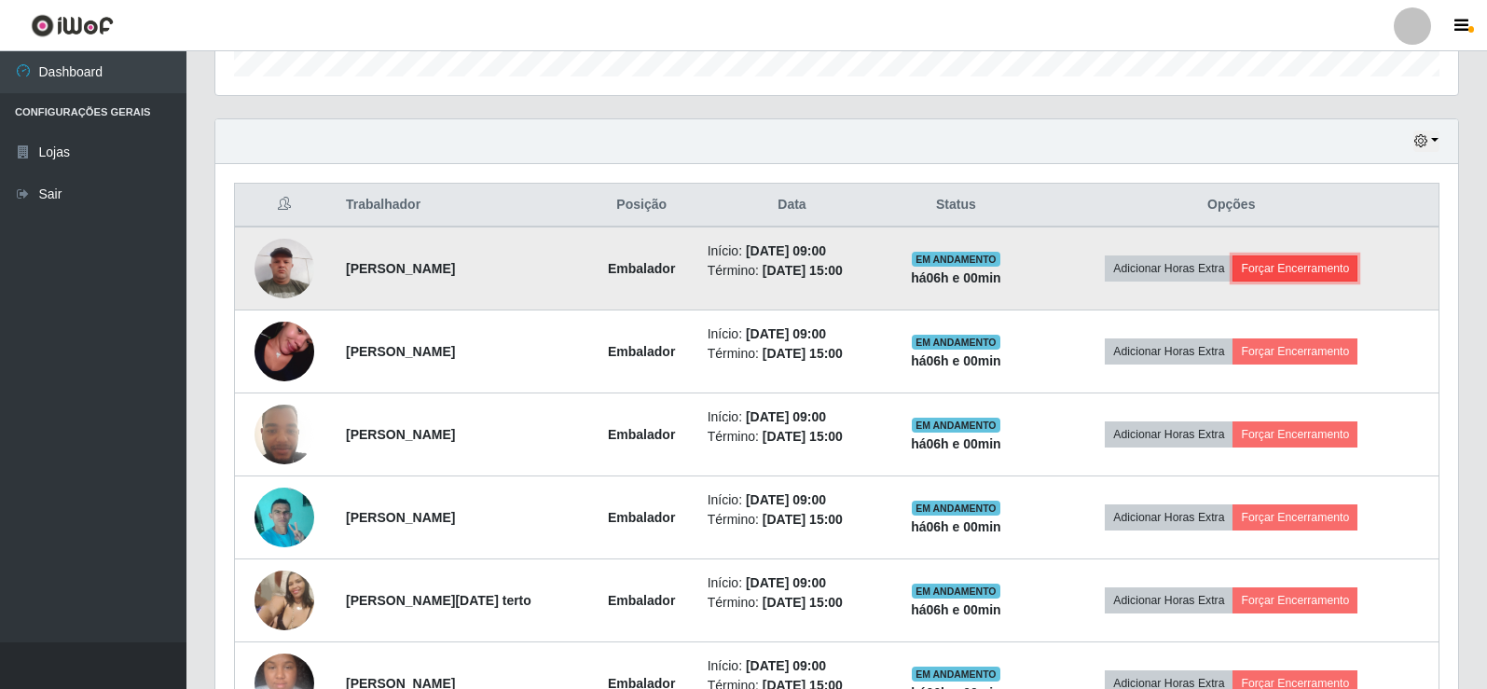
click at [1322, 261] on button "Forçar Encerramento" at bounding box center [1294, 268] width 125 height 26
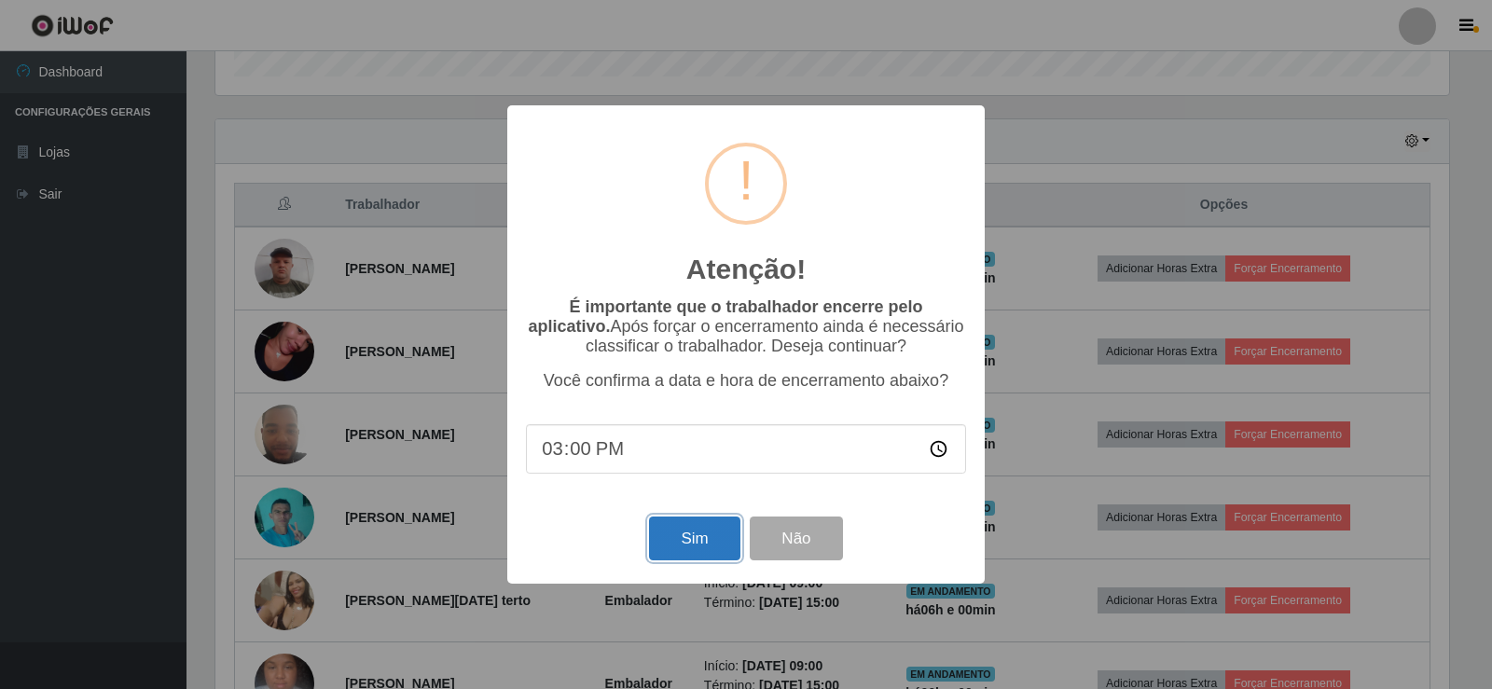
click at [679, 525] on button "Sim" at bounding box center [694, 538] width 90 height 44
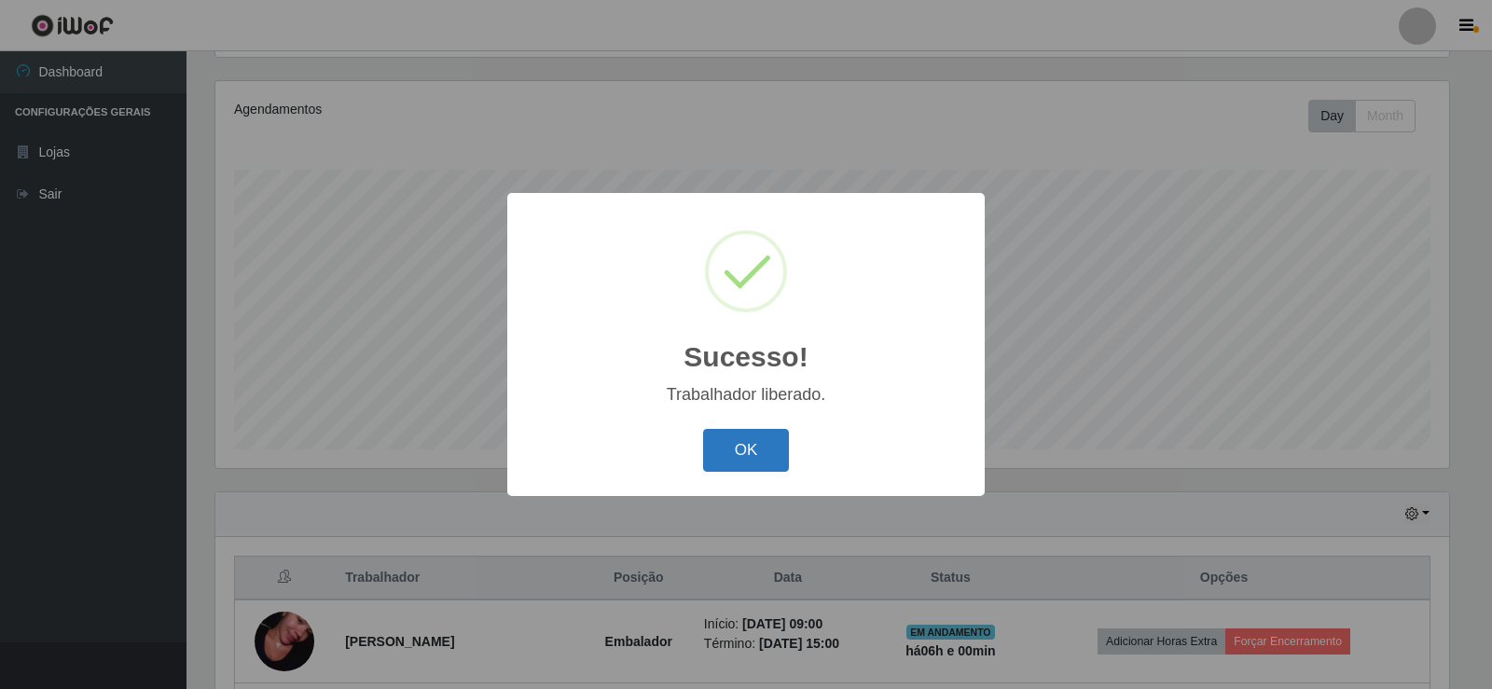
click at [752, 456] on button "OK" at bounding box center [746, 451] width 87 height 44
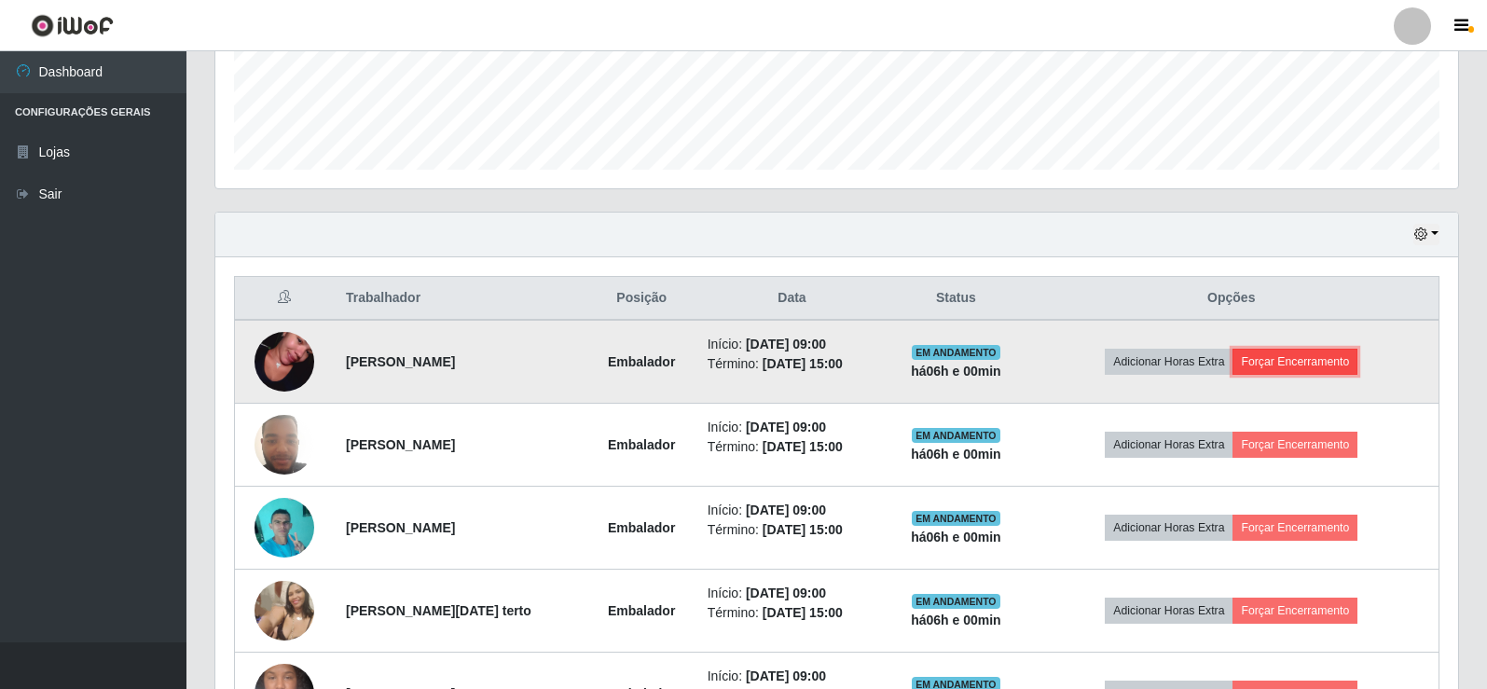
click at [1299, 361] on button "Forçar Encerramento" at bounding box center [1294, 362] width 125 height 26
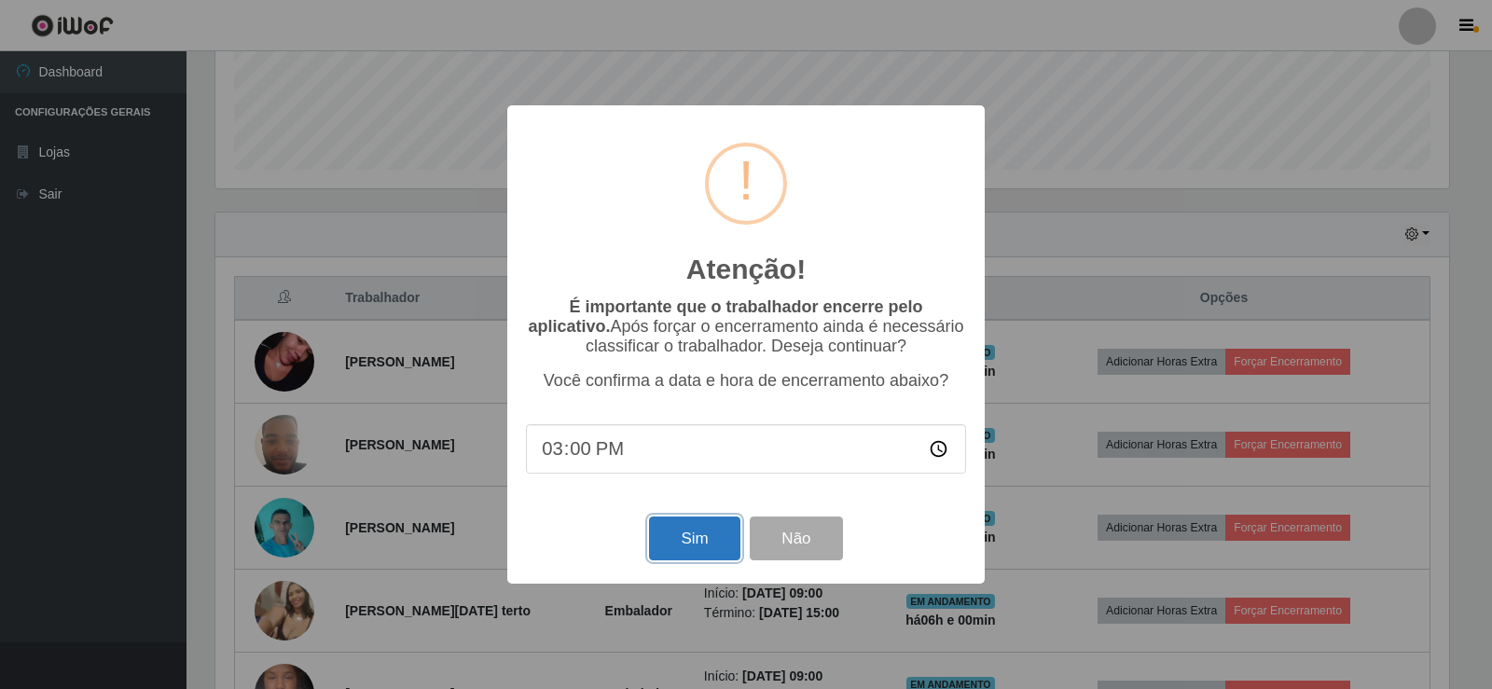
click at [681, 539] on button "Sim" at bounding box center [694, 538] width 90 height 44
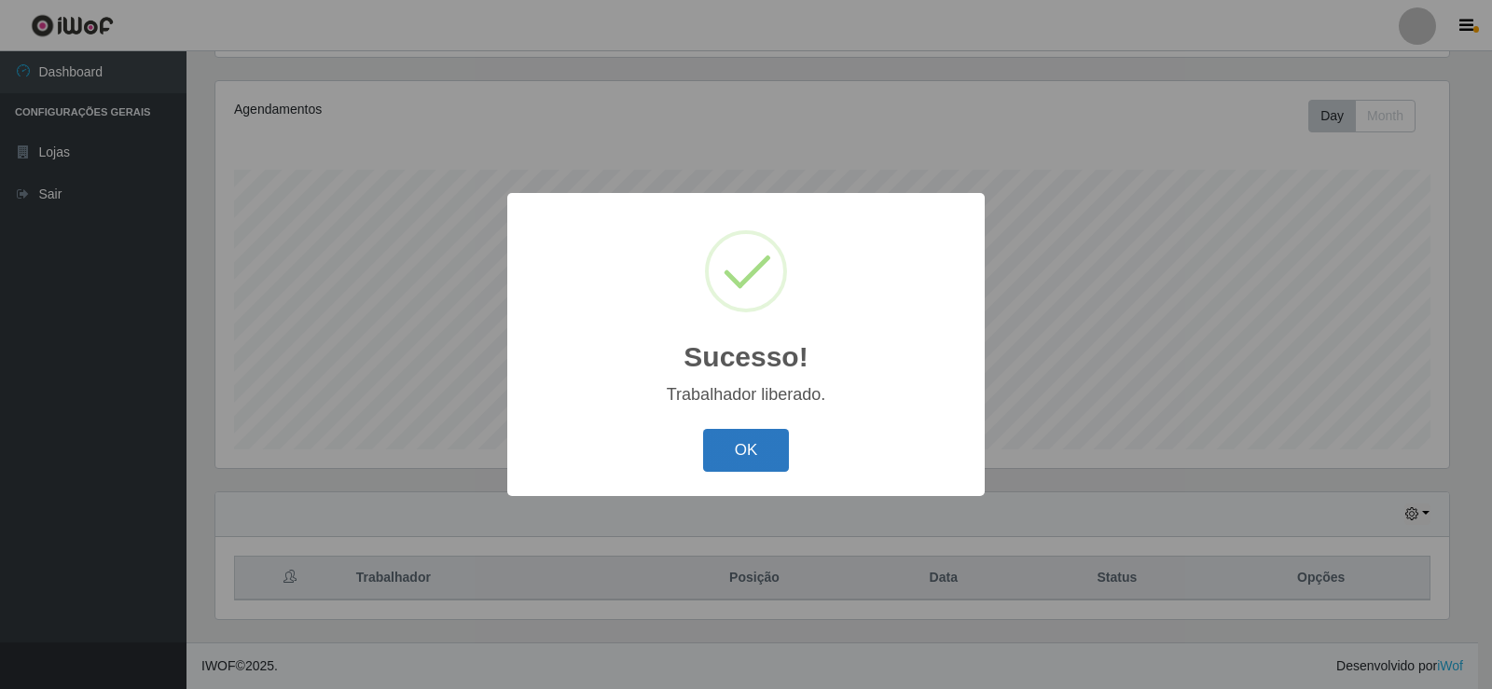
click at [720, 467] on button "OK" at bounding box center [746, 451] width 87 height 44
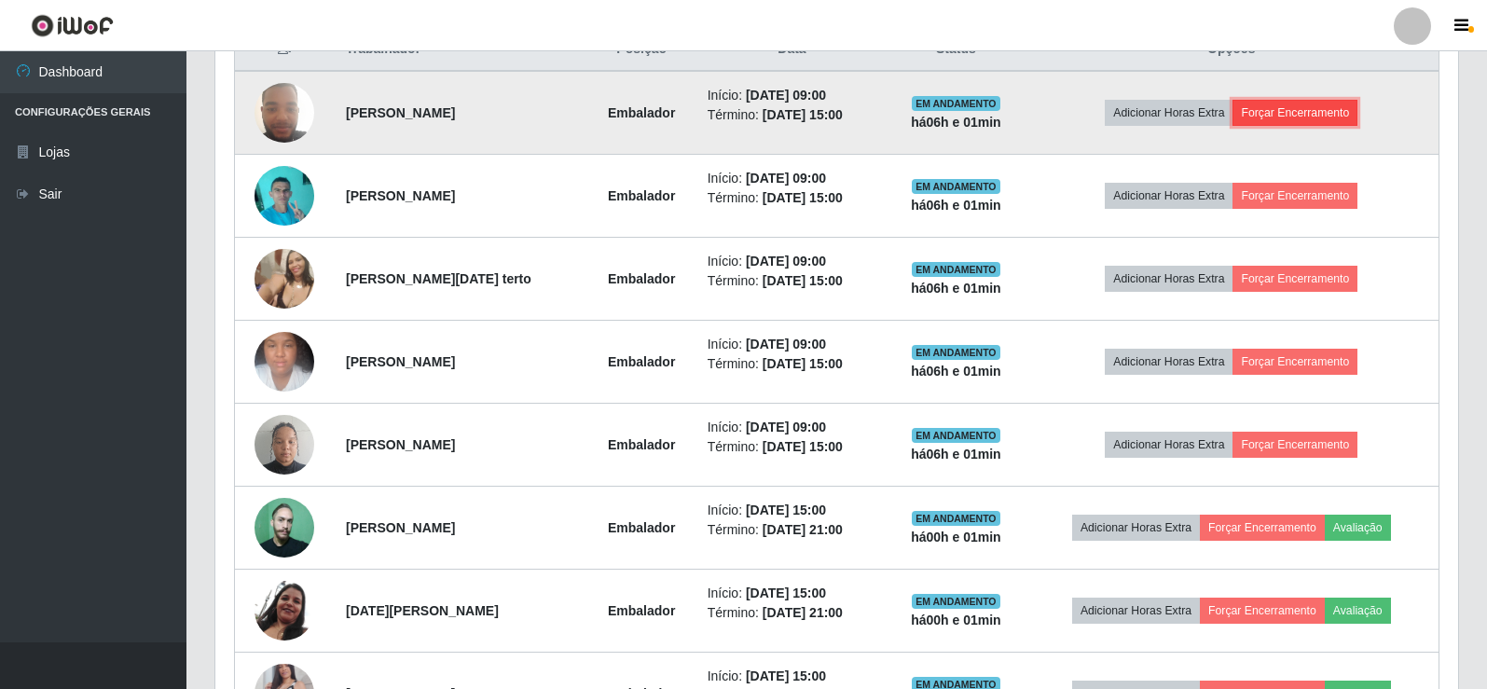
click at [1304, 109] on button "Forçar Encerramento" at bounding box center [1294, 113] width 125 height 26
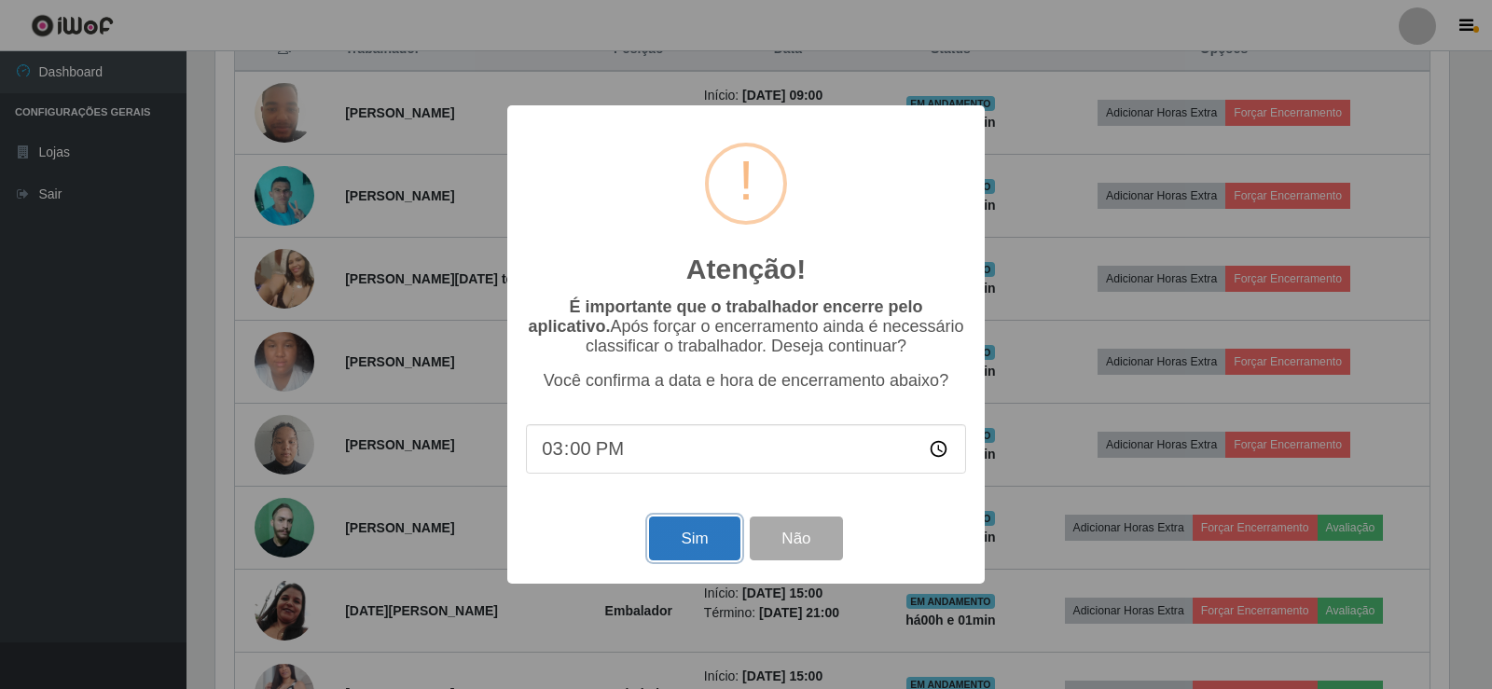
click at [708, 534] on button "Sim" at bounding box center [694, 538] width 90 height 44
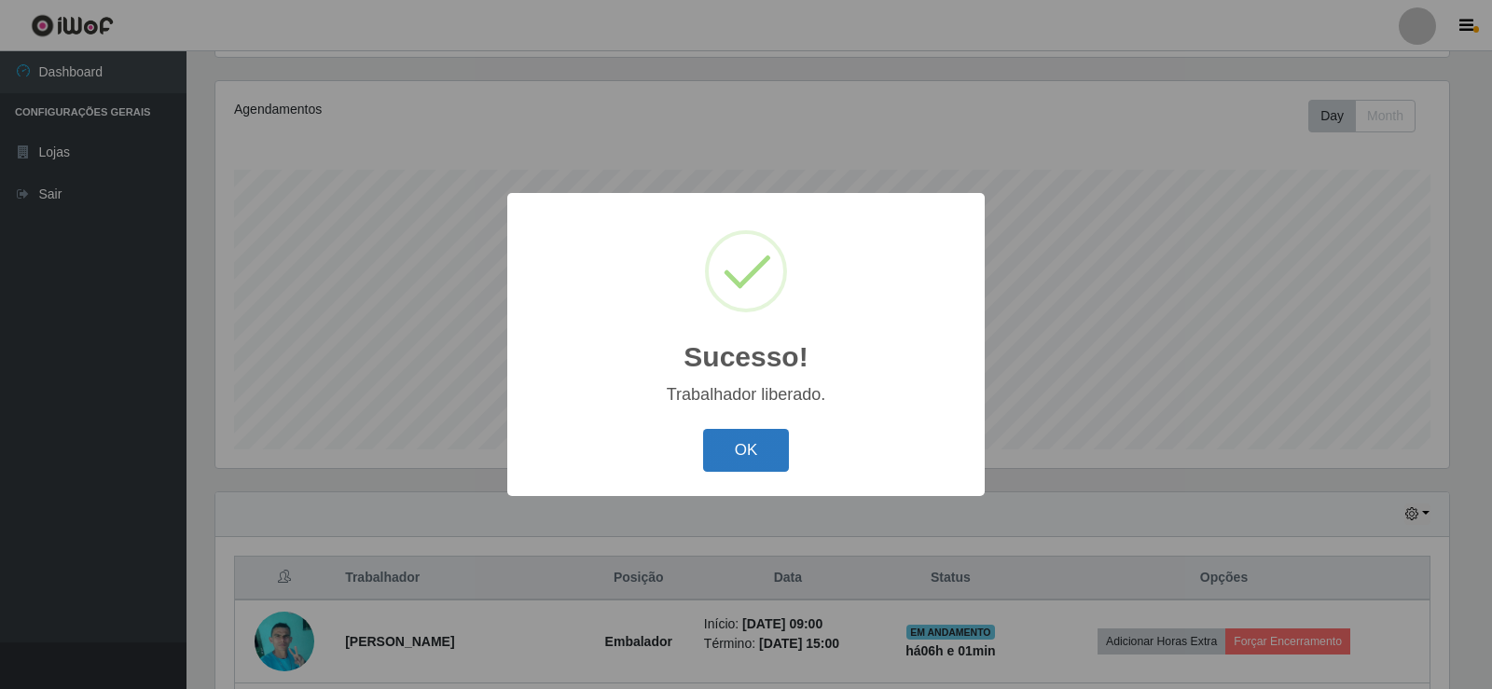
click at [717, 453] on button "OK" at bounding box center [746, 451] width 87 height 44
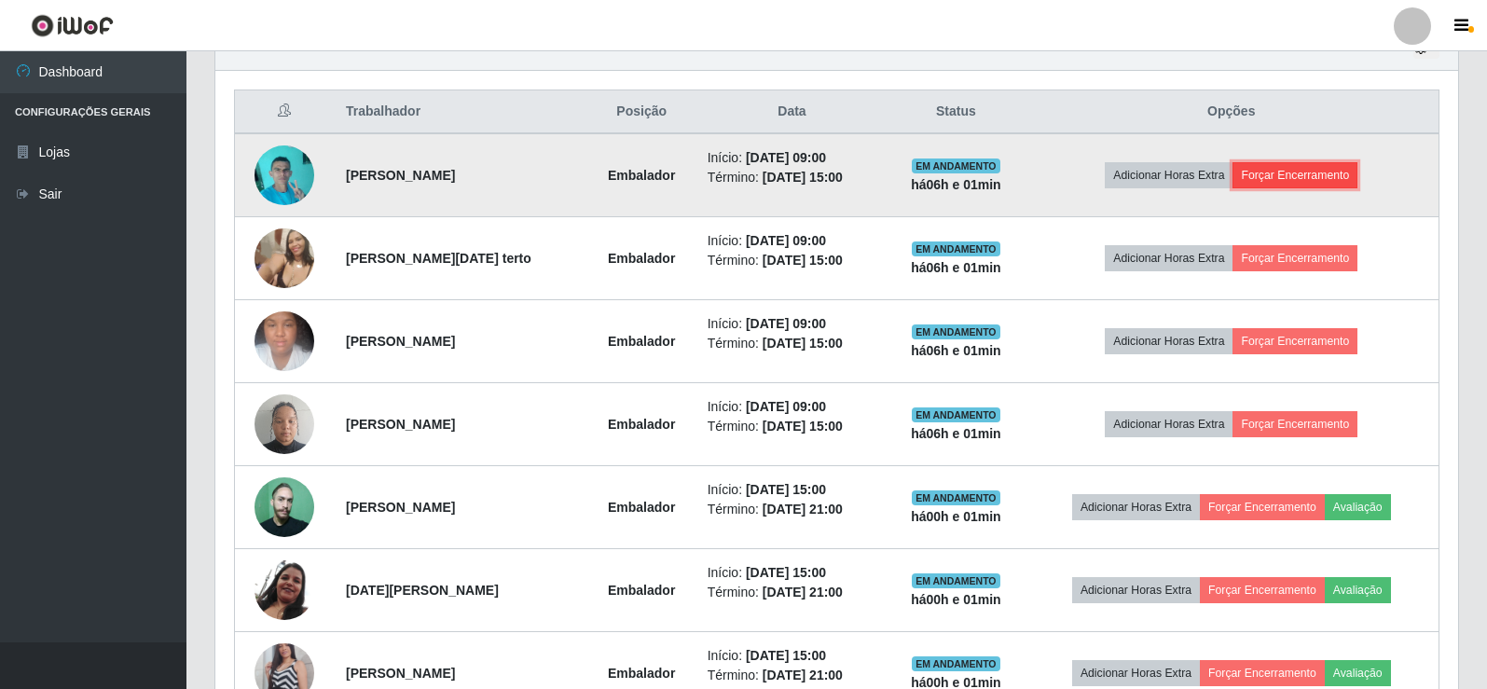
click at [1327, 176] on button "Forçar Encerramento" at bounding box center [1294, 175] width 125 height 26
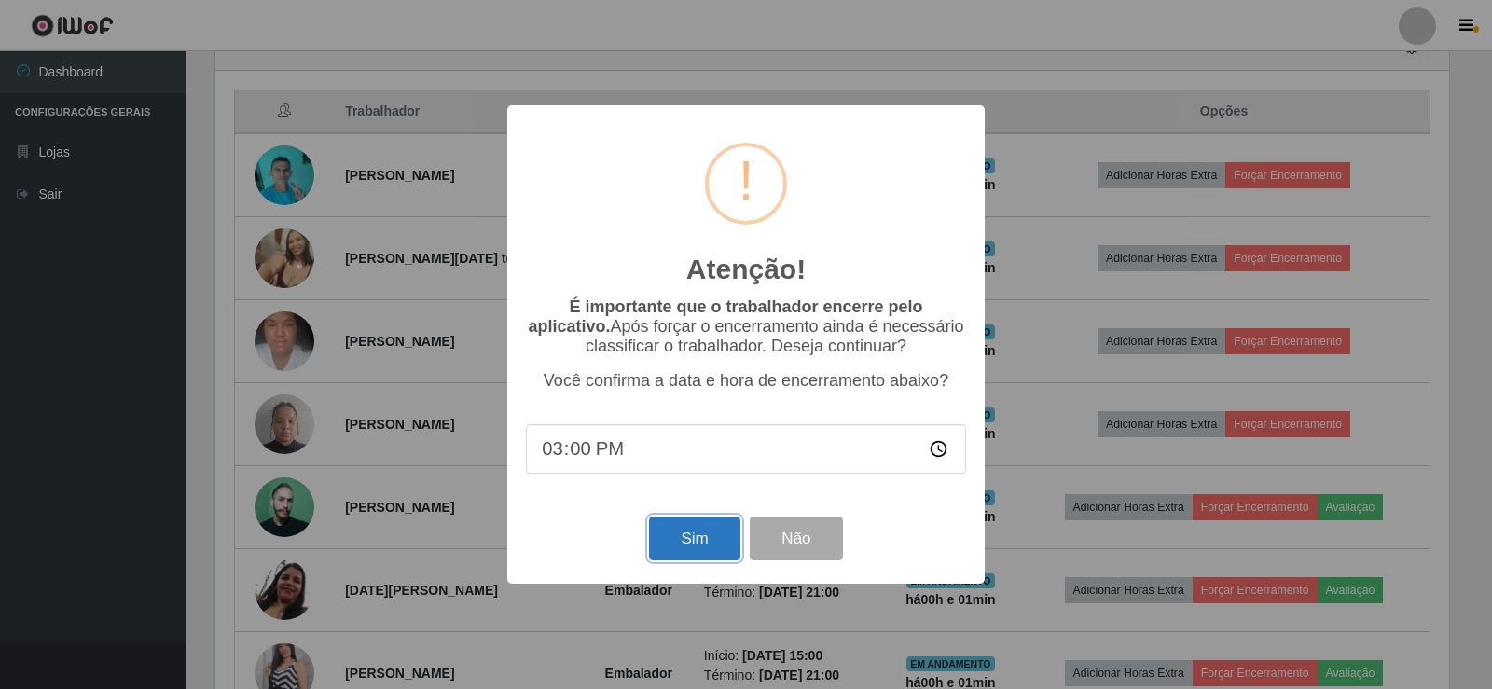
click at [683, 542] on button "Sim" at bounding box center [694, 538] width 90 height 44
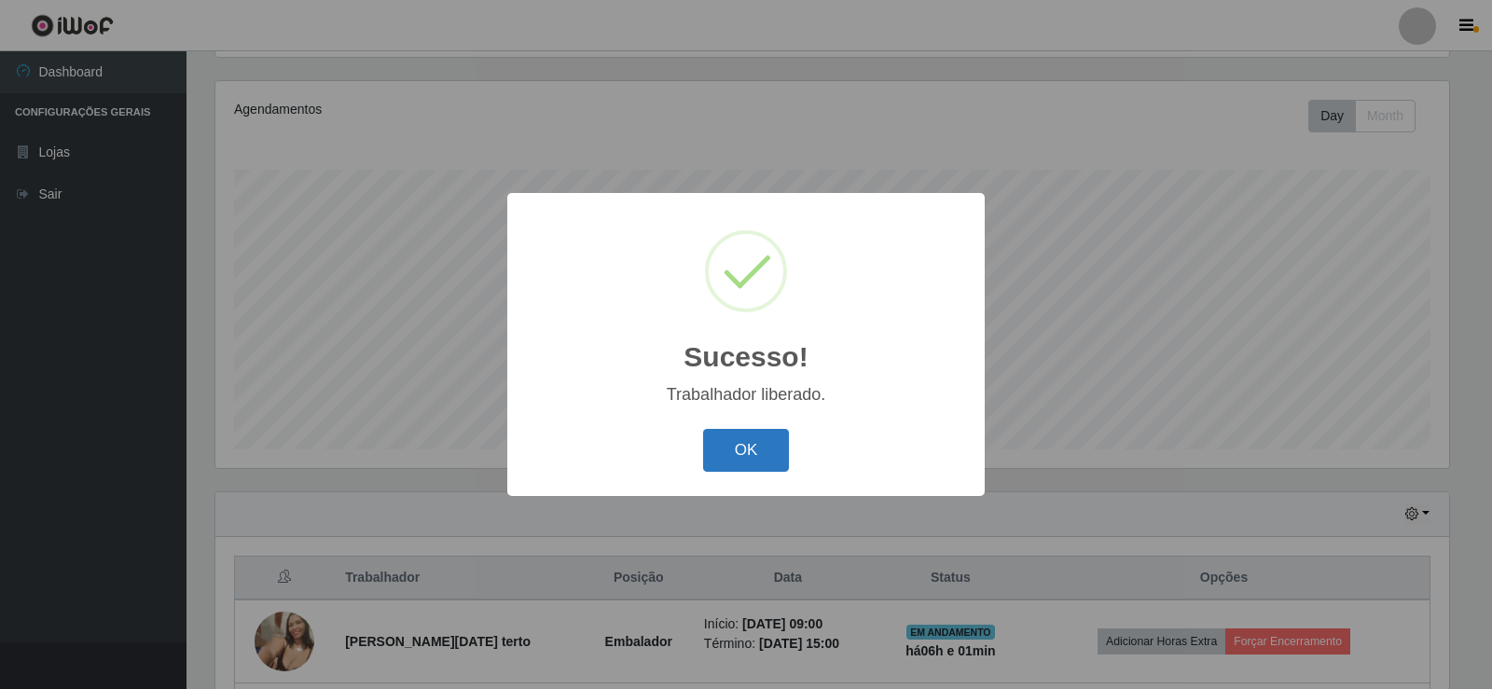
click at [708, 457] on button "OK" at bounding box center [746, 451] width 87 height 44
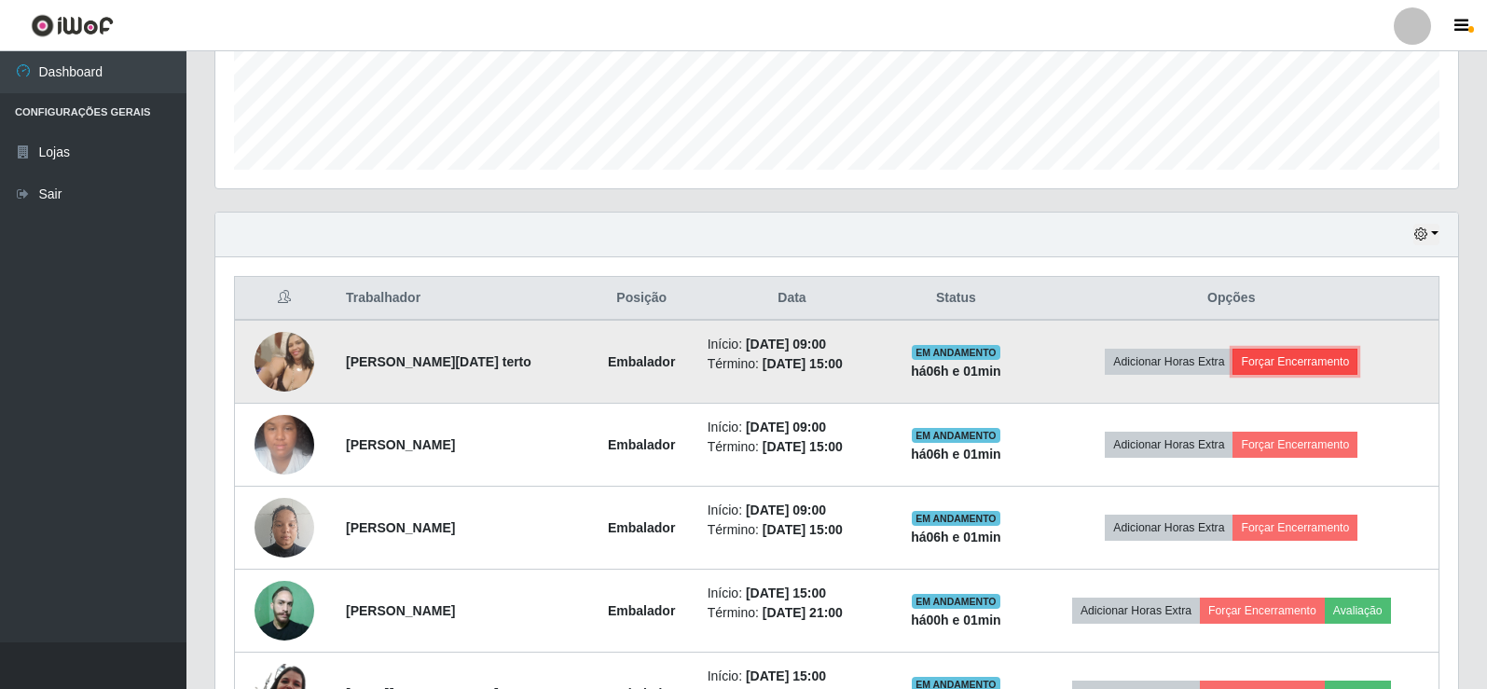
click at [1278, 360] on button "Forçar Encerramento" at bounding box center [1294, 362] width 125 height 26
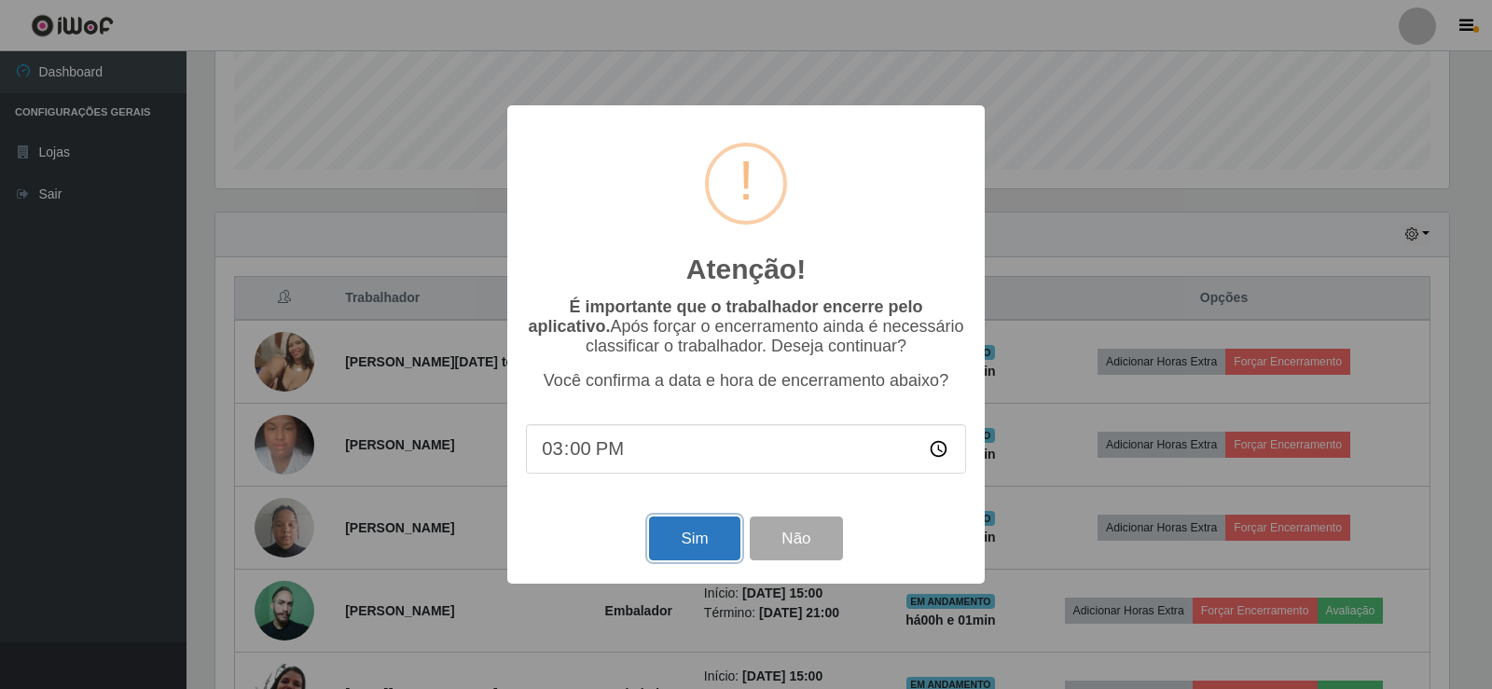
click at [695, 539] on button "Sim" at bounding box center [694, 538] width 90 height 44
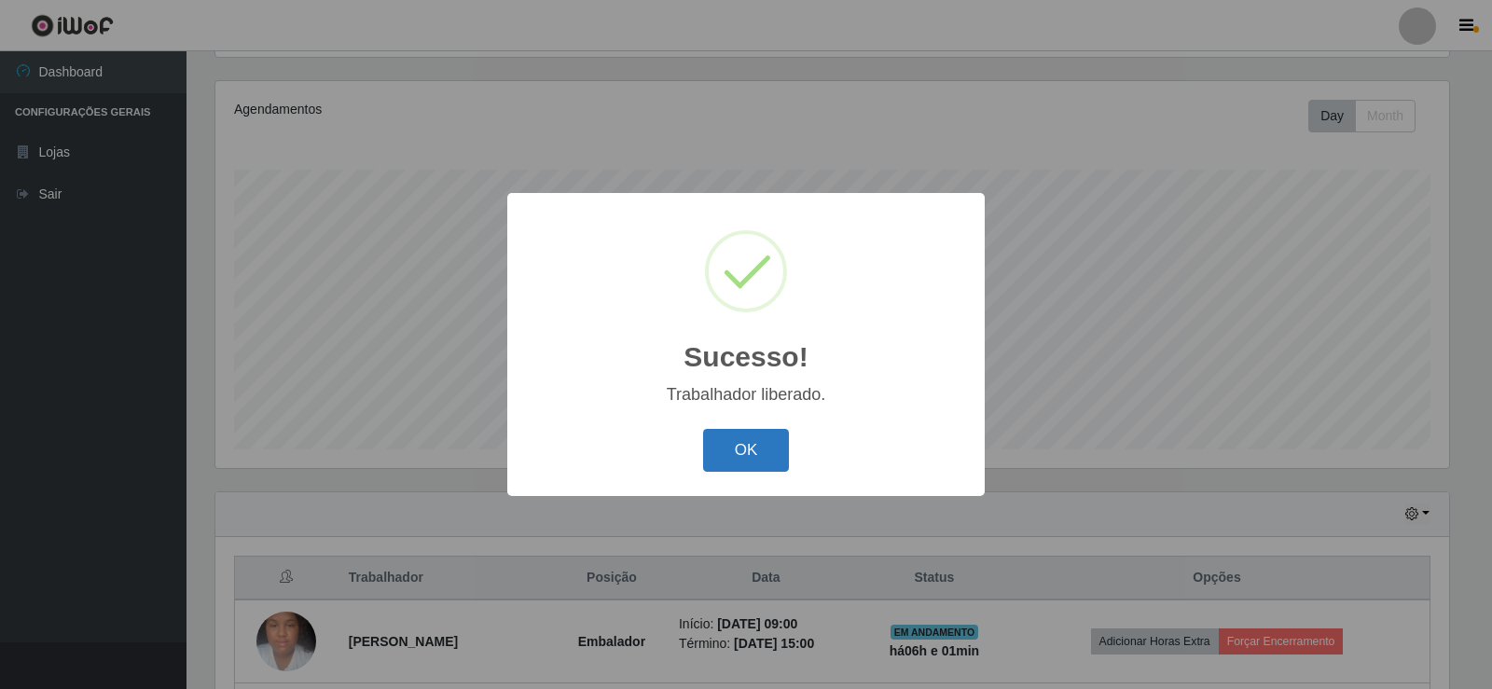
click at [751, 450] on button "OK" at bounding box center [746, 451] width 87 height 44
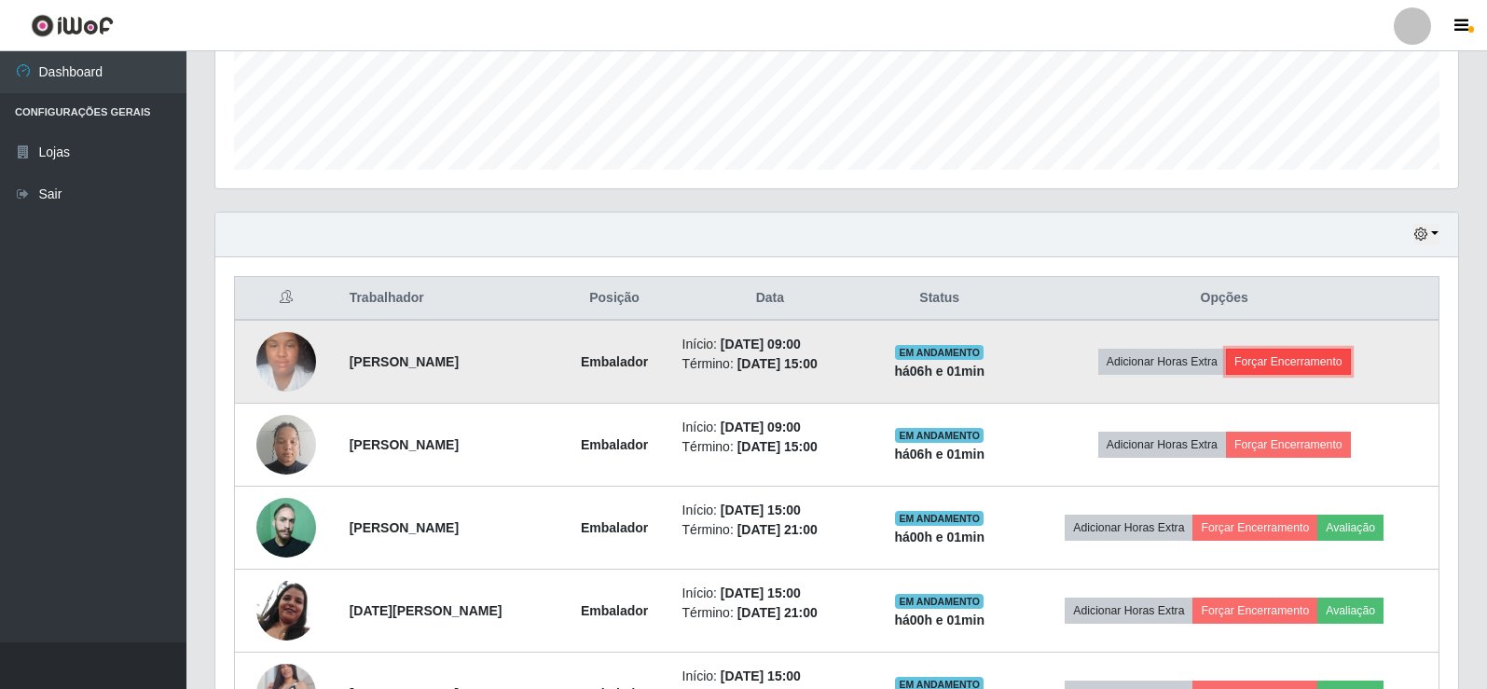
click at [1297, 362] on button "Forçar Encerramento" at bounding box center [1288, 362] width 125 height 26
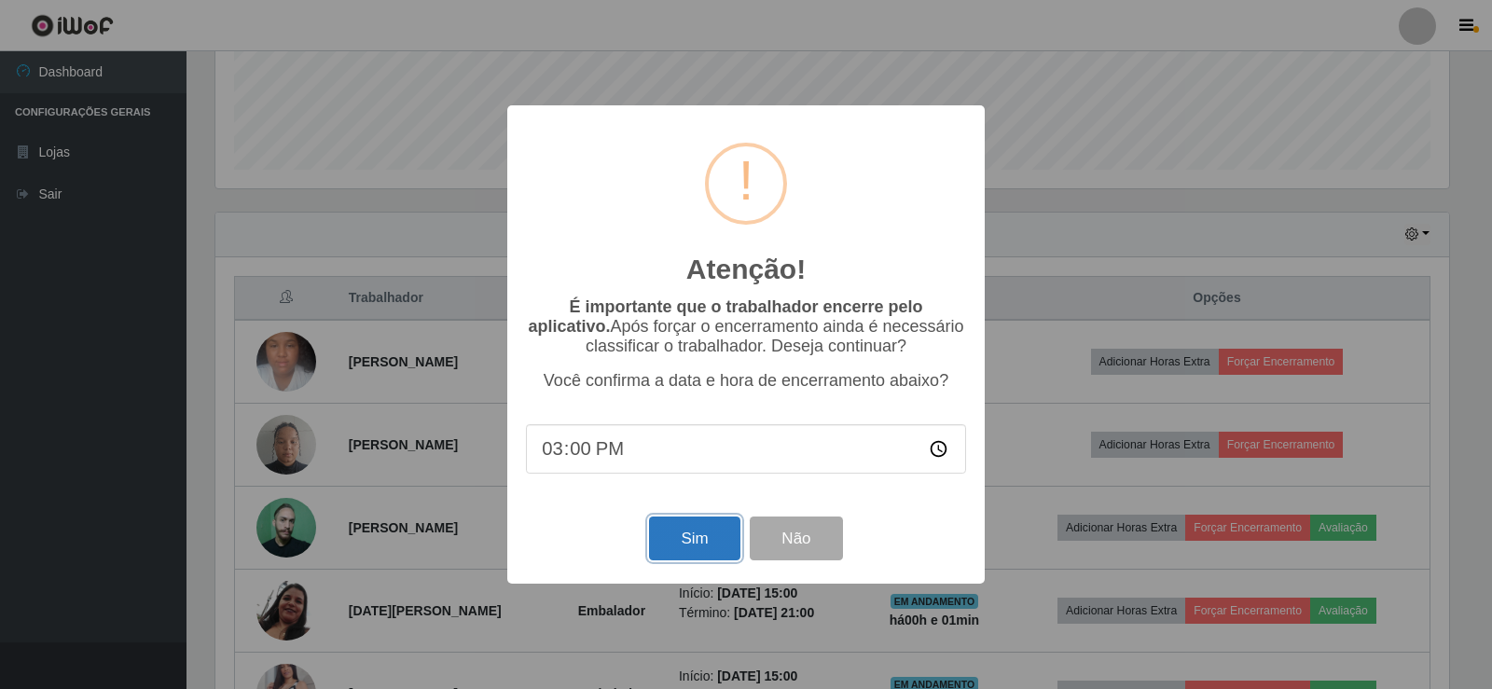
click at [699, 539] on button "Sim" at bounding box center [694, 538] width 90 height 44
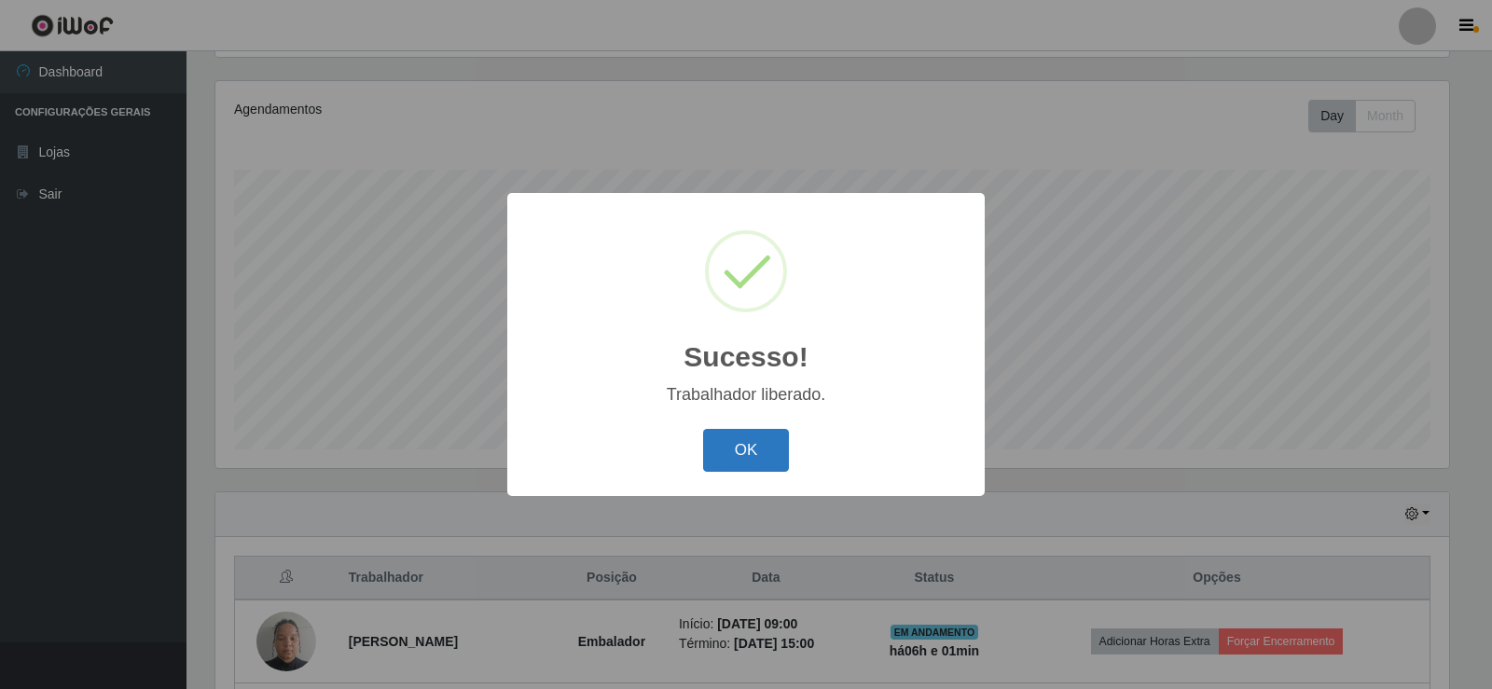
click at [733, 441] on button "OK" at bounding box center [746, 451] width 87 height 44
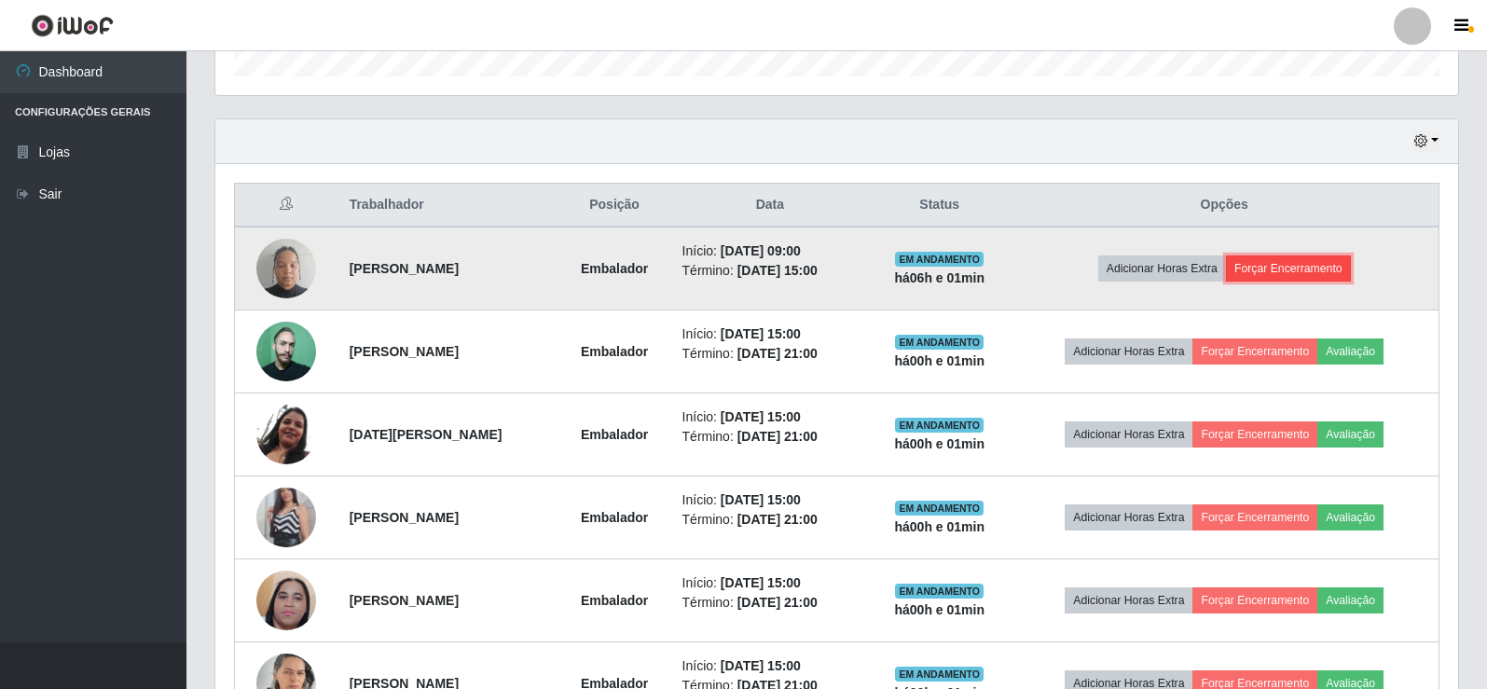
click at [1304, 269] on button "Forçar Encerramento" at bounding box center [1288, 268] width 125 height 26
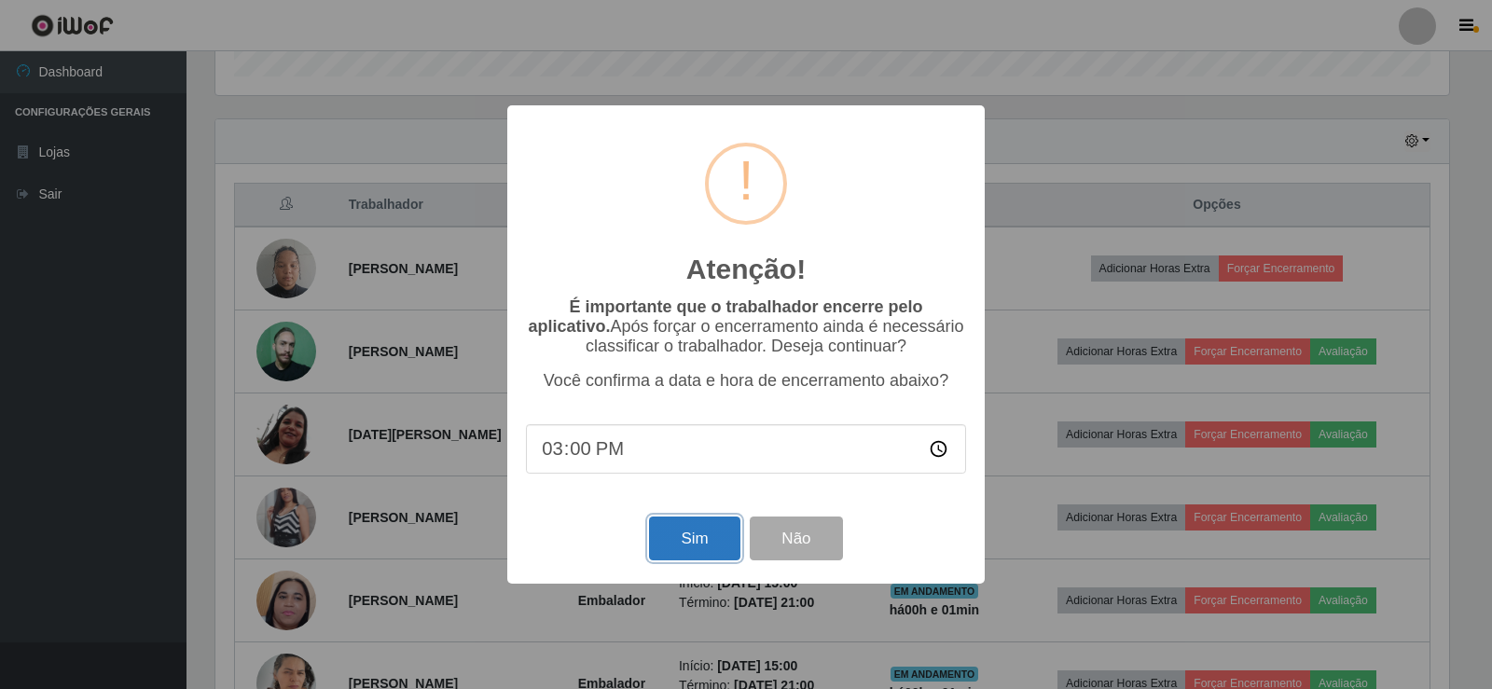
click at [699, 535] on button "Sim" at bounding box center [694, 538] width 90 height 44
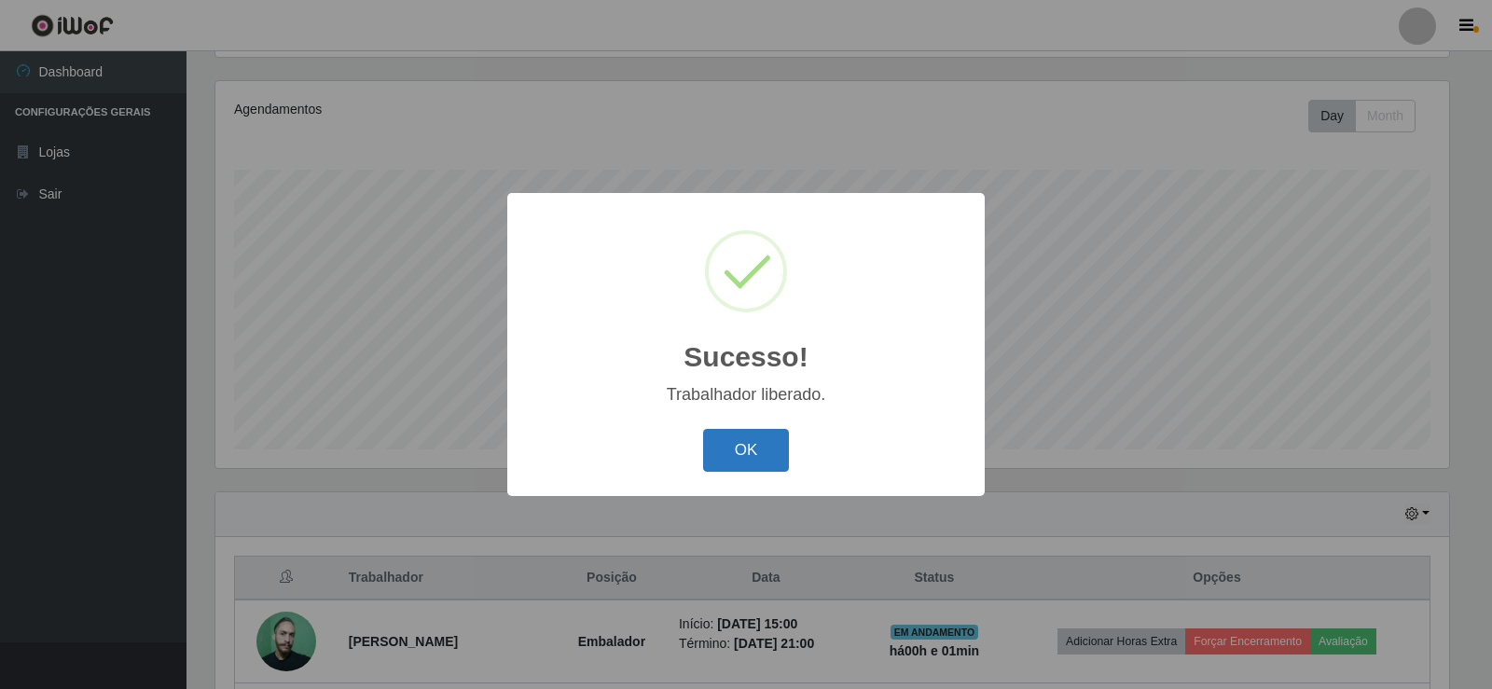
click at [771, 449] on button "OK" at bounding box center [746, 451] width 87 height 44
